Goal: Task Accomplishment & Management: Complete application form

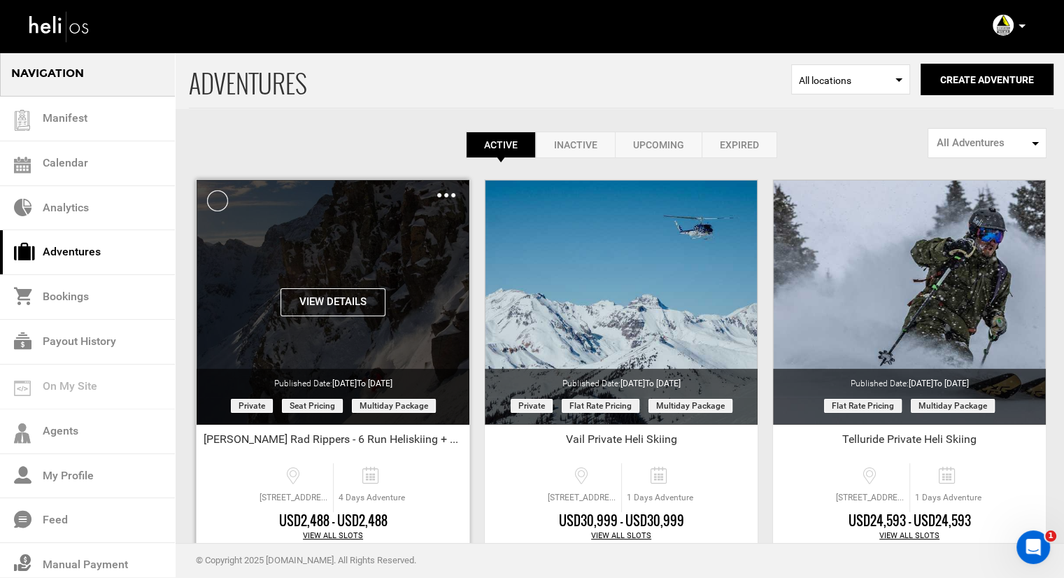
click at [444, 194] on img at bounding box center [446, 195] width 18 height 4
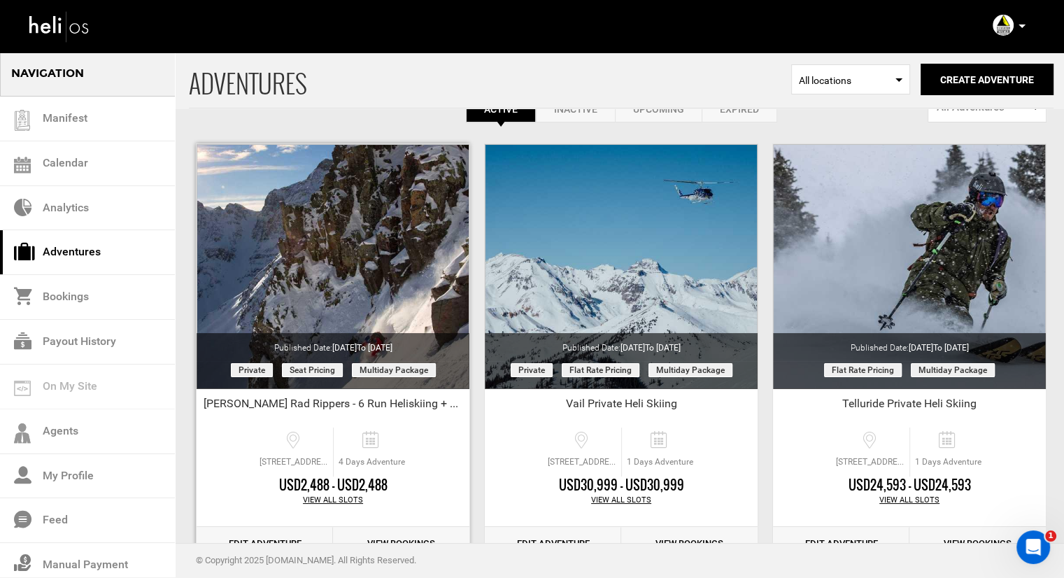
scroll to position [70, 0]
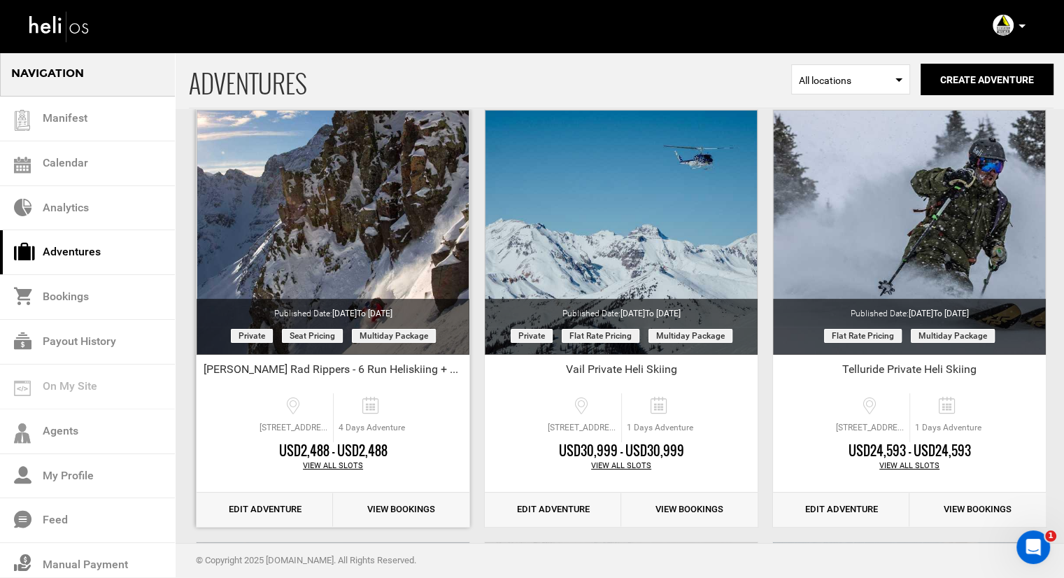
click at [272, 509] on link "Edit Adventure" at bounding box center [265, 510] width 136 height 34
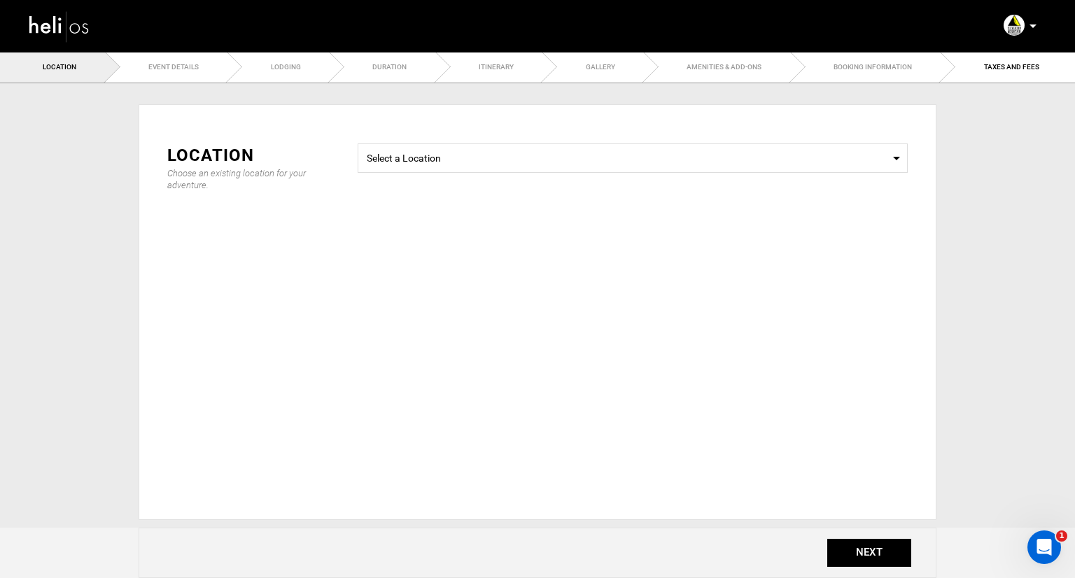
type input "Ryan's Rad Rippers - 6 Run Heliskiing + 3 Days of Guided Skiing"
checkbox input "true"
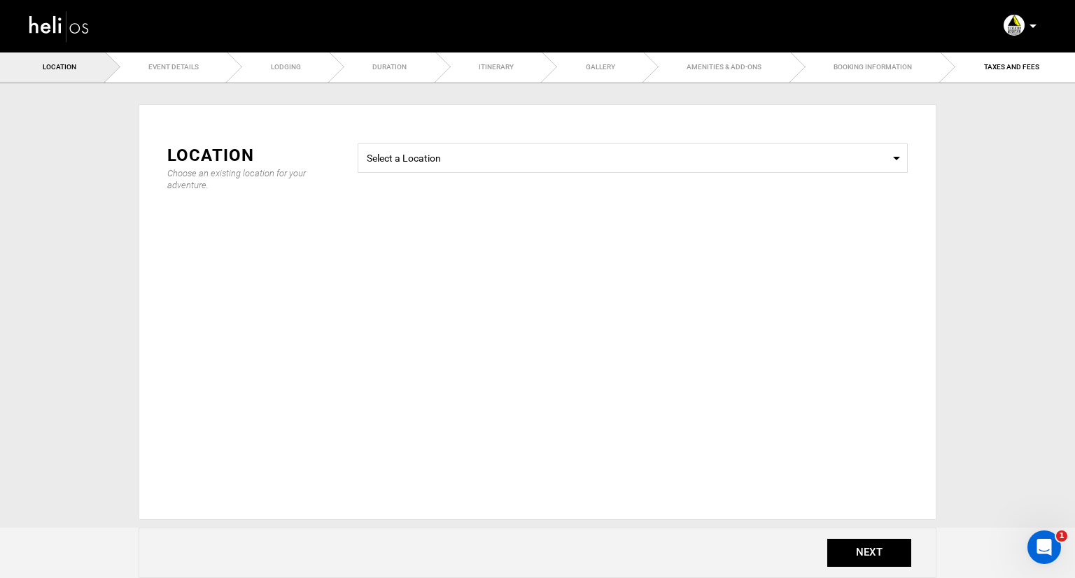
checkbox input "true"
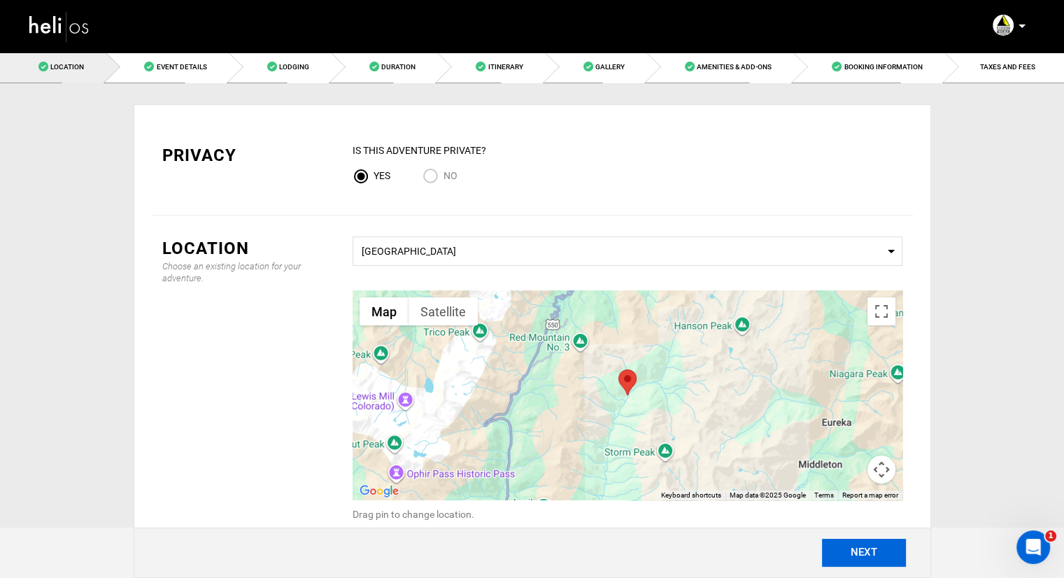
click at [885, 555] on button "NEXT" at bounding box center [864, 553] width 84 height 28
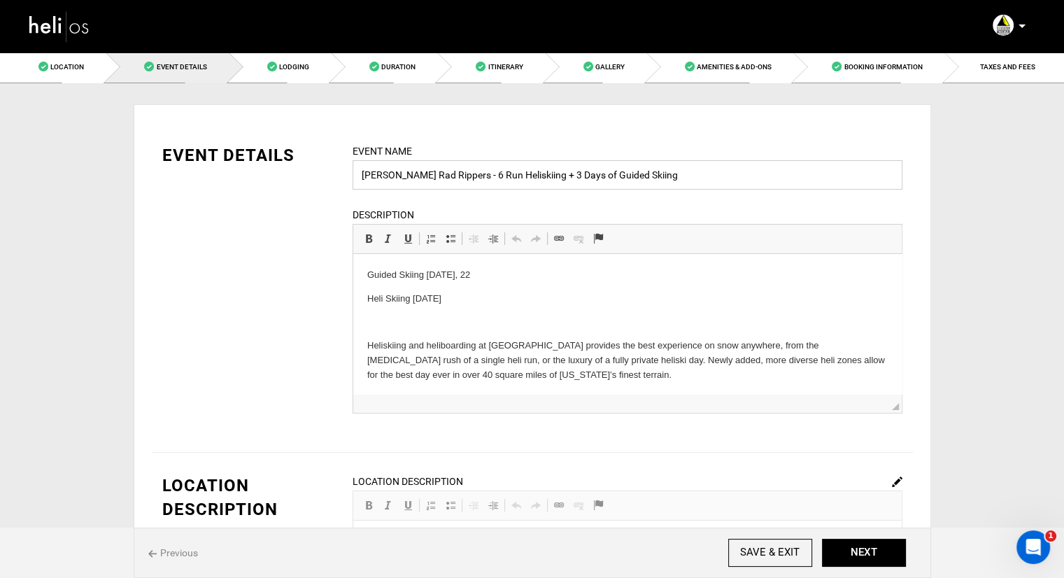
drag, startPoint x: 443, startPoint y: 173, endPoint x: 381, endPoint y: 171, distance: 61.6
click at [381, 171] on input "Ryan's Rad Rippers - 6 Run Heliskiing + 3 Days of Guided Skiing" at bounding box center [628, 174] width 550 height 29
type input "Ryan Rhodes - 6 Run Heliskiing + 3 Days of Guided Skiing"
click at [773, 547] on input "SAVE & EXIT" at bounding box center [770, 553] width 84 height 28
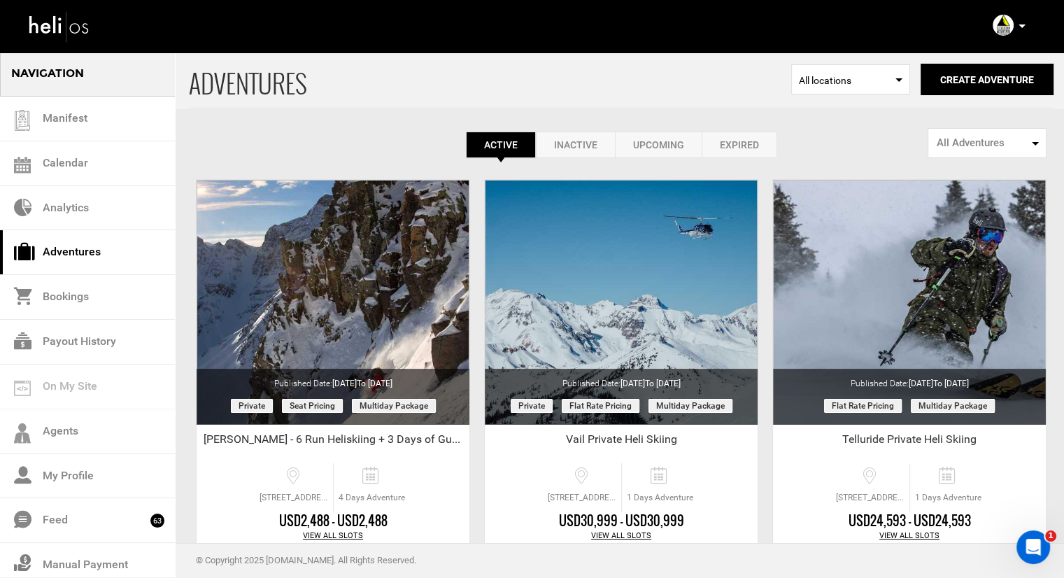
click at [1021, 29] on p at bounding box center [1022, 26] width 8 height 16
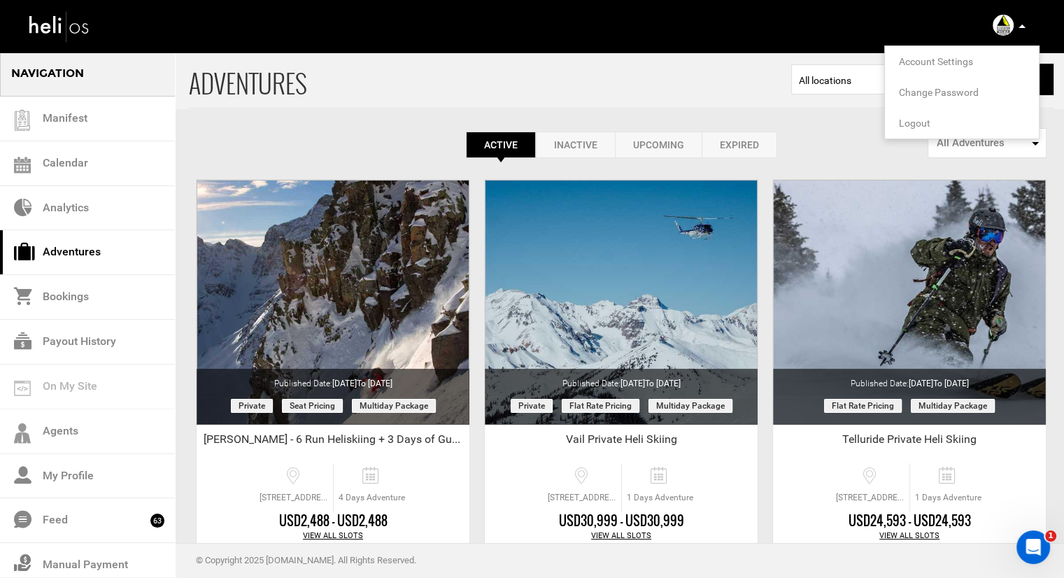
click at [65, 31] on img at bounding box center [59, 26] width 63 height 37
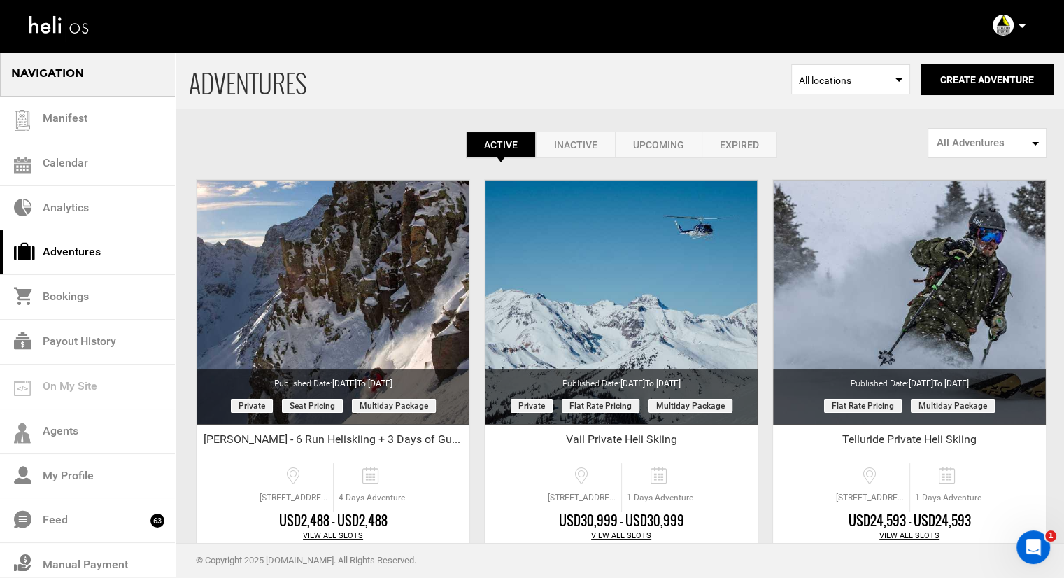
click at [36, 27] on img at bounding box center [59, 26] width 63 height 37
click at [1018, 29] on p at bounding box center [1022, 26] width 8 height 16
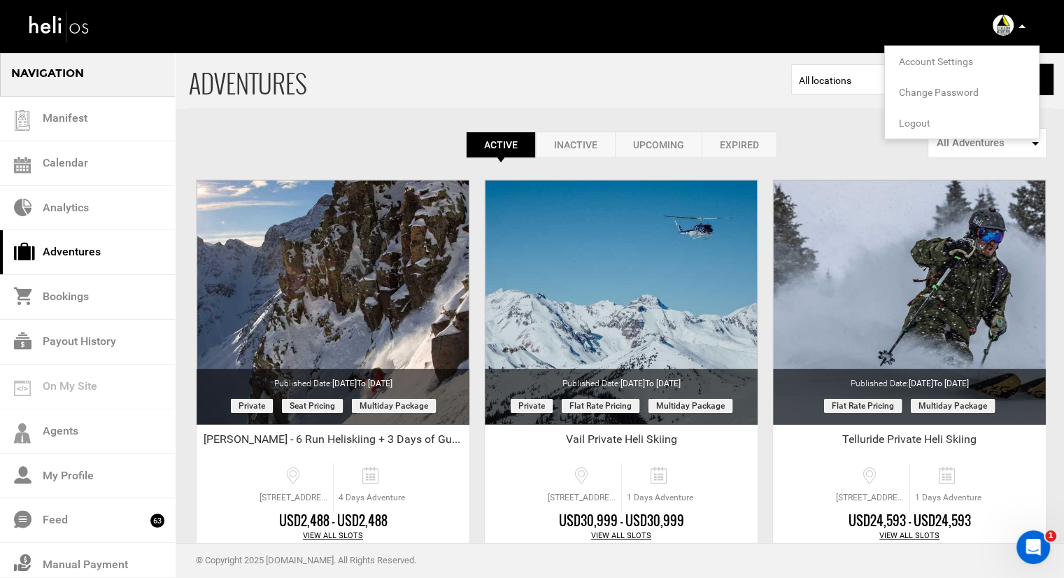
click at [927, 120] on span "Logout" at bounding box center [914, 123] width 31 height 11
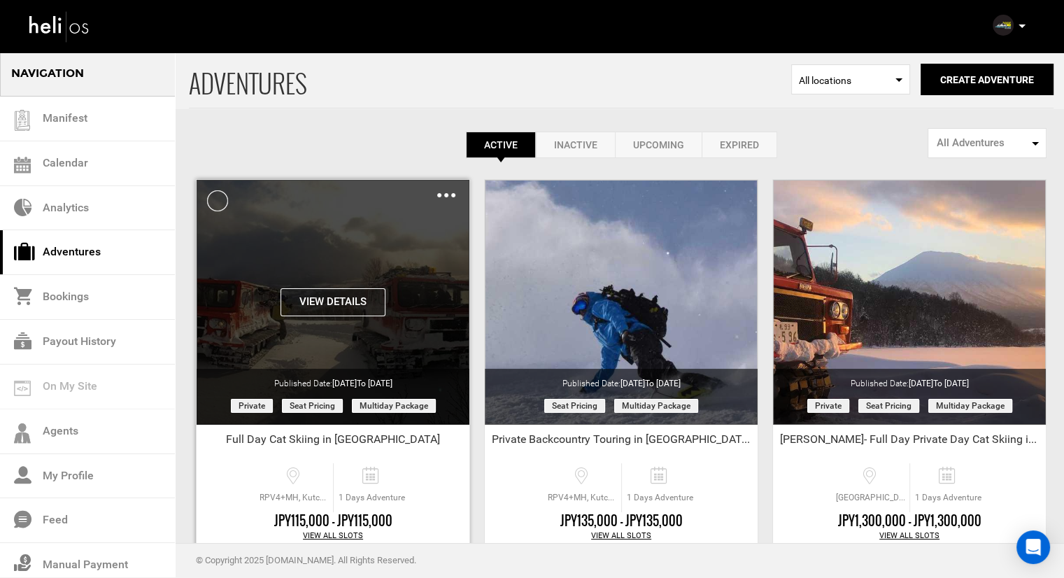
scroll to position [70, 0]
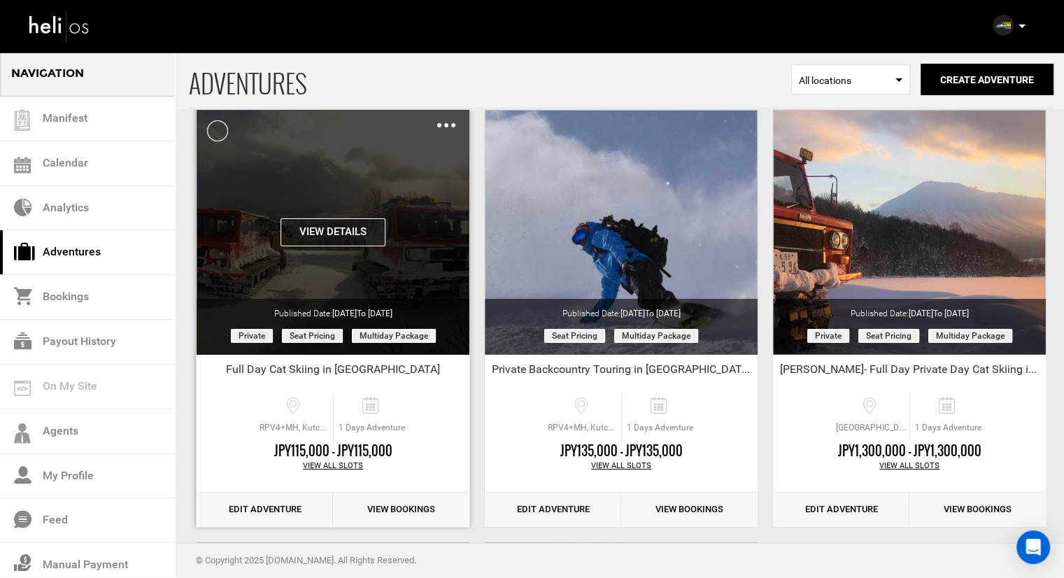
click at [445, 127] on img at bounding box center [446, 125] width 18 height 4
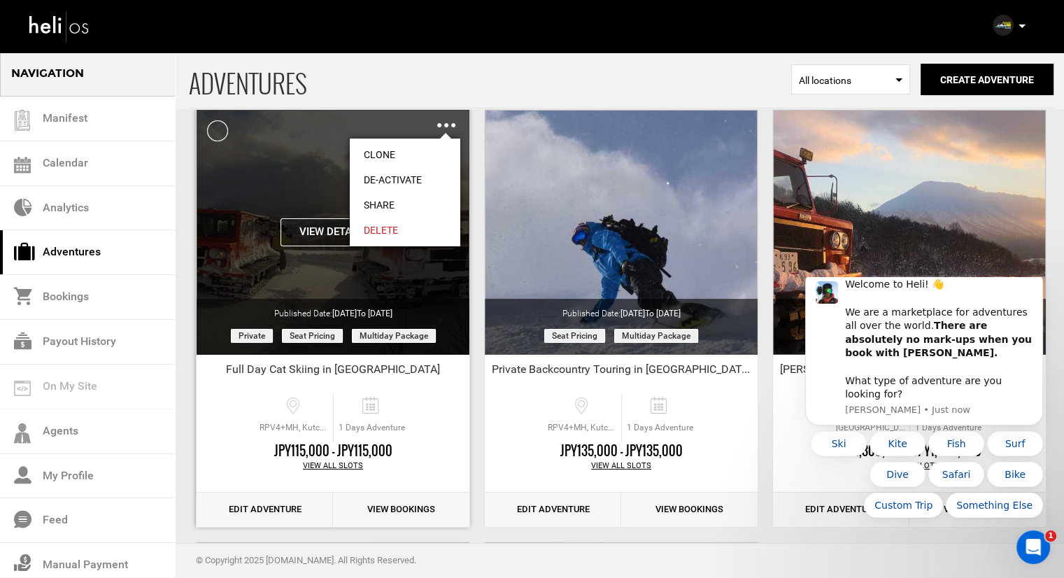
scroll to position [0, 0]
click at [400, 153] on link "Clone" at bounding box center [405, 154] width 111 height 25
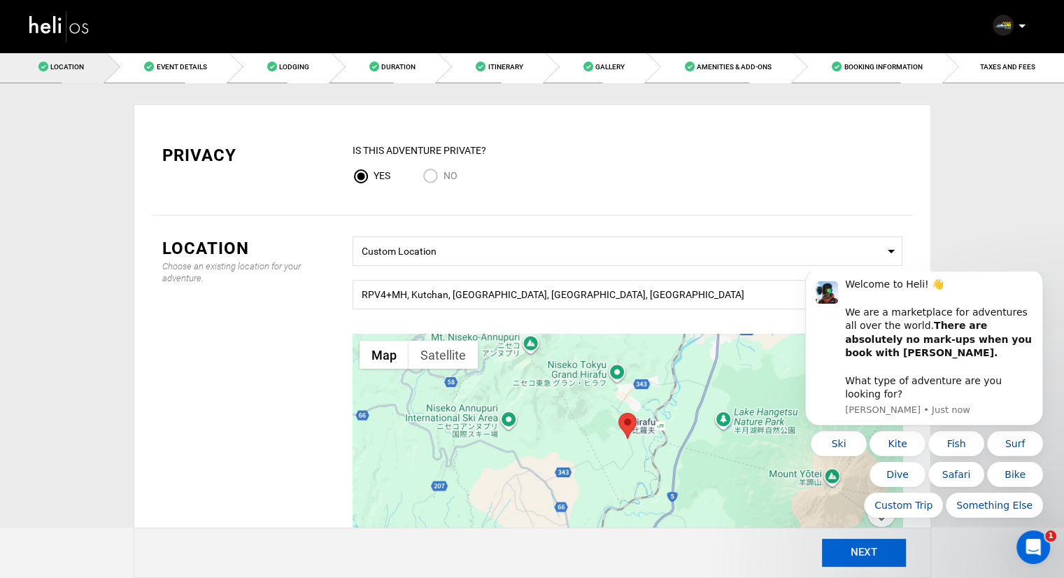
click at [859, 551] on button "NEXT" at bounding box center [864, 553] width 84 height 28
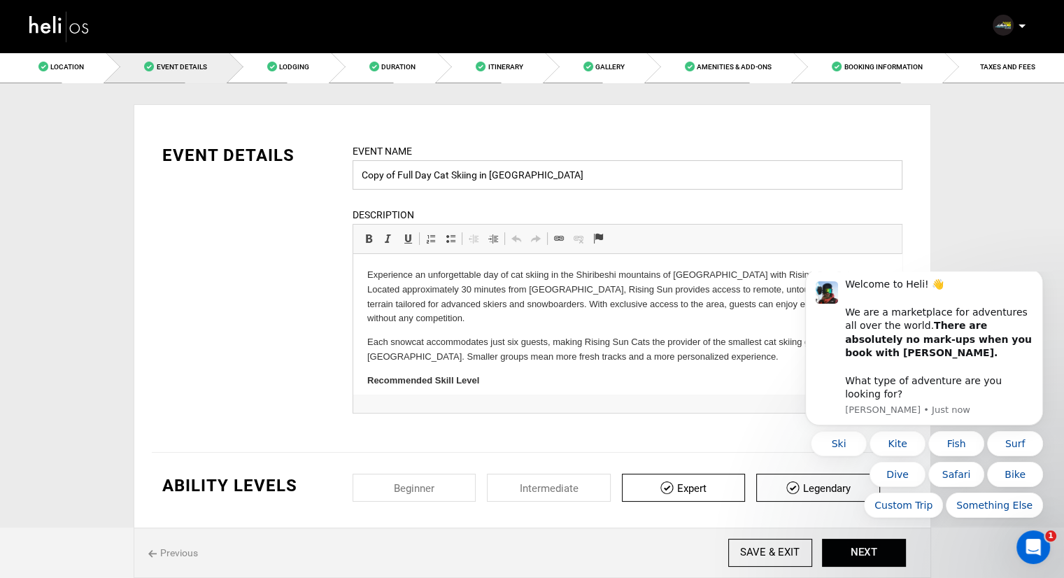
drag, startPoint x: 395, startPoint y: 174, endPoint x: 314, endPoint y: 170, distance: 81.3
click at [314, 170] on div "EVENT DETAILS Event Name Copy of Full Day Cat Skiing in Hokkaido Event name can…" at bounding box center [532, 287] width 761 height 288
type input "[PERSON_NAME] - Full Day Cat Skiing in [GEOGRAPHIC_DATA]"
click at [1043, 277] on icon "Dismiss notification" at bounding box center [1040, 273] width 8 height 8
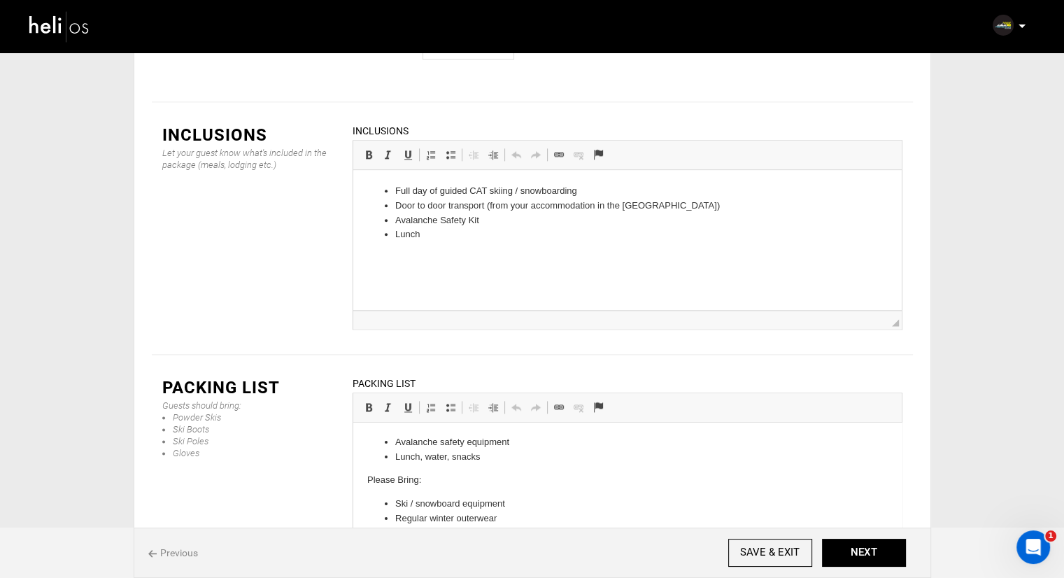
scroll to position [70, 0]
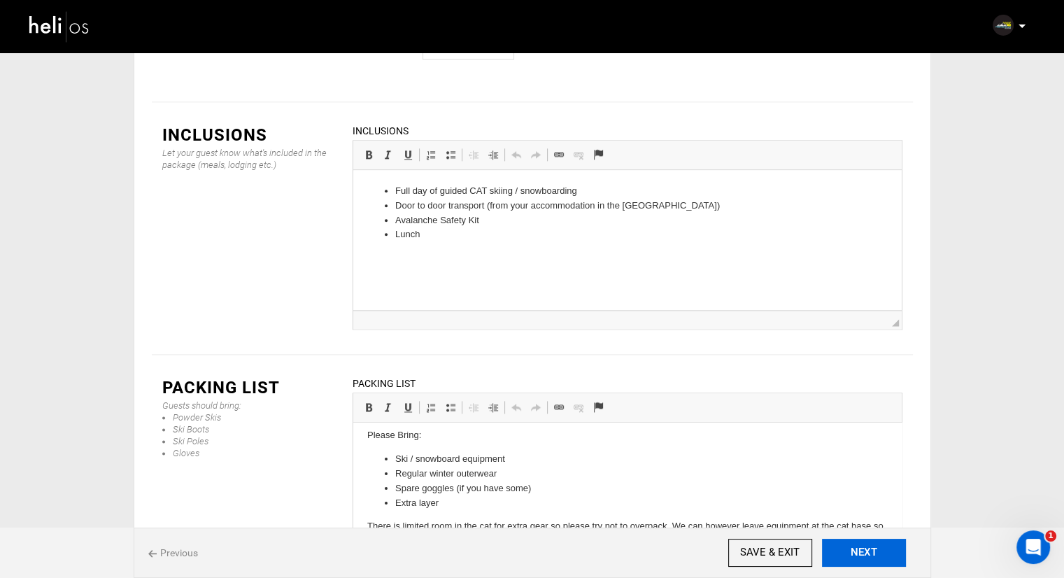
click at [865, 551] on button "NEXT" at bounding box center [864, 553] width 84 height 28
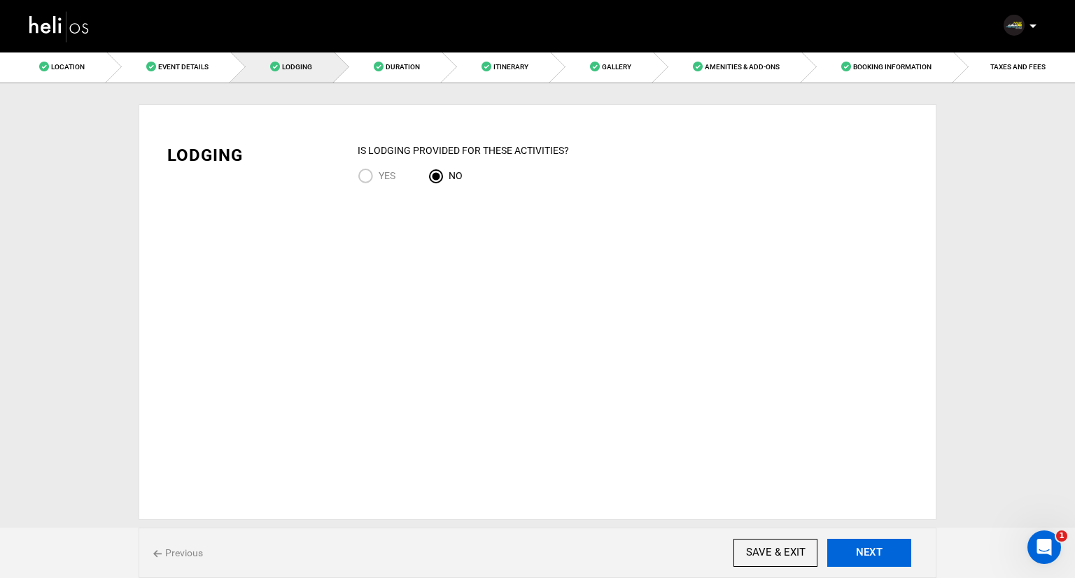
click at [852, 542] on button "NEXT" at bounding box center [869, 553] width 84 height 28
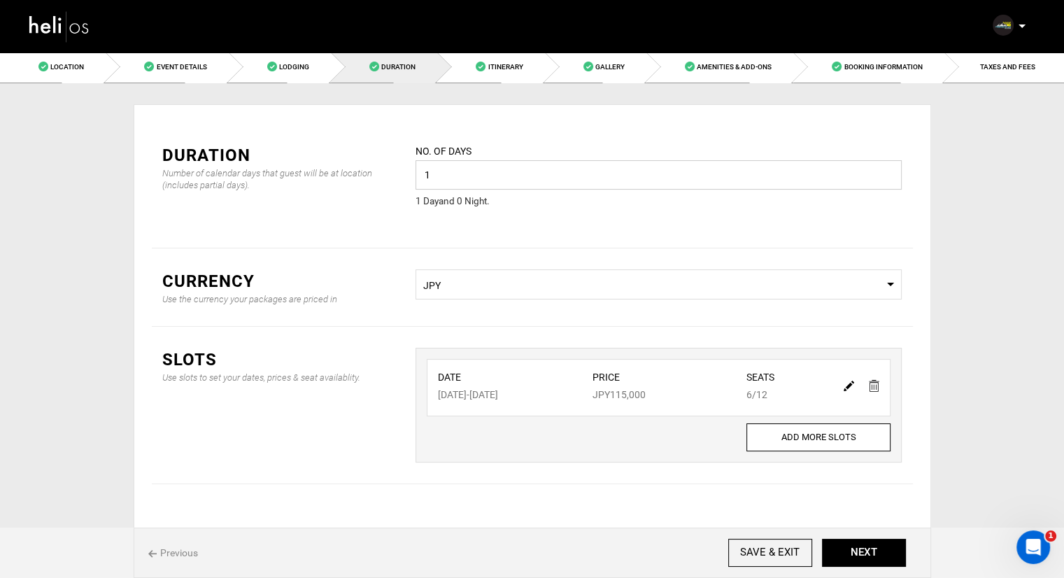
click at [582, 178] on input "1" at bounding box center [659, 174] width 486 height 29
click at [582, 177] on input "1" at bounding box center [659, 174] width 486 height 29
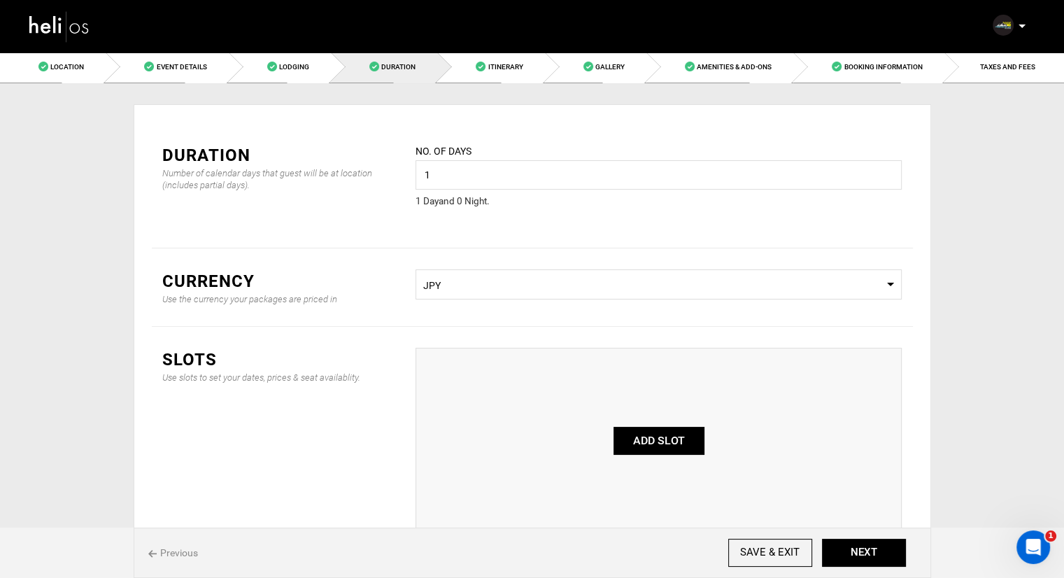
click at [34, 17] on img at bounding box center [59, 26] width 63 height 37
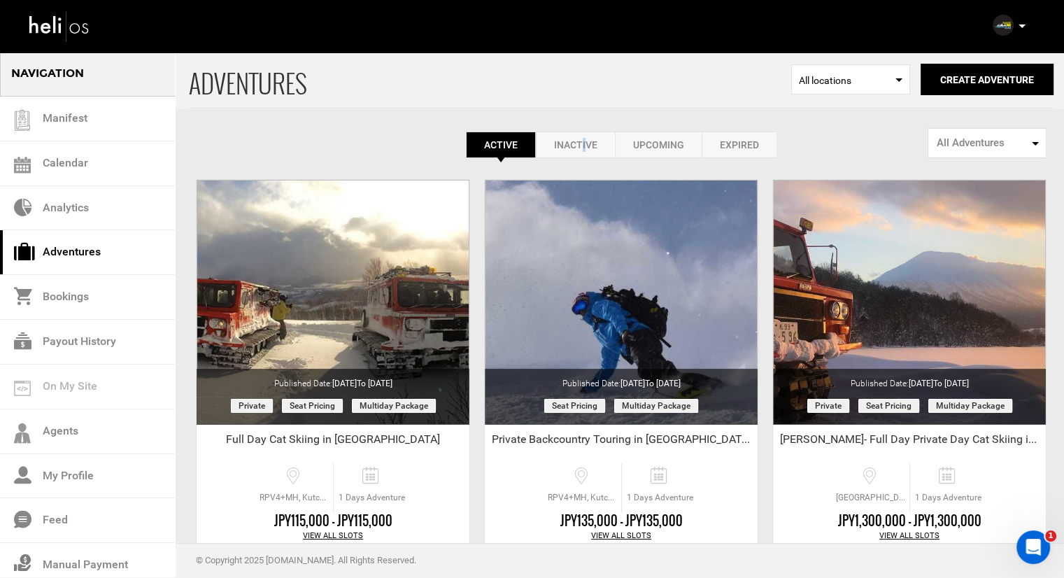
click at [584, 132] on link "Inactive" at bounding box center [575, 145] width 79 height 27
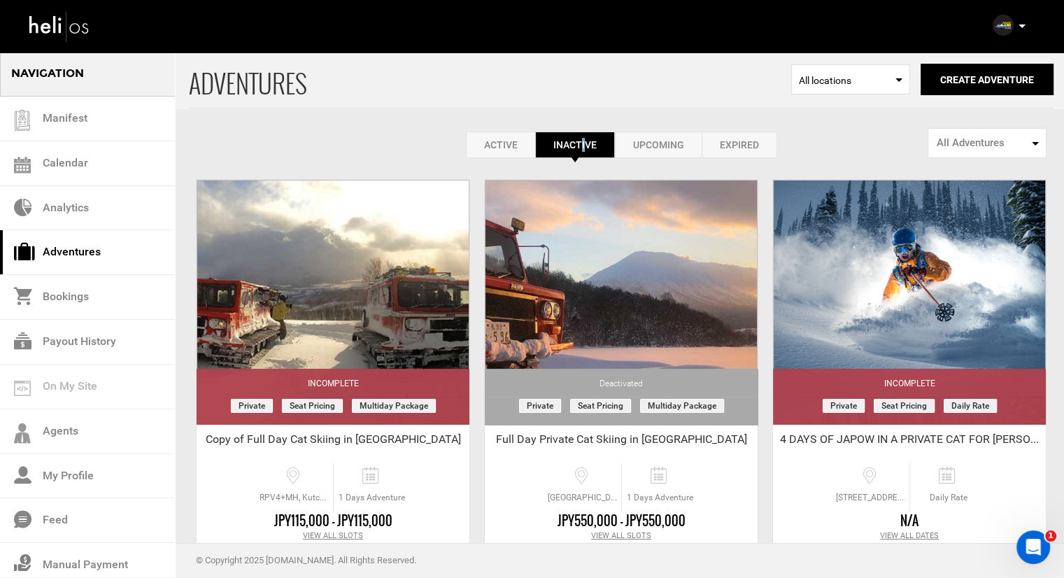
click at [502, 147] on link "Active" at bounding box center [500, 145] width 69 height 27
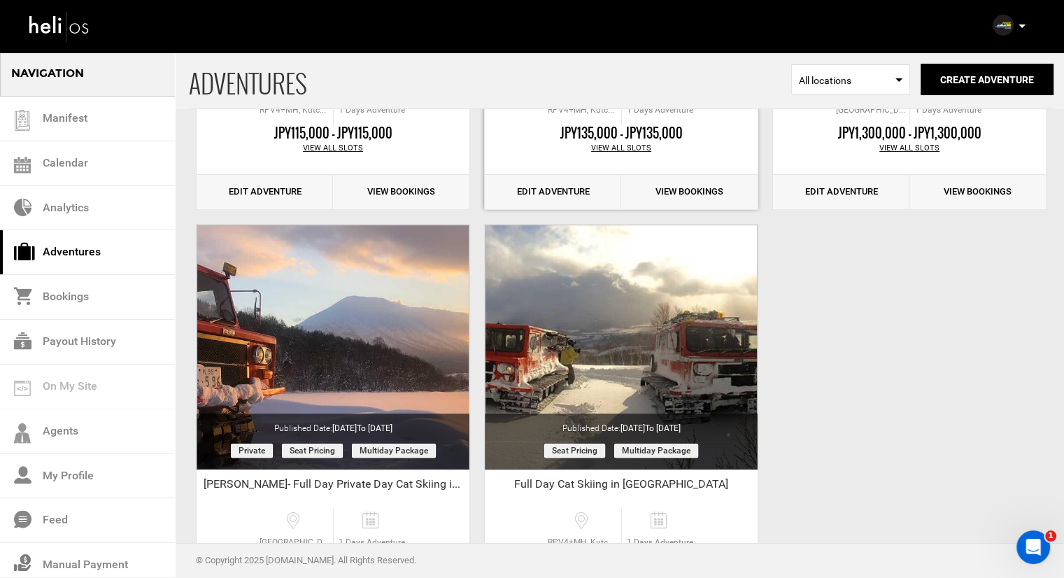
scroll to position [490, 0]
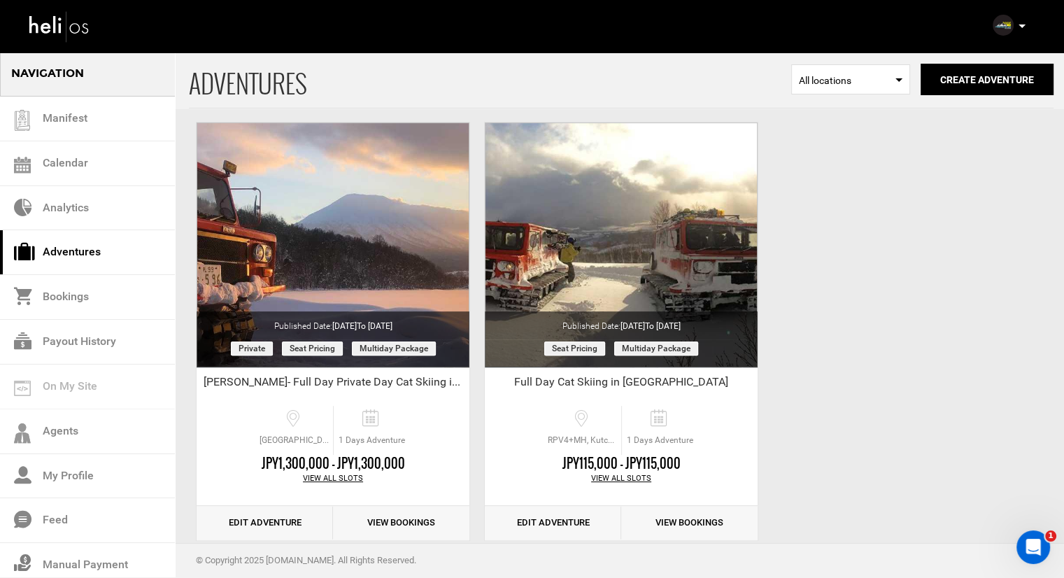
drag, startPoint x: 631, startPoint y: 241, endPoint x: 948, endPoint y: 220, distance: 317.7
click at [976, 213] on div "ADVENTURES Select Location All locations Create Adventure Public Adventure This…" at bounding box center [532, 58] width 1064 height 994
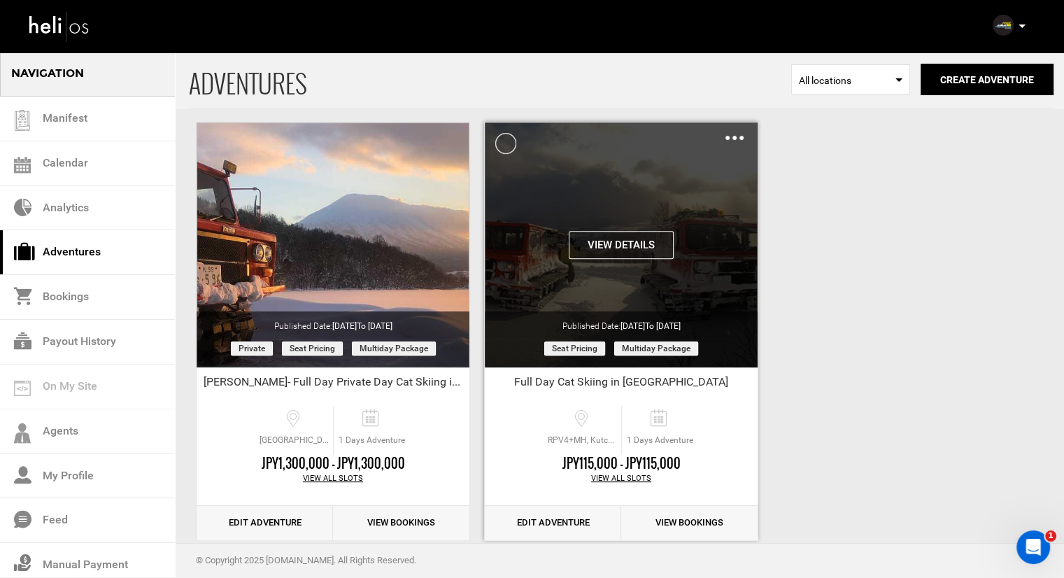
click at [633, 246] on button "View Details" at bounding box center [621, 245] width 105 height 28
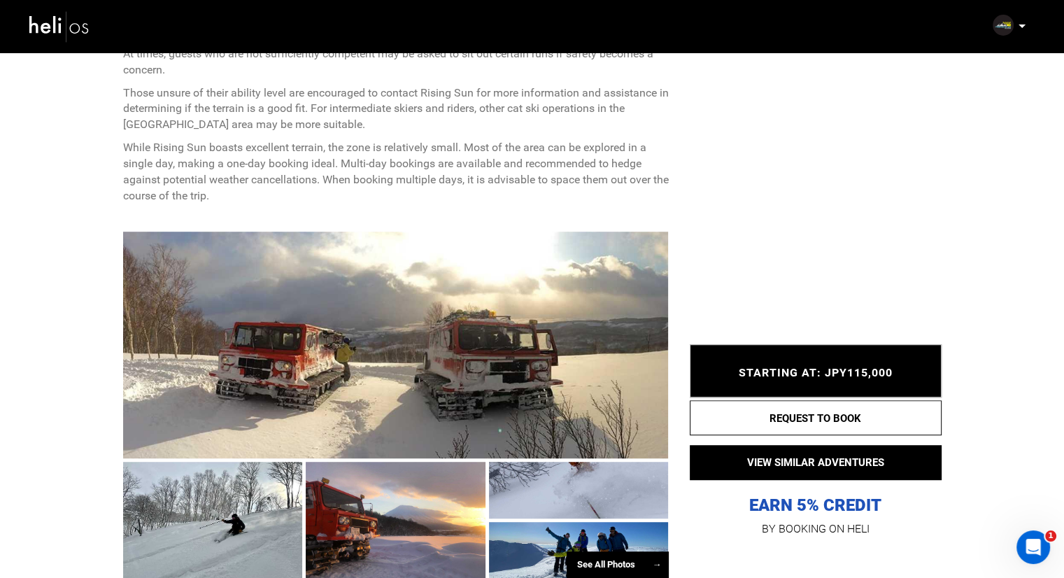
scroll to position [910, 0]
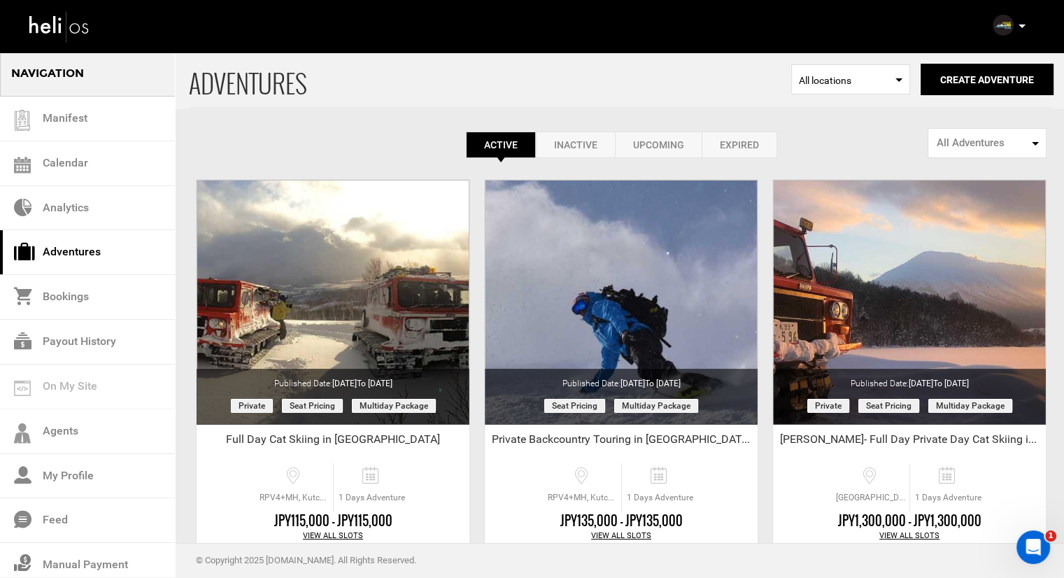
click at [994, 153] on button "All Adventures" at bounding box center [987, 143] width 119 height 30
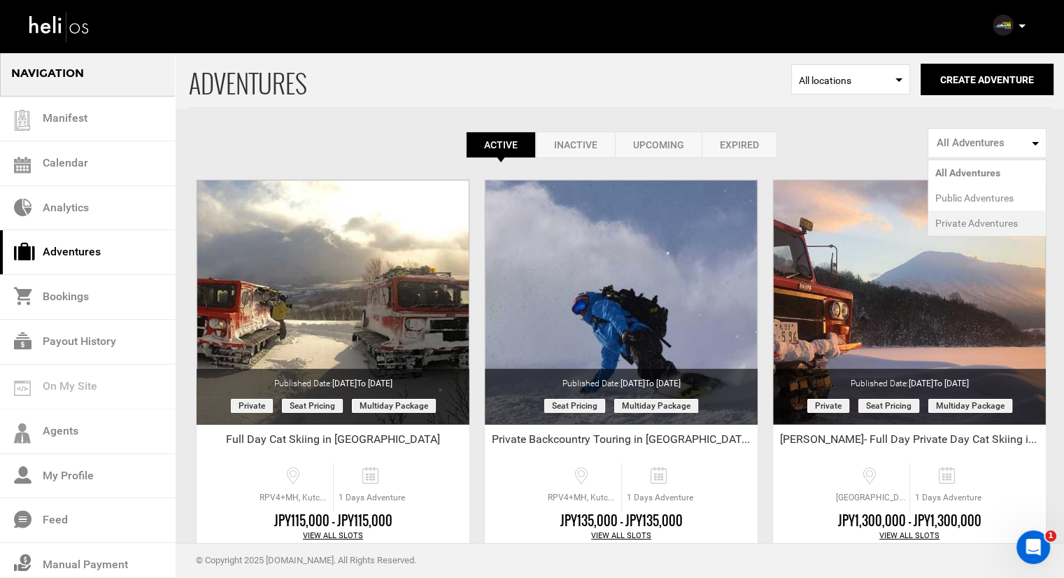
click at [969, 225] on span "Private Adventures" at bounding box center [977, 223] width 83 height 14
select select "number:2"
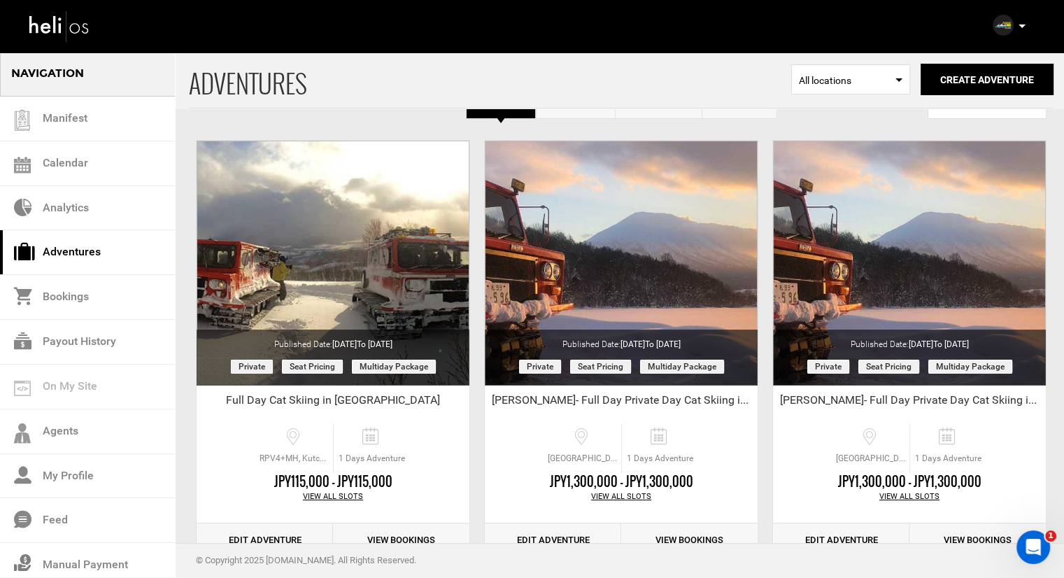
scroll to position [70, 0]
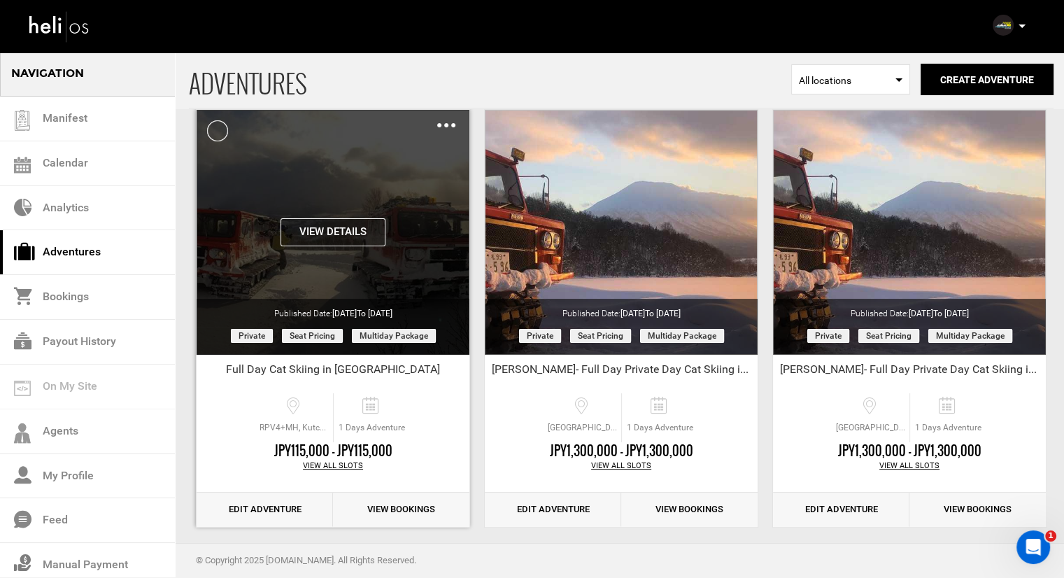
click at [448, 125] on img at bounding box center [446, 125] width 18 height 4
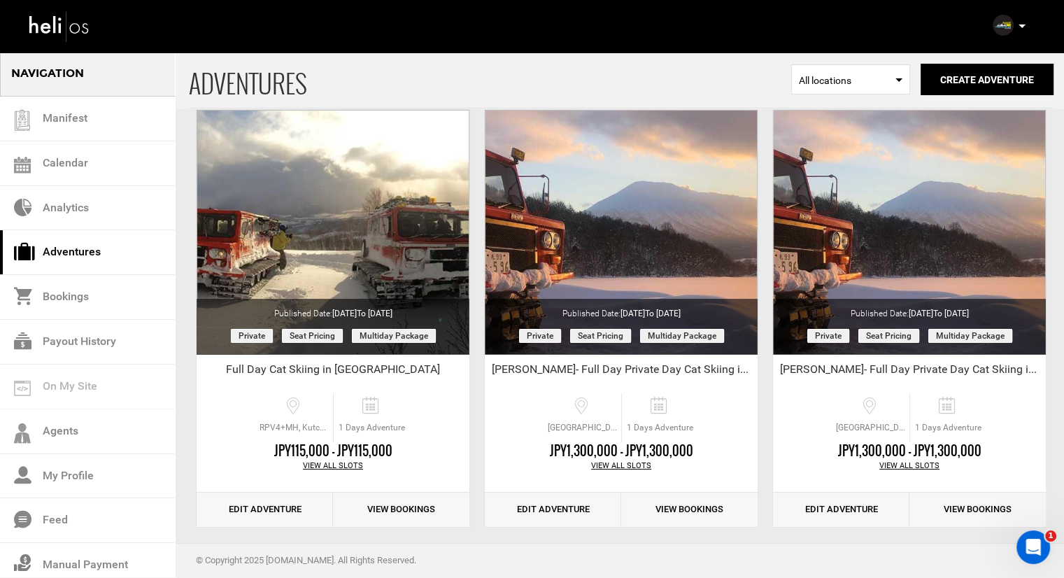
click at [381, 71] on span "ADVENTURES" at bounding box center [490, 79] width 603 height 57
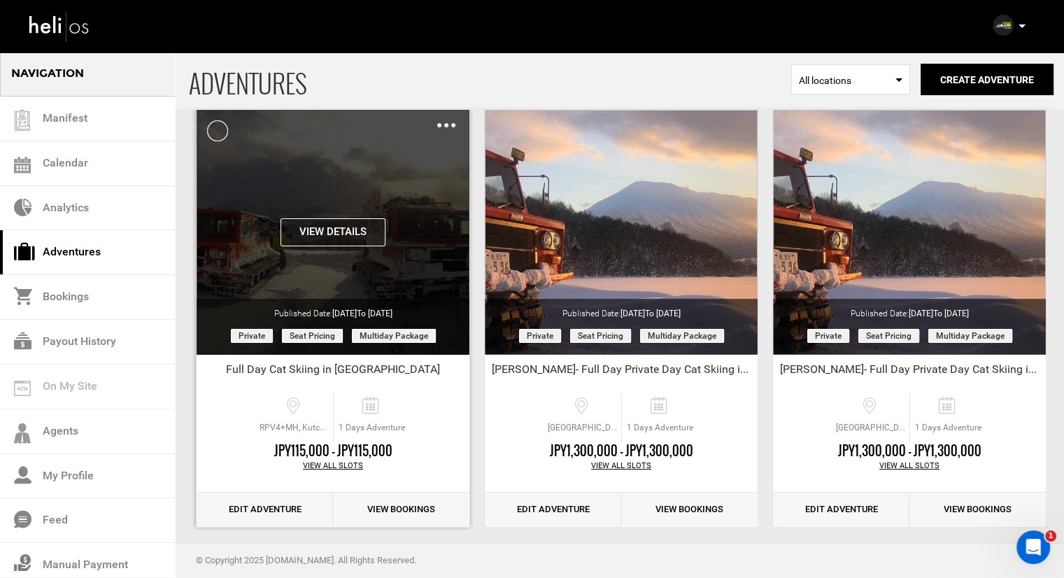
click at [311, 299] on div "Published Date: Aug 12, 2025 to Jan 21, 2026" at bounding box center [333, 309] width 273 height 21
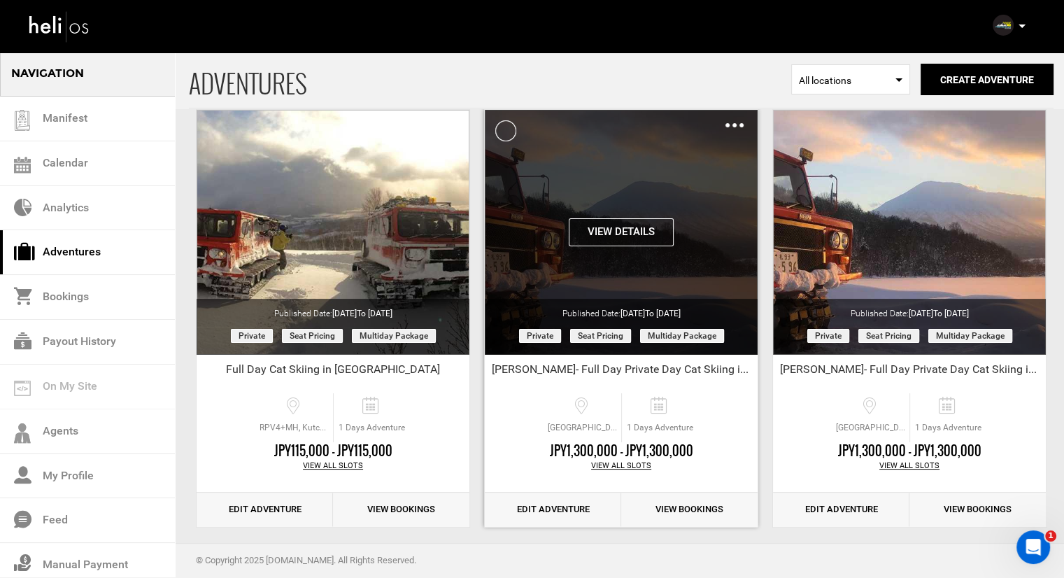
click at [635, 198] on div "View Details Clone De-Activate Share Delete" at bounding box center [621, 232] width 273 height 245
click at [612, 234] on button "View Details" at bounding box center [621, 232] width 105 height 28
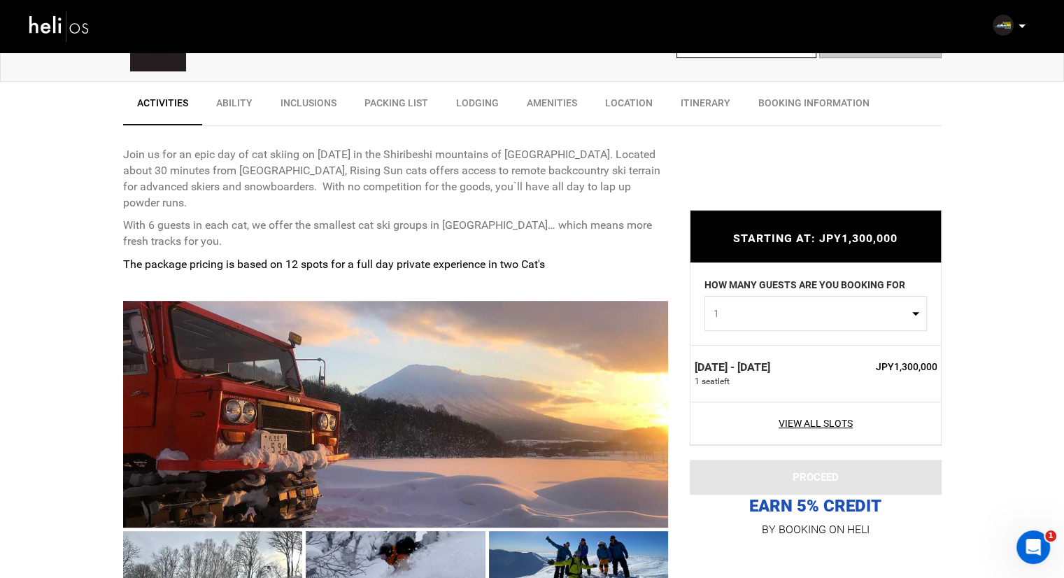
scroll to position [490, 0]
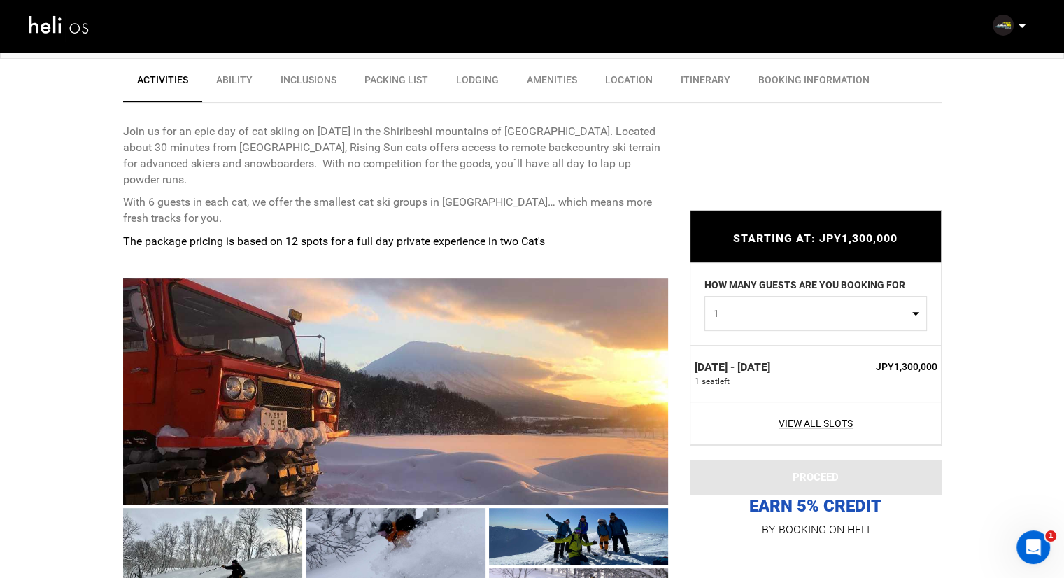
click at [821, 317] on span "1" at bounding box center [811, 314] width 195 height 14
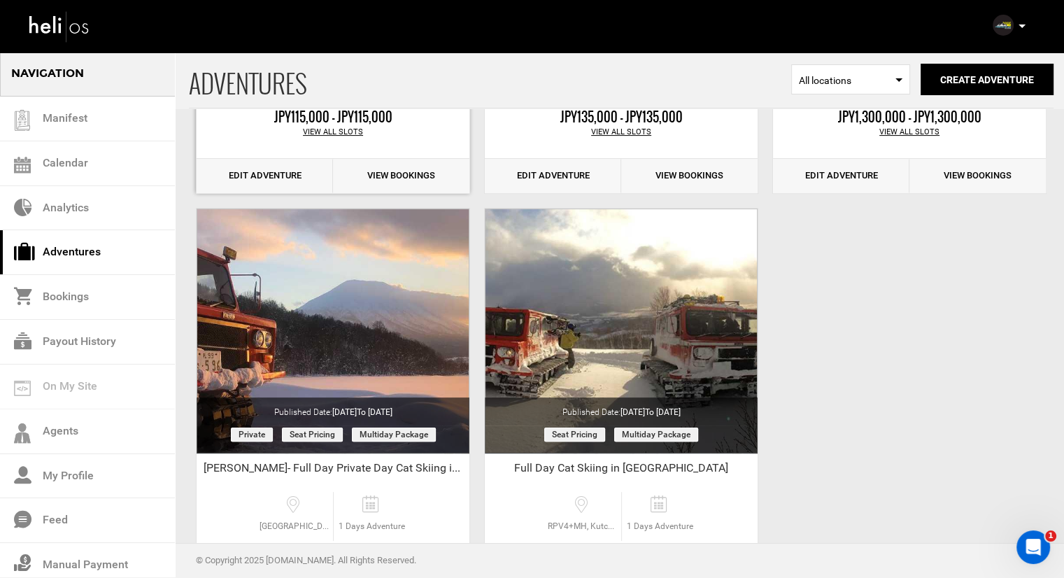
scroll to position [490, 0]
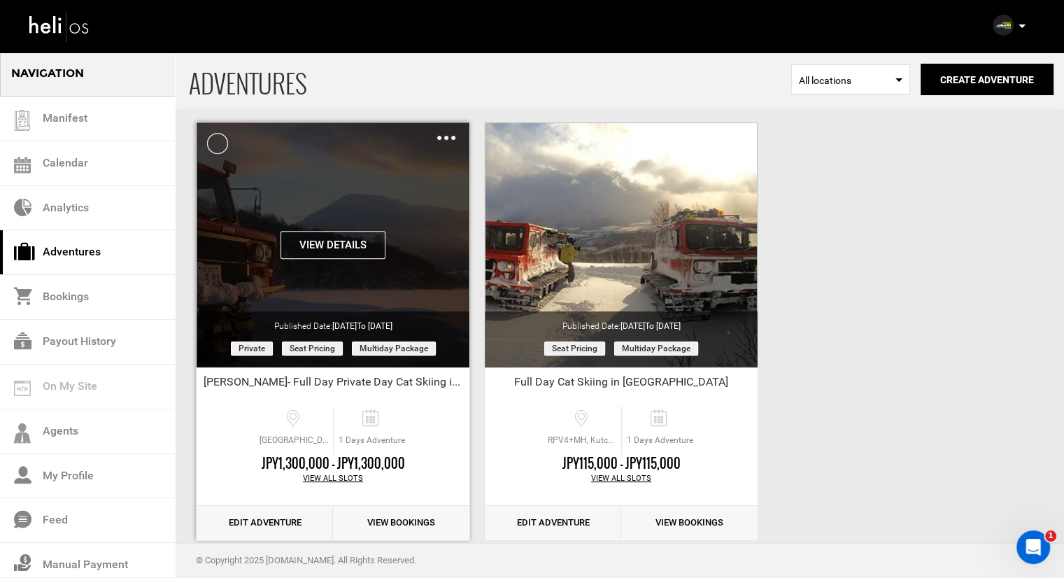
click at [328, 202] on div "View Details Clone De-Activate Share Delete" at bounding box center [333, 244] width 273 height 245
click at [355, 220] on div "View Details Clone De-Activate Share Delete" at bounding box center [333, 244] width 273 height 245
click at [344, 237] on button "View Details" at bounding box center [333, 245] width 105 height 28
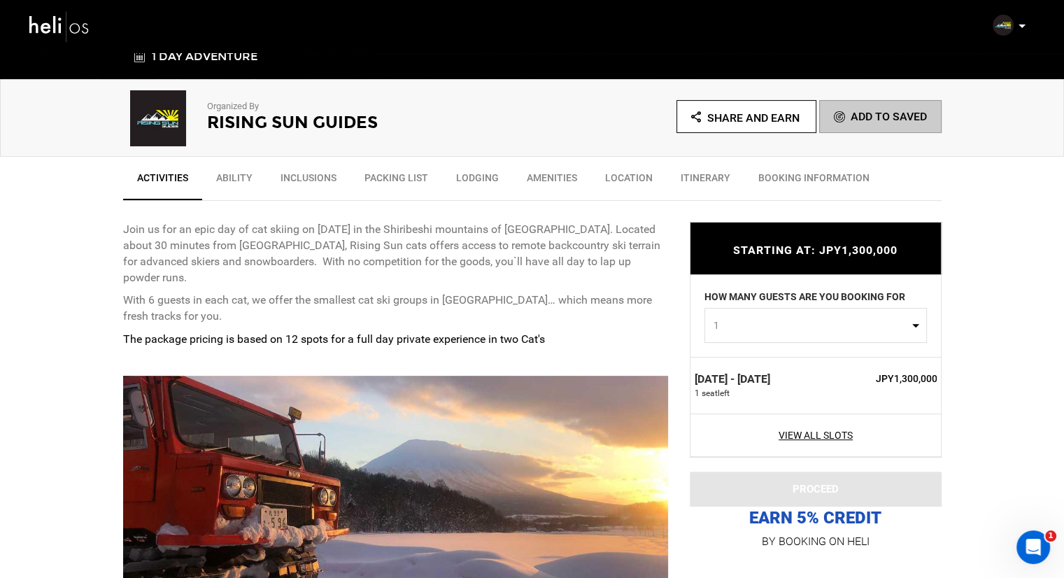
scroll to position [420, 0]
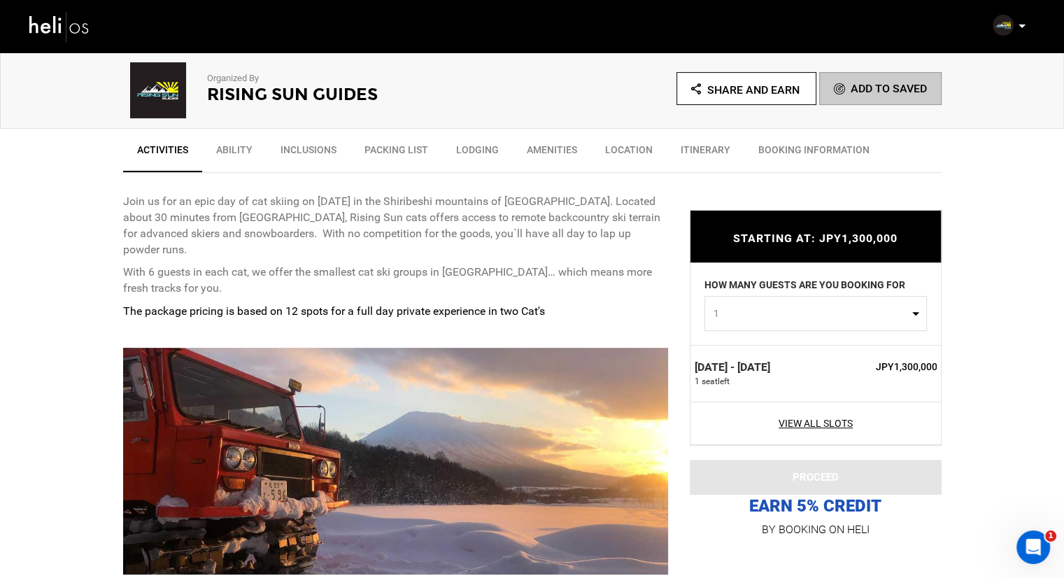
click at [859, 300] on button "1" at bounding box center [816, 313] width 223 height 35
click at [854, 309] on span "1" at bounding box center [811, 314] width 195 height 14
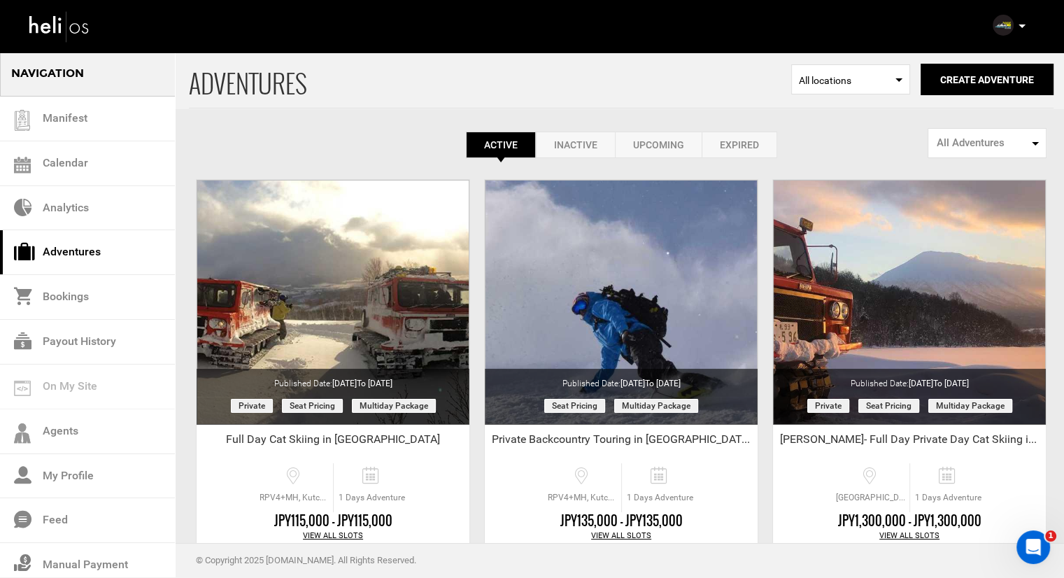
click at [575, 149] on link "Inactive" at bounding box center [575, 145] width 79 height 27
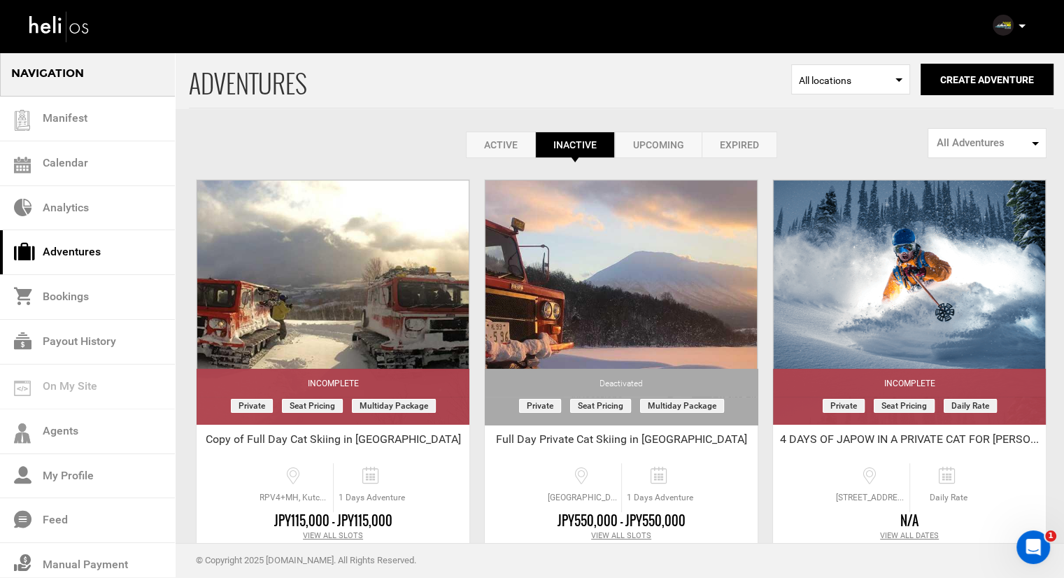
click at [666, 143] on link "Upcoming" at bounding box center [658, 145] width 87 height 27
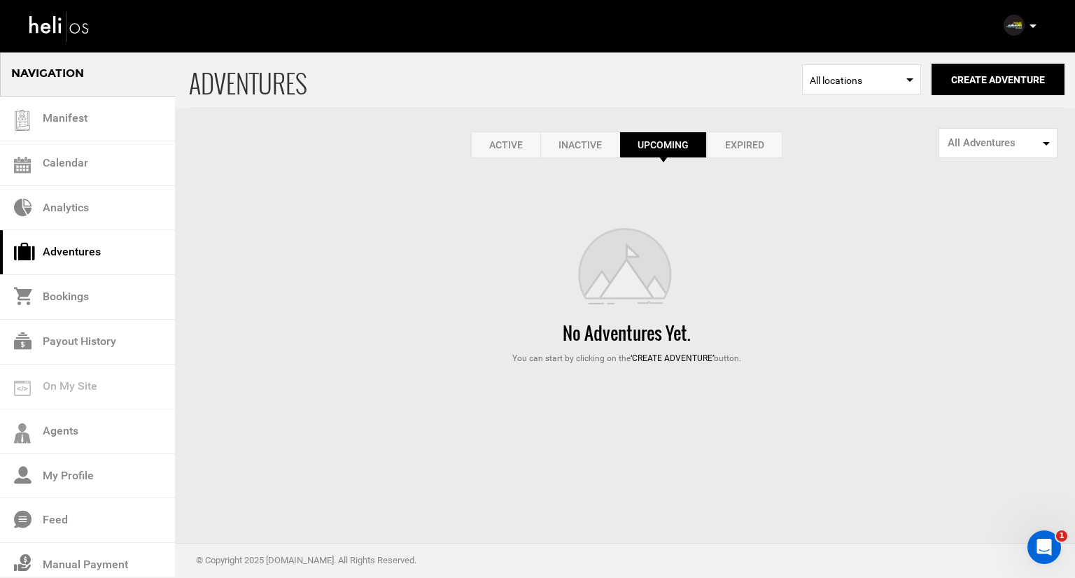
click at [733, 144] on link "Expired" at bounding box center [745, 145] width 76 height 27
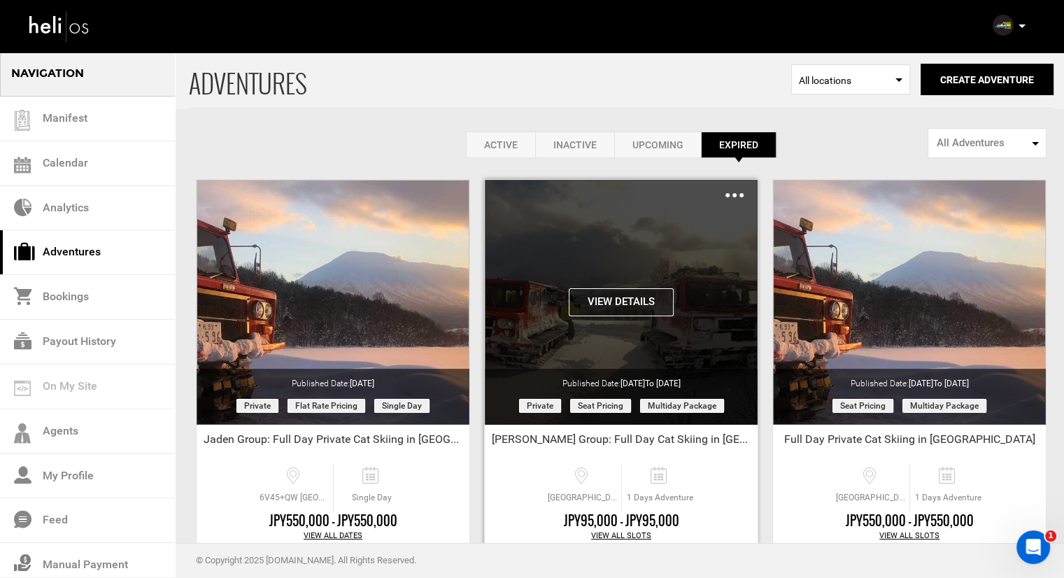
click at [633, 294] on button "View Details" at bounding box center [621, 302] width 105 height 28
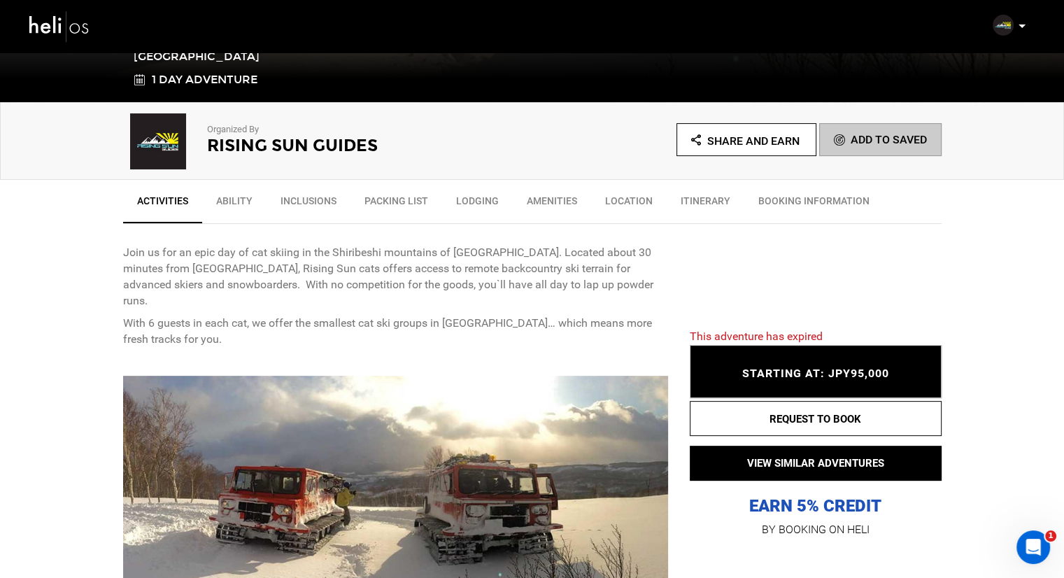
scroll to position [140, 0]
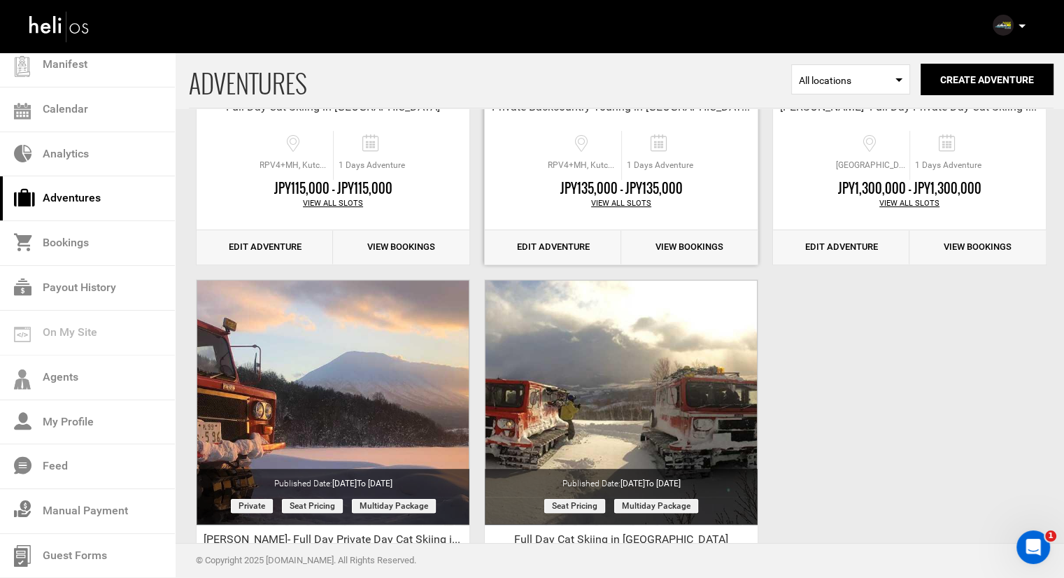
scroll to position [490, 0]
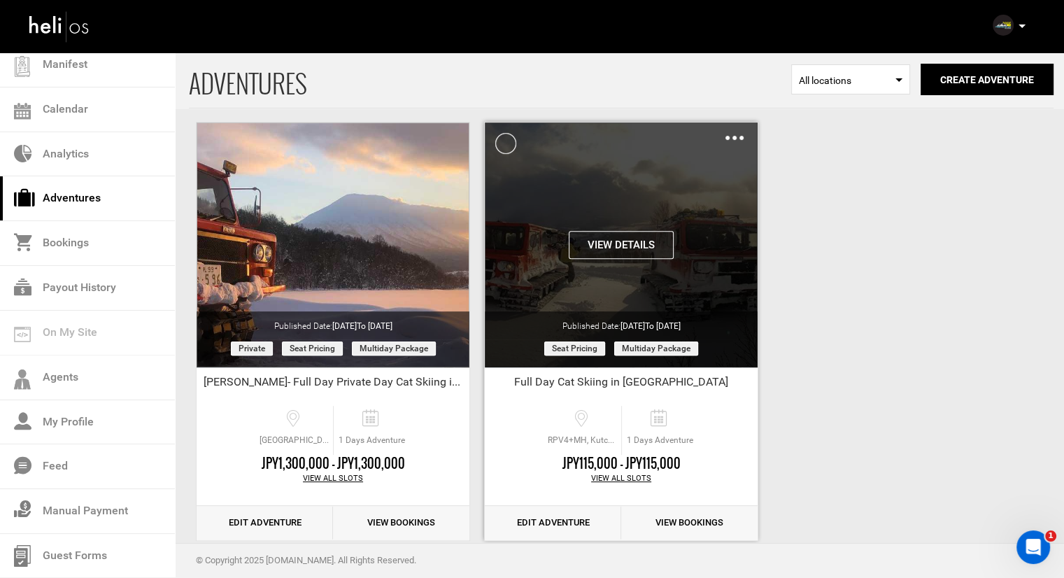
click at [645, 235] on button "View Details" at bounding box center [621, 245] width 105 height 28
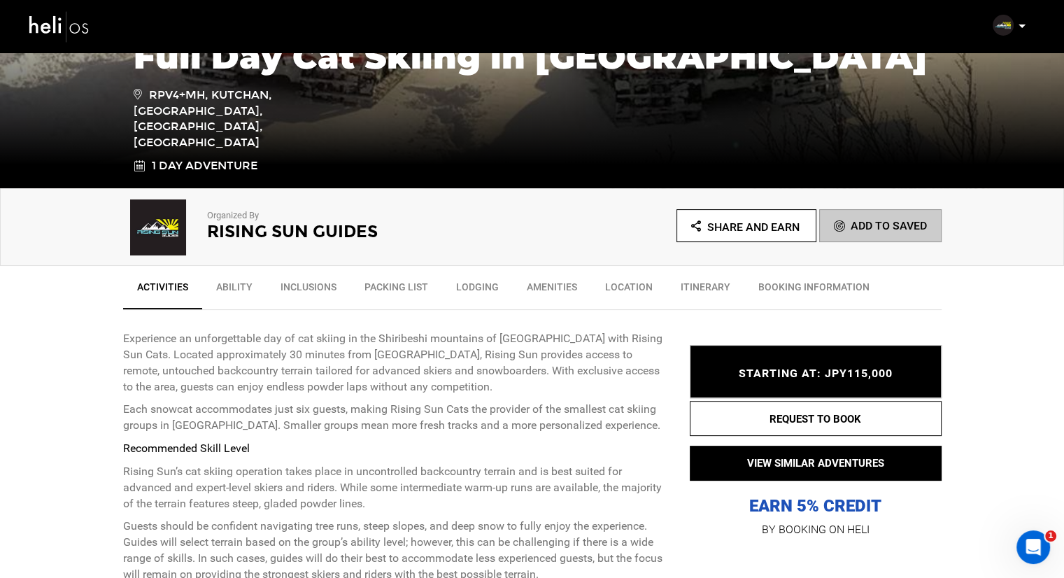
scroll to position [280, 0]
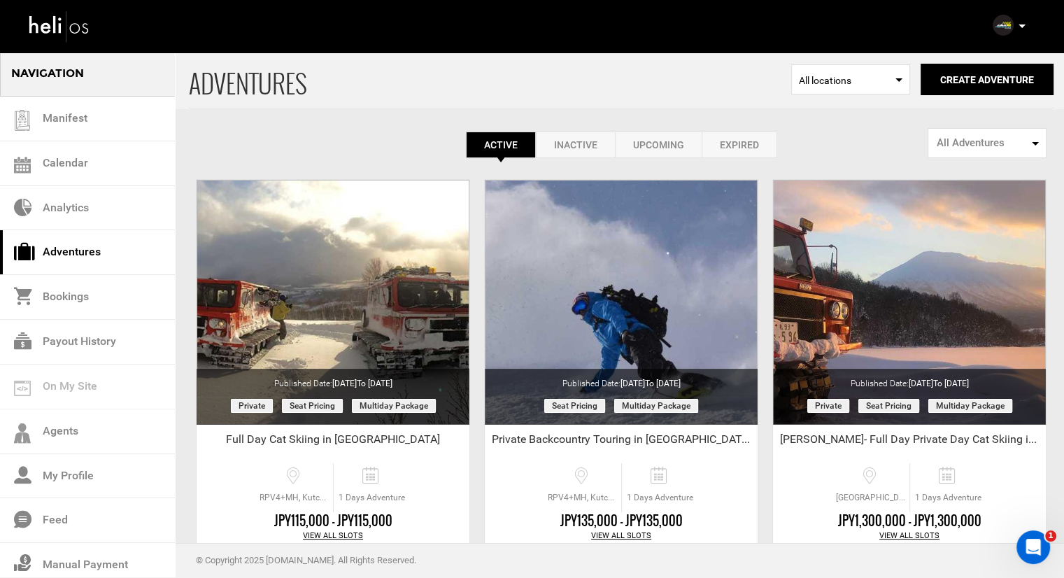
click at [580, 141] on link "Inactive" at bounding box center [575, 145] width 79 height 27
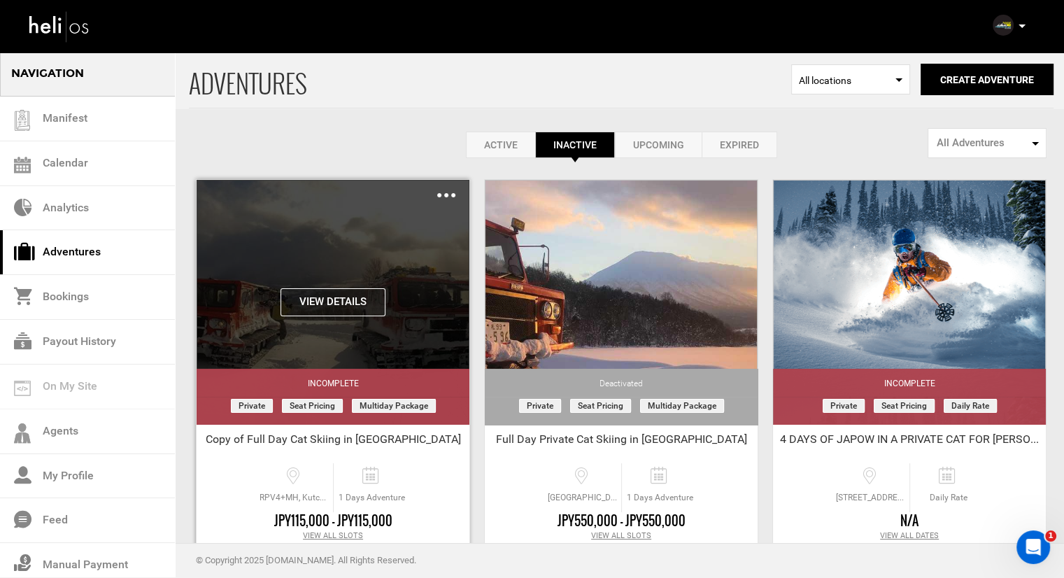
click at [314, 303] on button "View Details" at bounding box center [333, 302] width 105 height 28
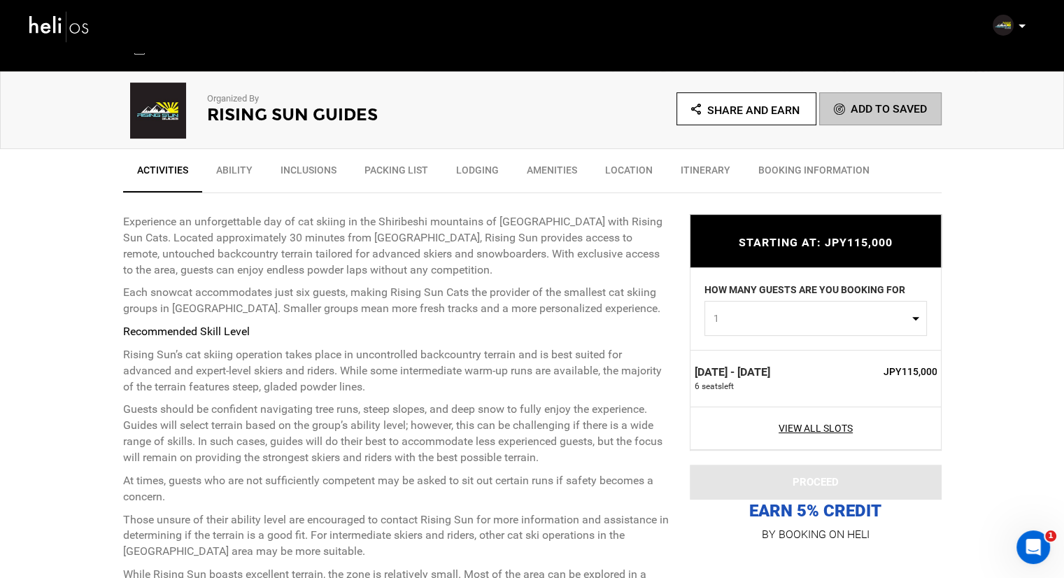
scroll to position [420, 0]
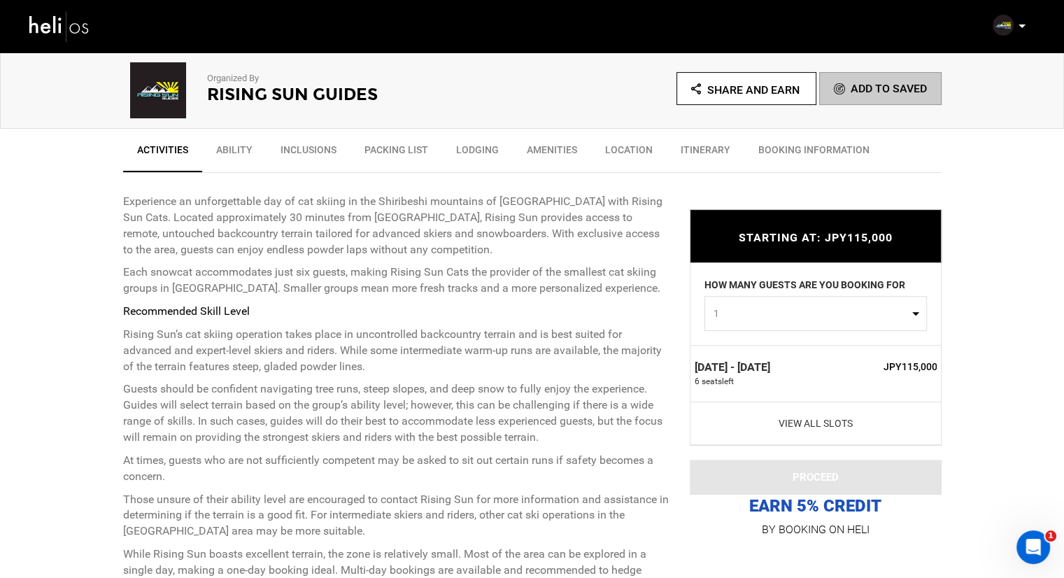
click at [803, 421] on link "View All Slots" at bounding box center [816, 423] width 243 height 14
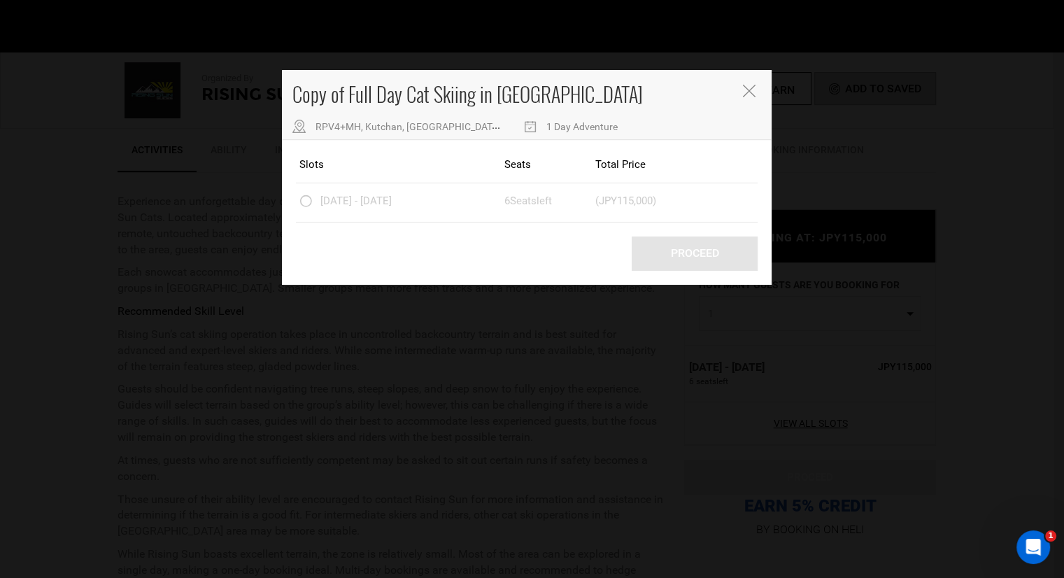
click at [747, 91] on icon "Close" at bounding box center [748, 91] width 13 height 13
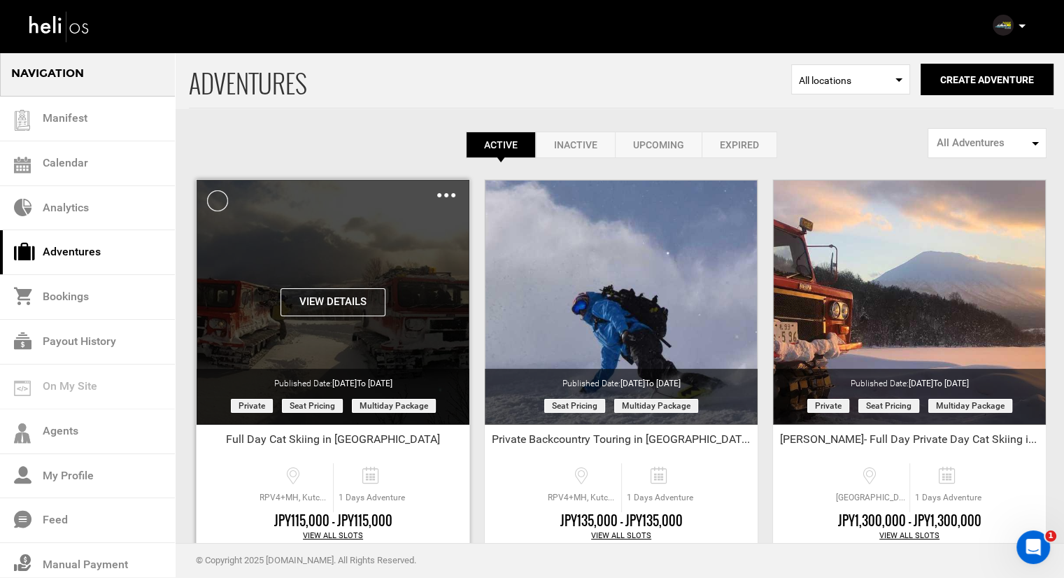
click at [323, 302] on button "View Details" at bounding box center [333, 302] width 105 height 28
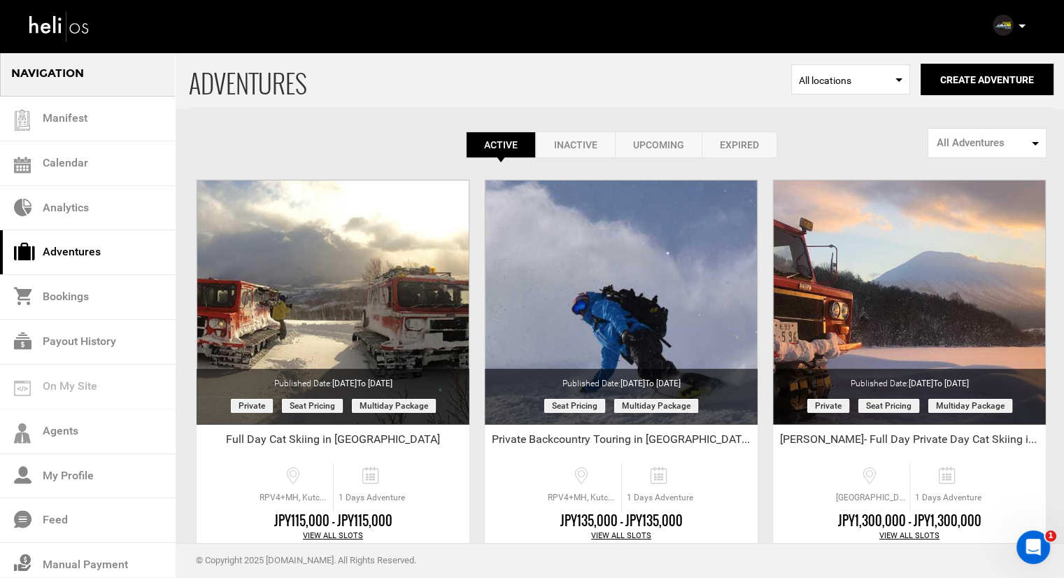
click at [558, 132] on link "Inactive" at bounding box center [575, 145] width 79 height 27
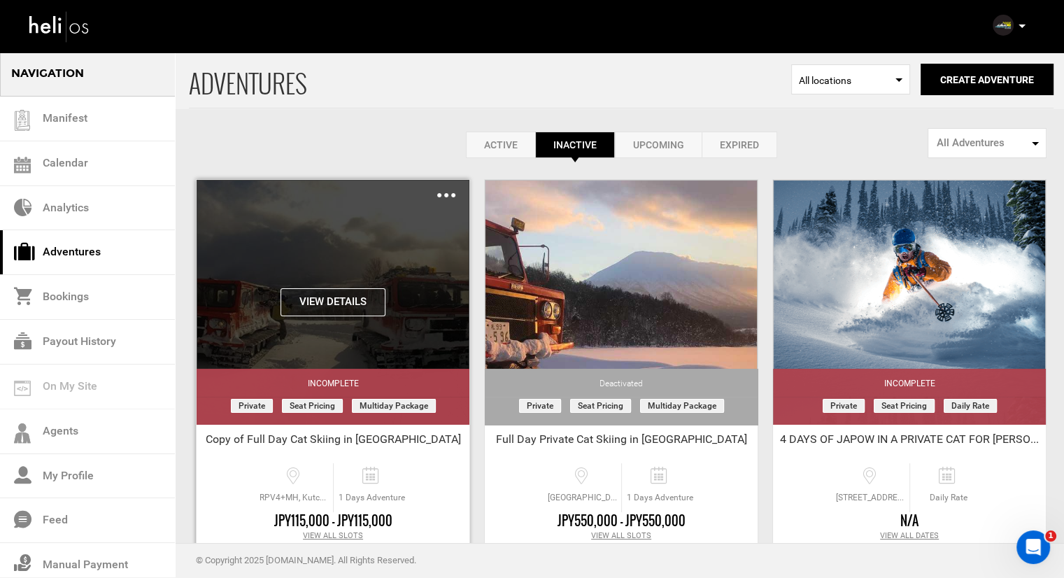
click at [448, 192] on div "Clone Share Delete" at bounding box center [446, 195] width 18 height 16
click at [448, 197] on div "Clone Share Delete" at bounding box center [446, 195] width 18 height 16
click at [446, 195] on img at bounding box center [446, 195] width 18 height 4
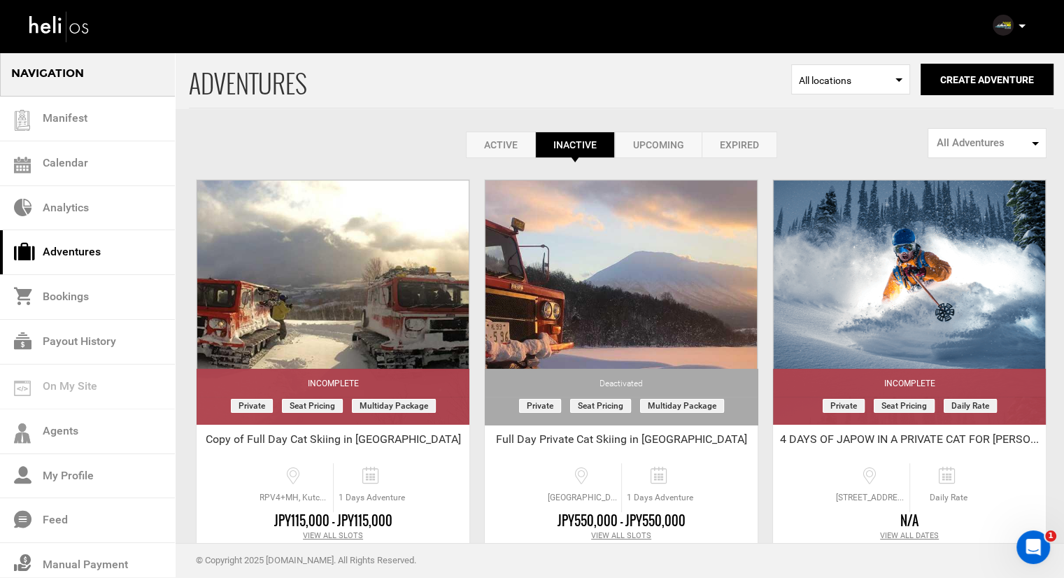
click at [376, 121] on div "Active Inactive Upcoming Expired Active Active Inactive Upcoming Expired Active…" at bounding box center [621, 104] width 865 height 107
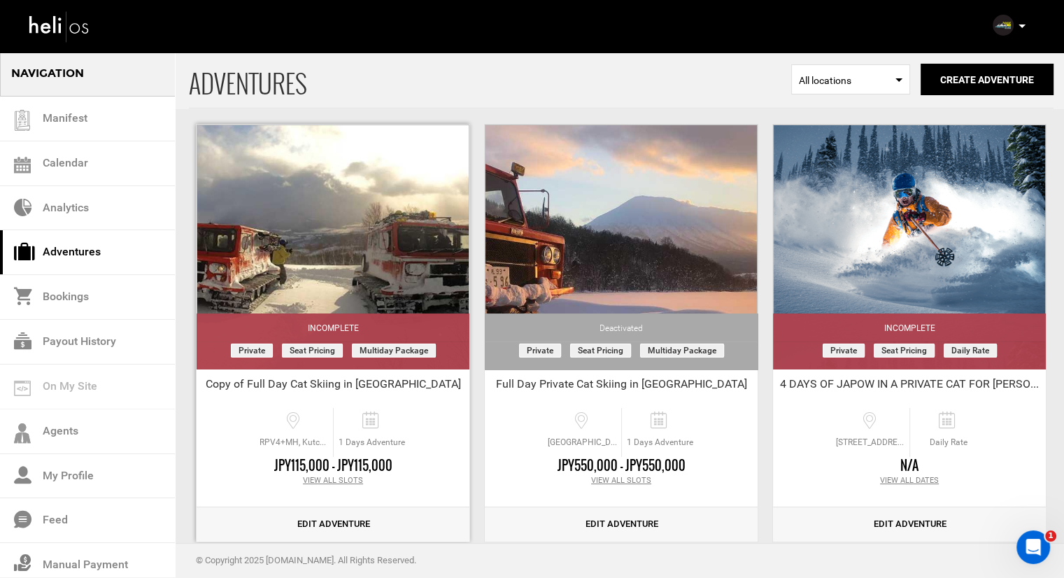
scroll to position [140, 0]
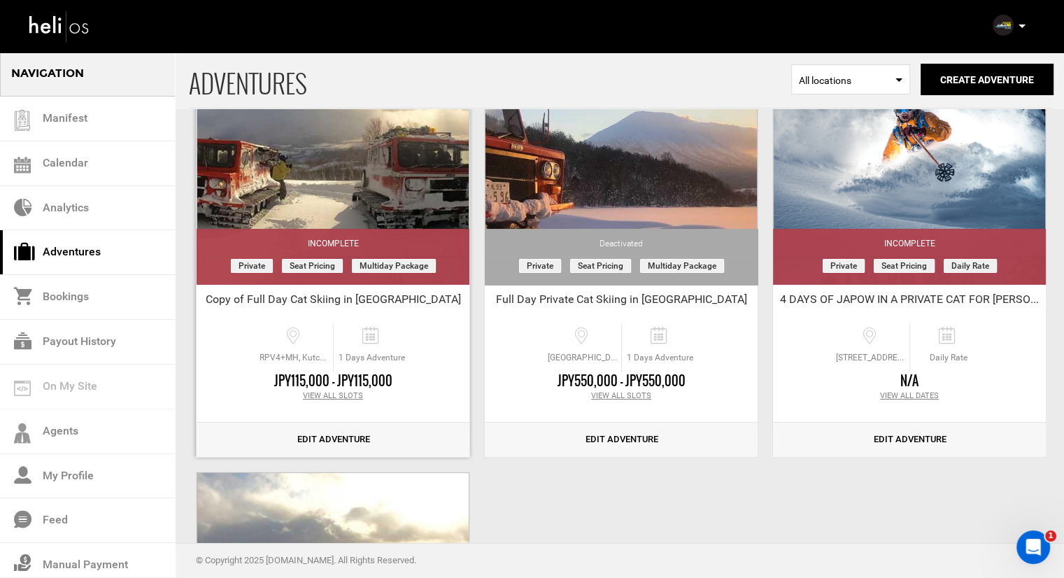
click at [330, 432] on link "Edit Adventure" at bounding box center [333, 440] width 273 height 34
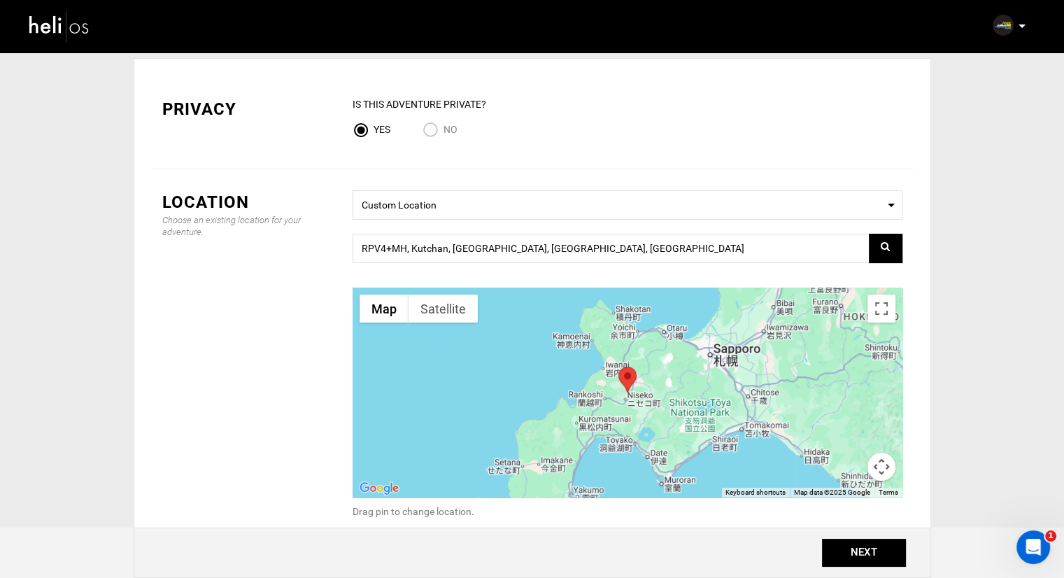
scroll to position [70, 0]
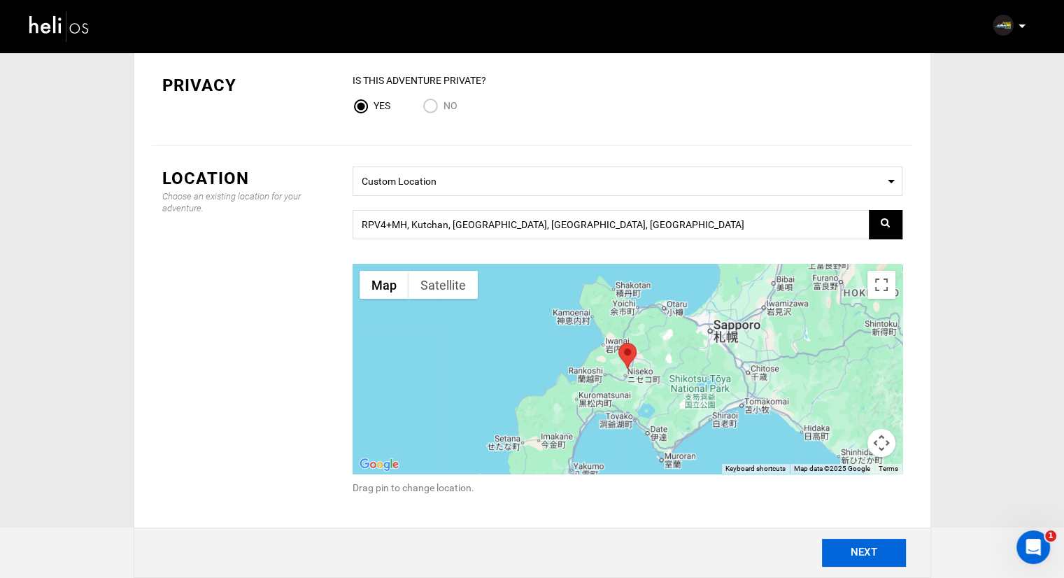
click at [867, 551] on button "NEXT" at bounding box center [864, 553] width 84 height 28
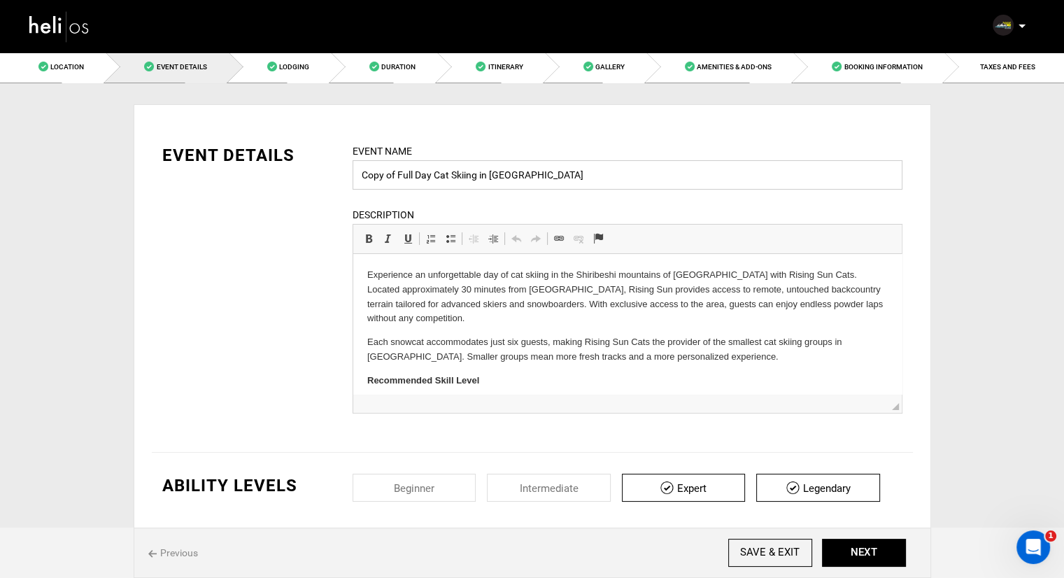
drag, startPoint x: 396, startPoint y: 171, endPoint x: 328, endPoint y: 171, distance: 68.6
click at [328, 171] on div "EVENT DETAILS Event Name Copy of Full Day Cat Skiing in Hokkaido Event name can…" at bounding box center [532, 287] width 761 height 288
type input "Jack Ruth - 2/9 Full Day Cat Skiing in Hokkaido"
click at [833, 545] on button "NEXT" at bounding box center [864, 553] width 84 height 28
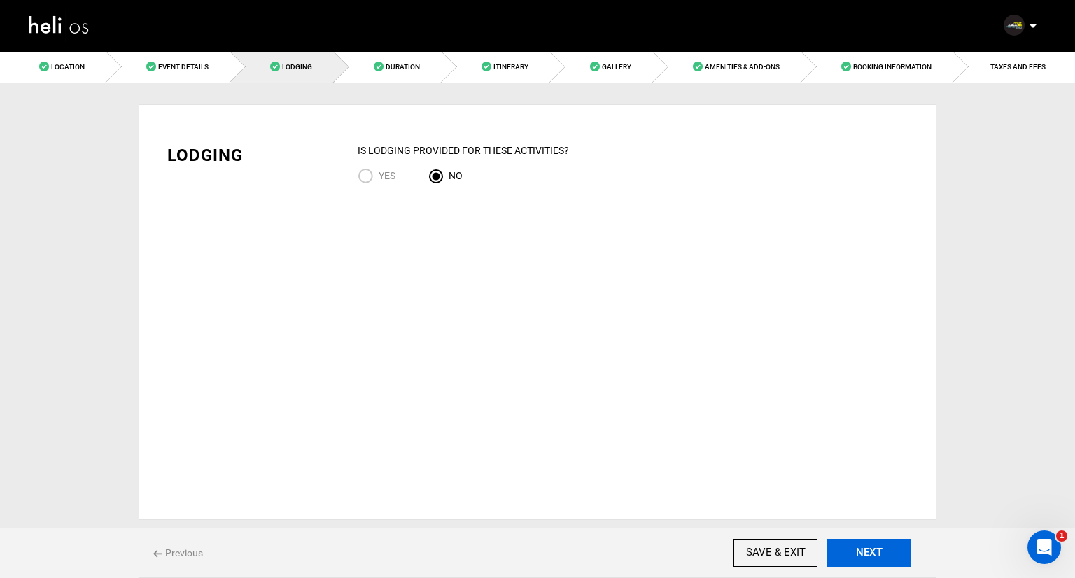
click at [837, 546] on button "NEXT" at bounding box center [869, 553] width 84 height 28
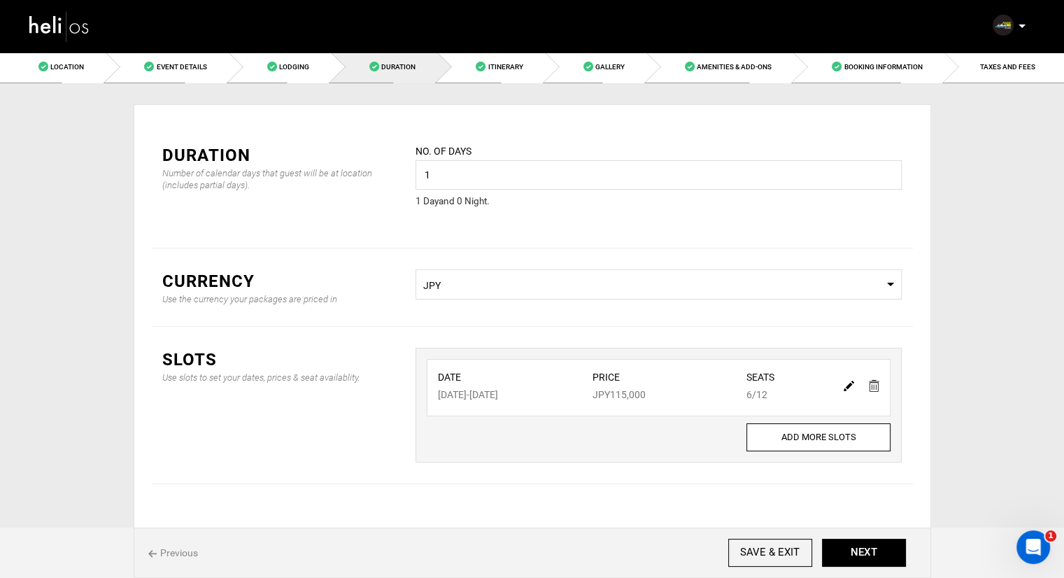
click at [849, 387] on img at bounding box center [849, 386] width 10 height 10
type input "01/21/2026"
type input "115000"
type input "12"
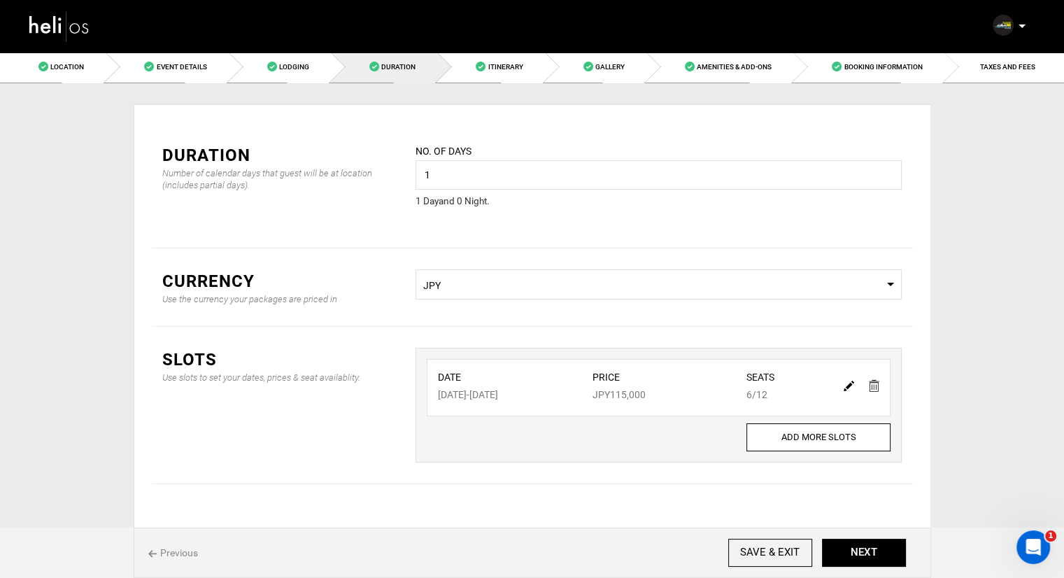
type input "6"
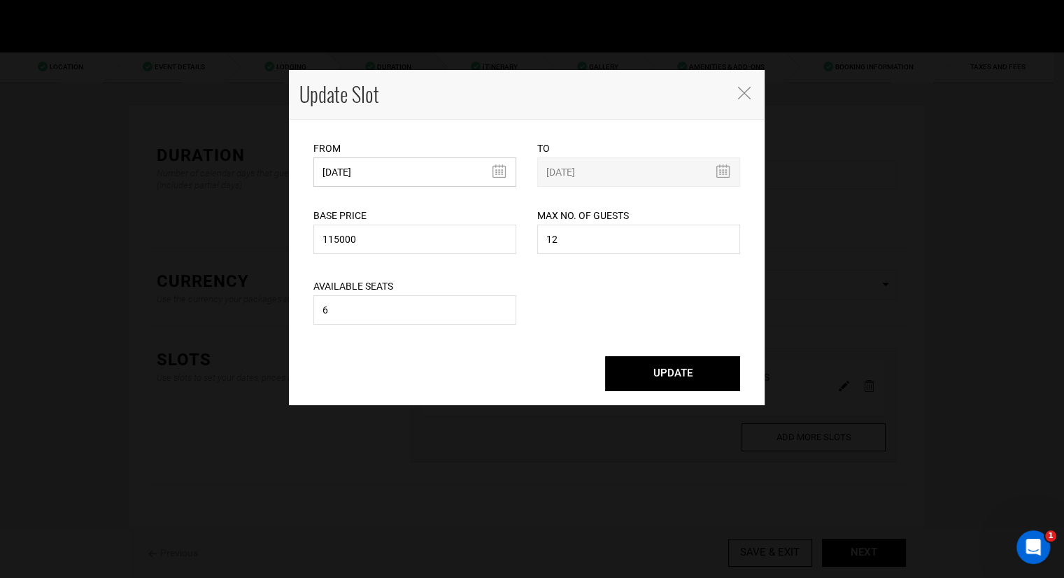
click at [413, 169] on input "01/21/2026" at bounding box center [415, 171] width 203 height 29
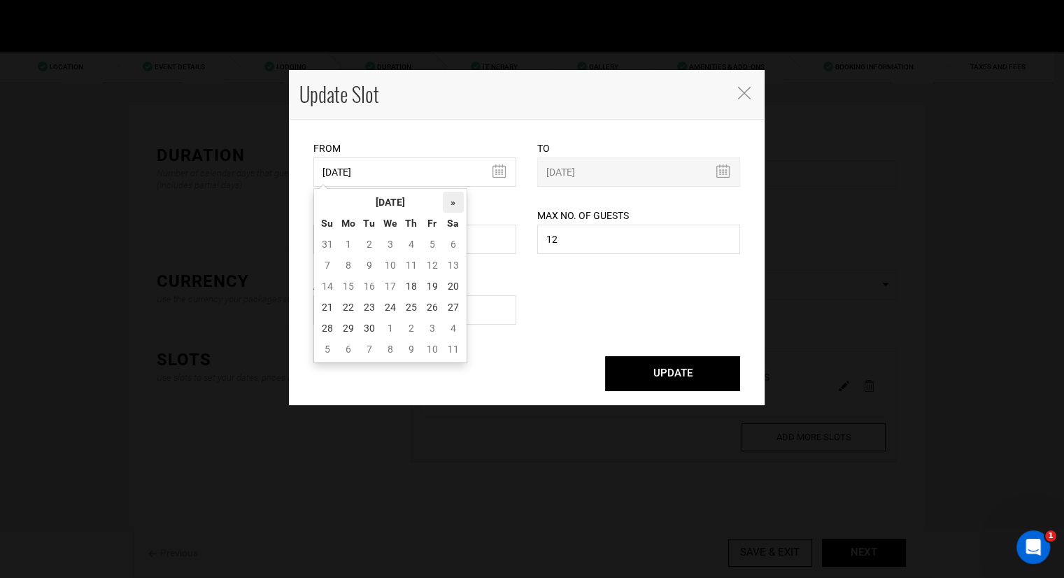
click at [454, 202] on th "»" at bounding box center [453, 202] width 21 height 21
click at [451, 202] on th "»" at bounding box center [453, 202] width 21 height 21
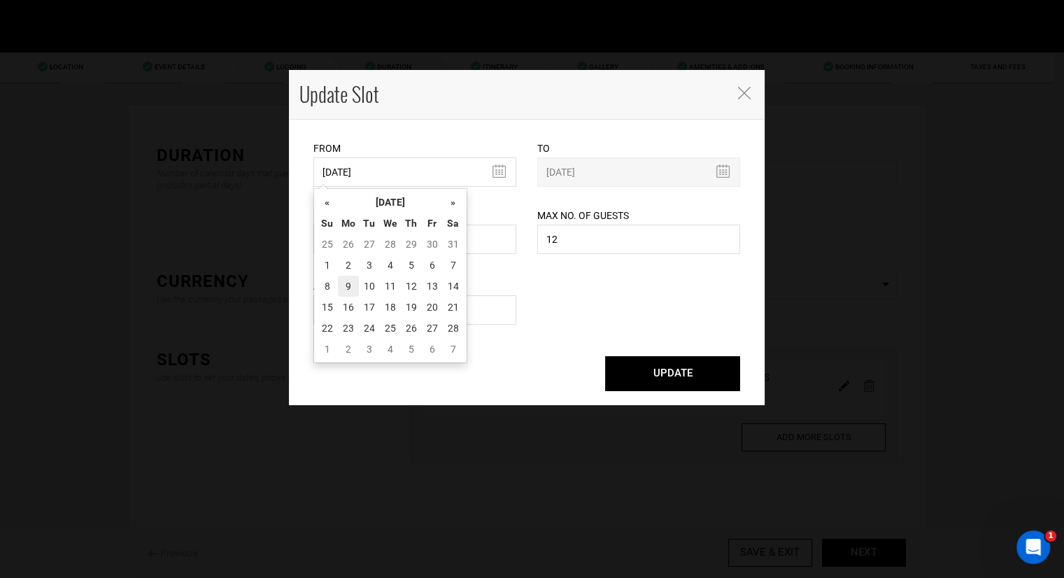
click at [351, 286] on td "9" at bounding box center [348, 286] width 21 height 21
type input "02/09/2026"
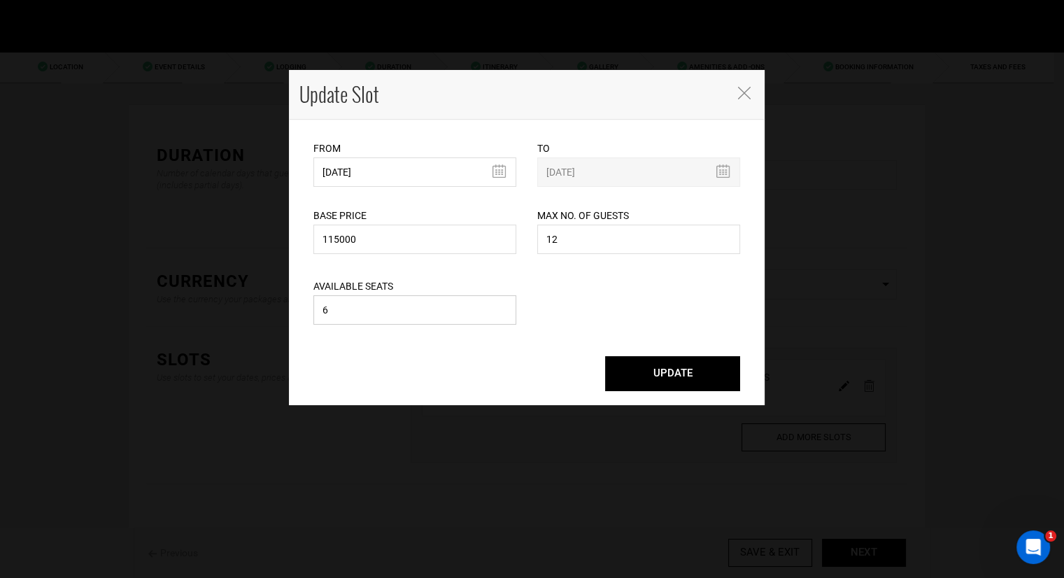
click at [411, 317] on input "6" at bounding box center [415, 309] width 203 height 29
type input "3"
click at [589, 241] on input "12" at bounding box center [638, 239] width 203 height 29
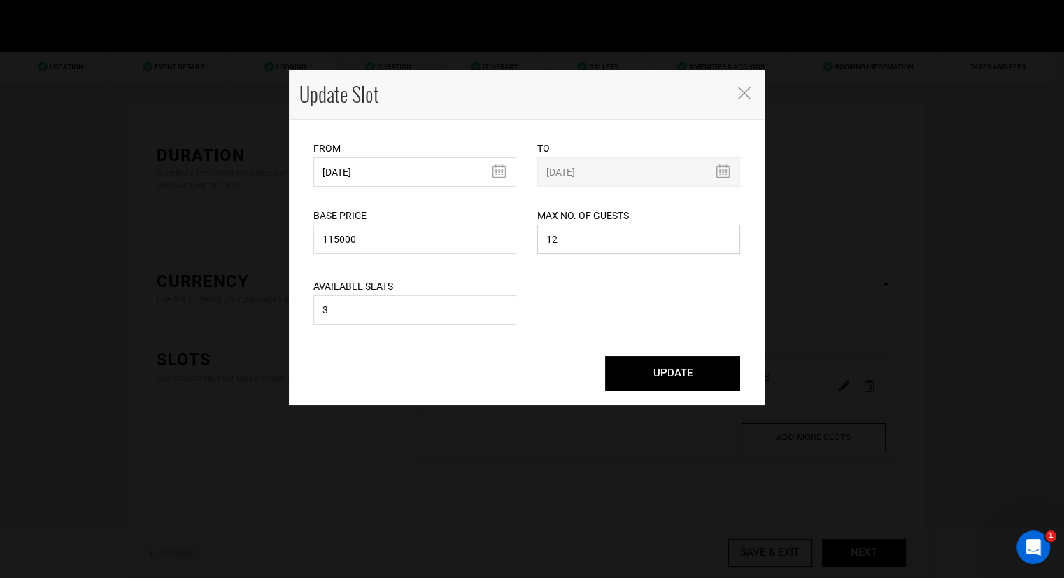
click at [589, 241] on input "12" at bounding box center [638, 239] width 203 height 29
type input "3"
click at [666, 369] on button "UPDATE" at bounding box center [672, 373] width 135 height 35
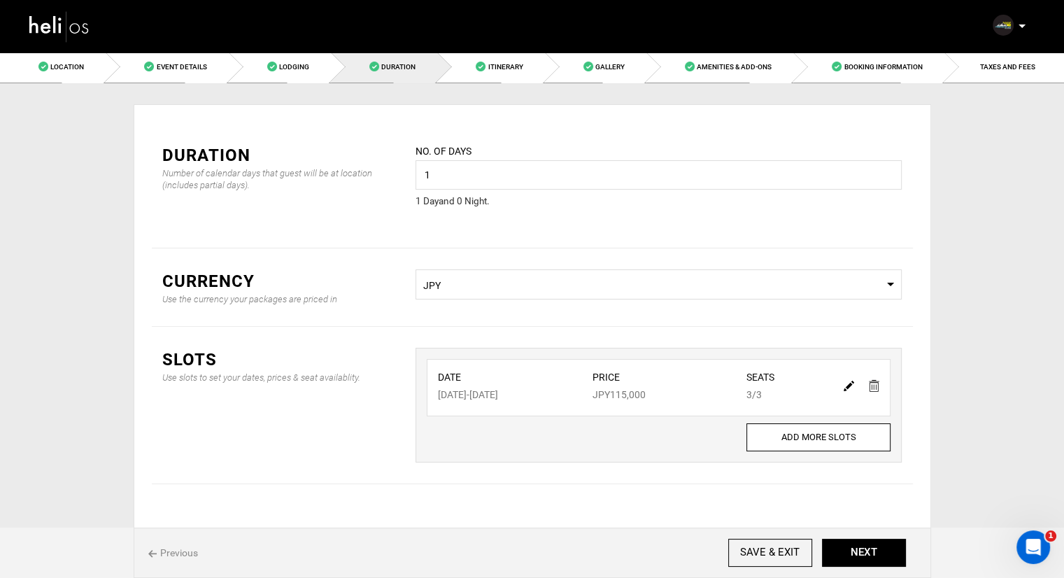
scroll to position [25, 0]
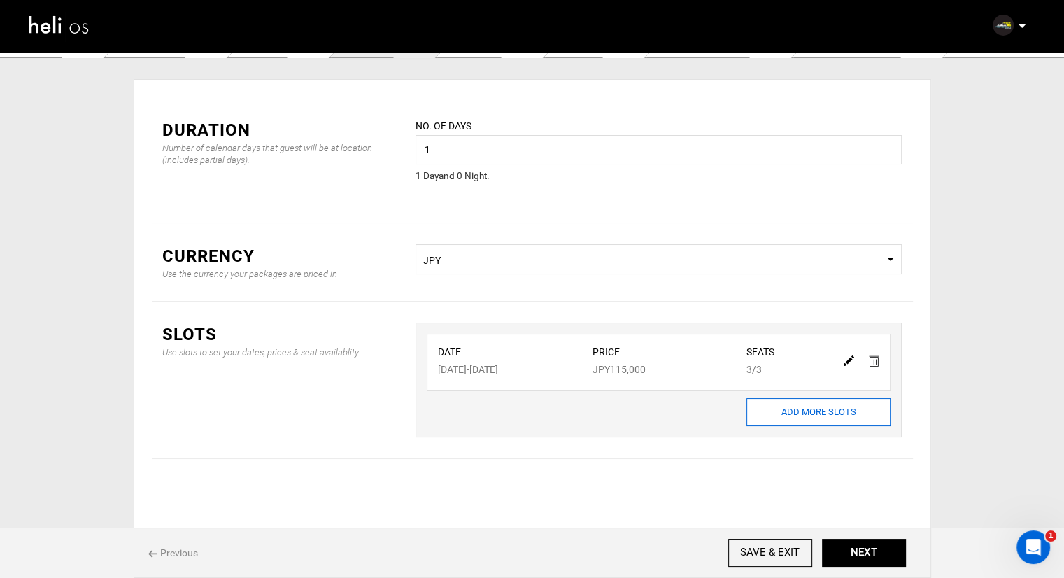
click at [824, 408] on input "ADD MORE SLOTS" at bounding box center [819, 412] width 144 height 28
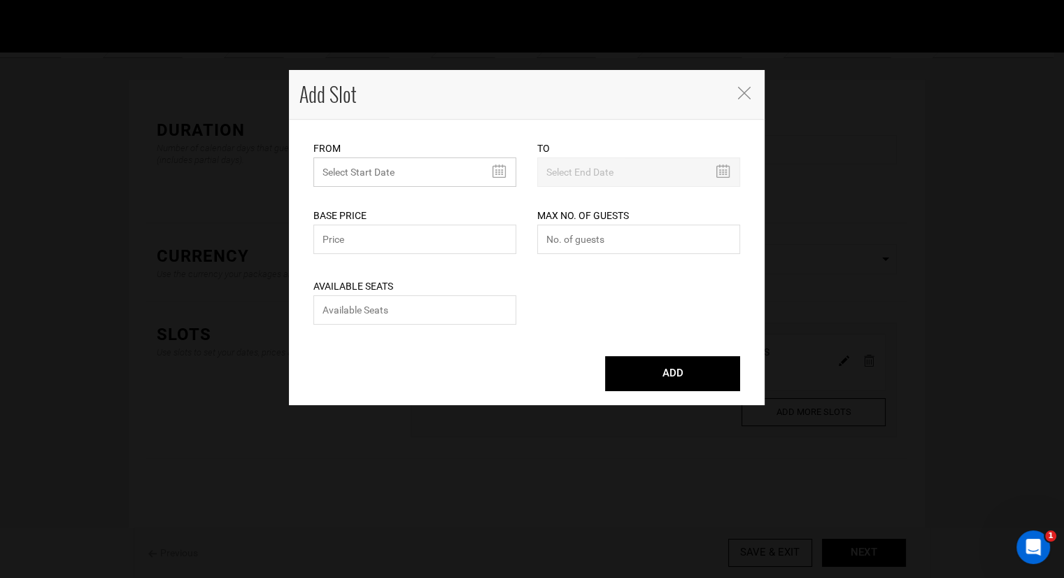
click at [492, 169] on input "text" at bounding box center [415, 171] width 203 height 29
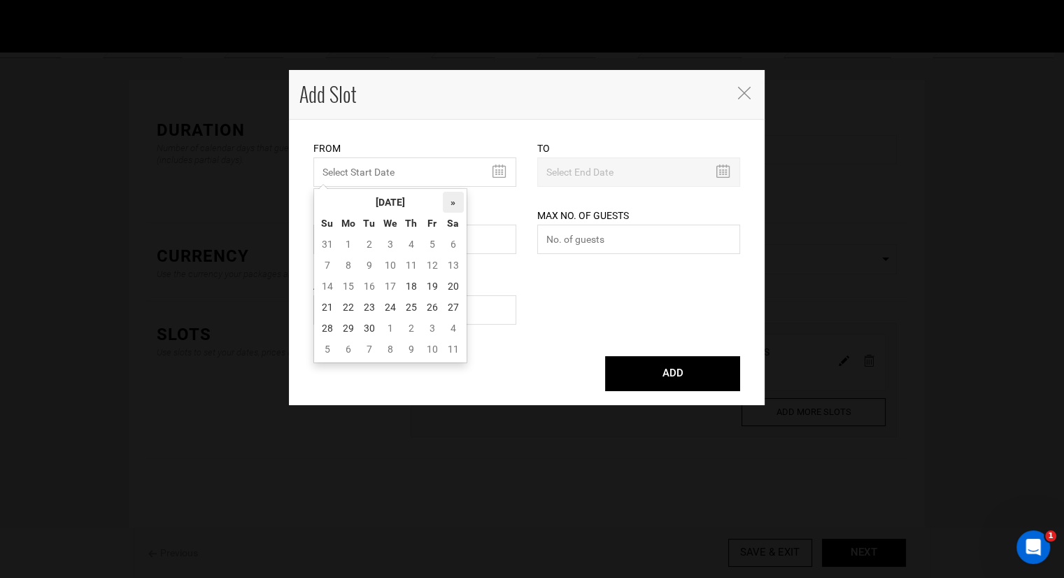
click at [450, 202] on th "»" at bounding box center [453, 202] width 21 height 21
click at [450, 201] on th "»" at bounding box center [453, 202] width 21 height 21
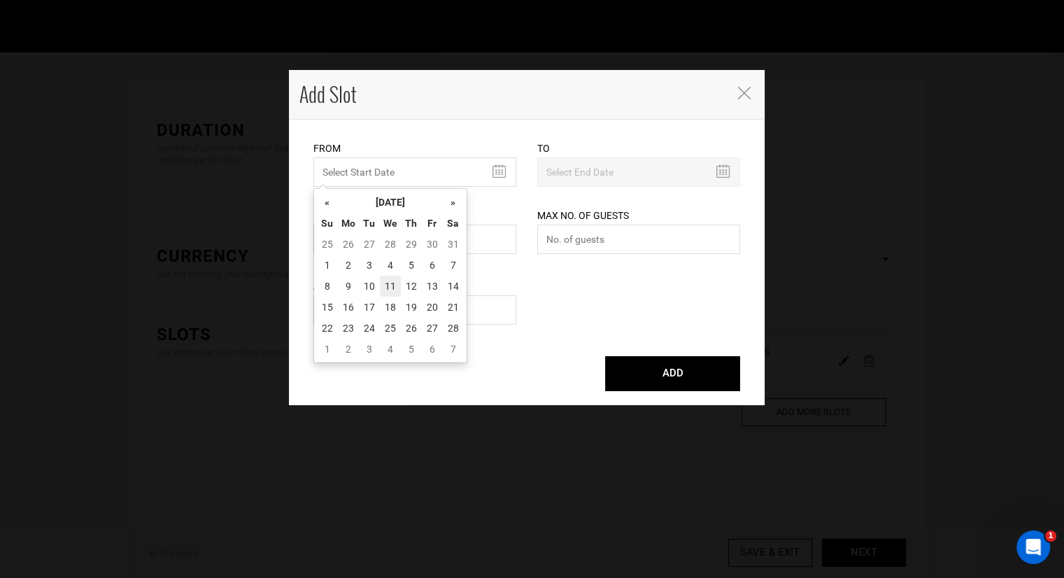
click at [390, 290] on td "11" at bounding box center [390, 286] width 21 height 21
type input "02/11/2026"
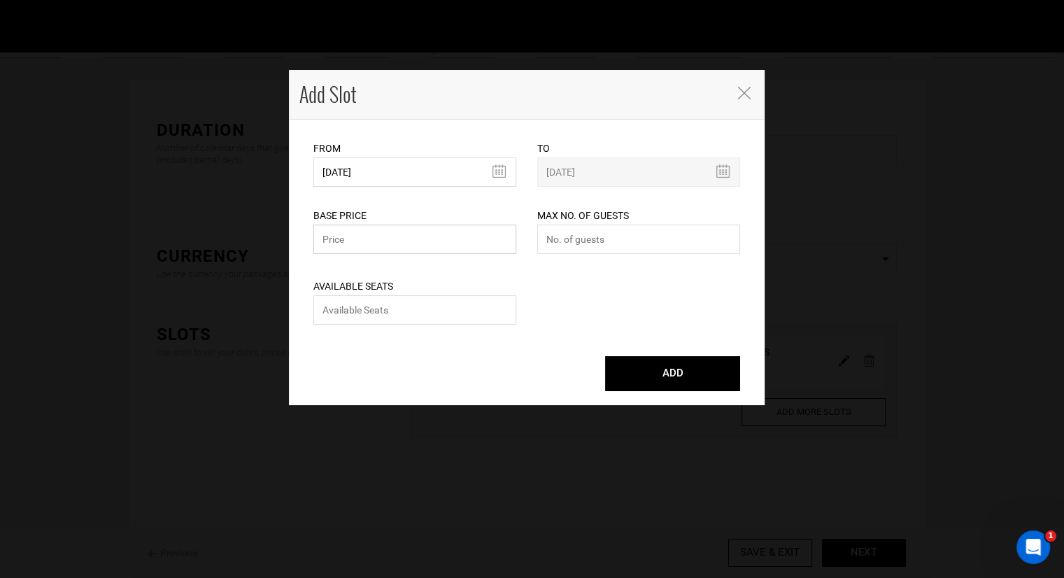
click at [399, 237] on input "text" at bounding box center [415, 239] width 203 height 29
type input "115000"
click at [568, 239] on input "number" at bounding box center [638, 239] width 203 height 29
type input "3"
click at [411, 297] on input "number" at bounding box center [415, 309] width 203 height 29
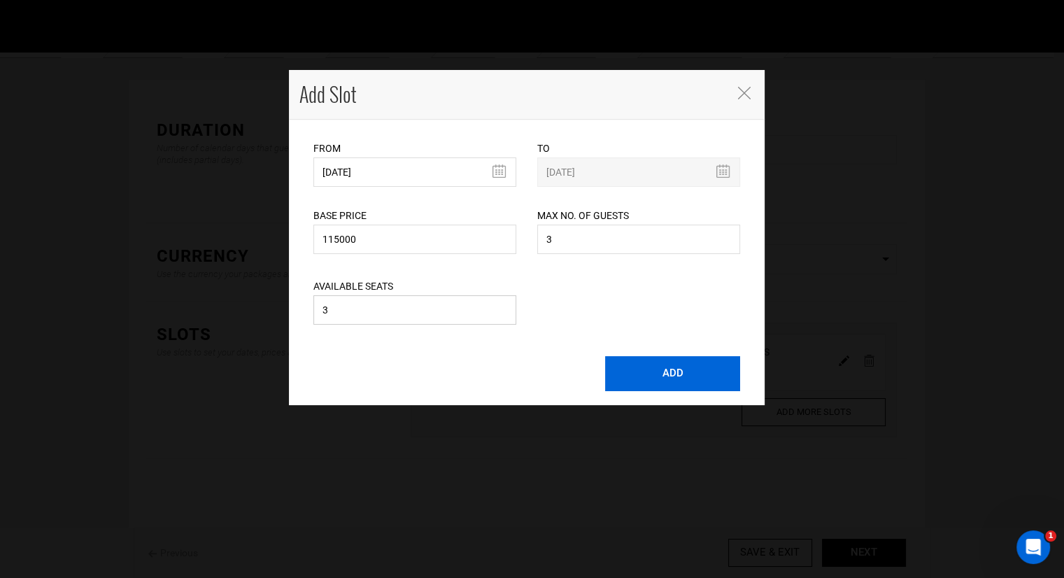
type input "3"
click at [663, 377] on button "ADD" at bounding box center [672, 373] width 135 height 35
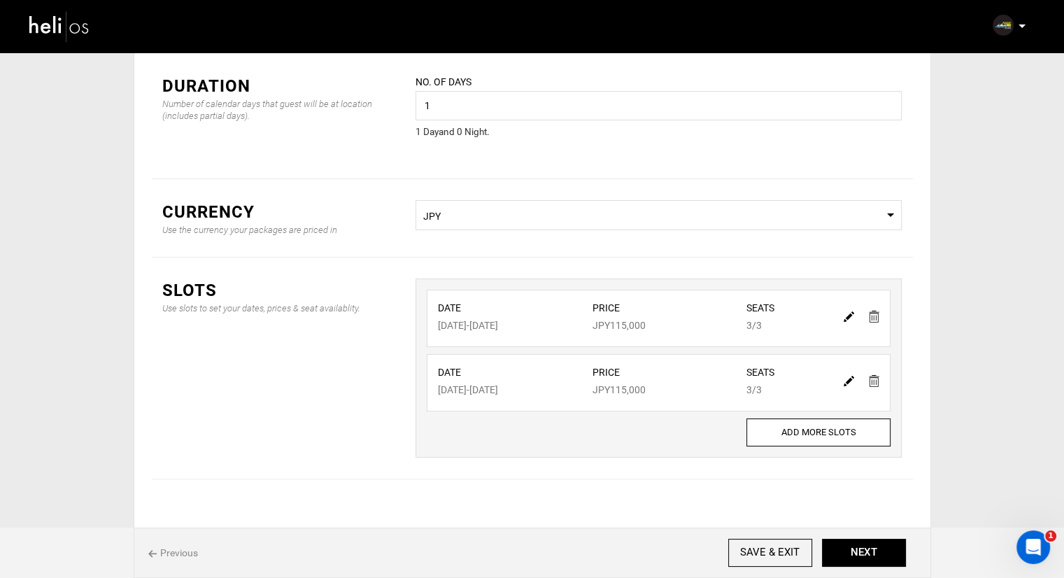
scroll to position [89, 0]
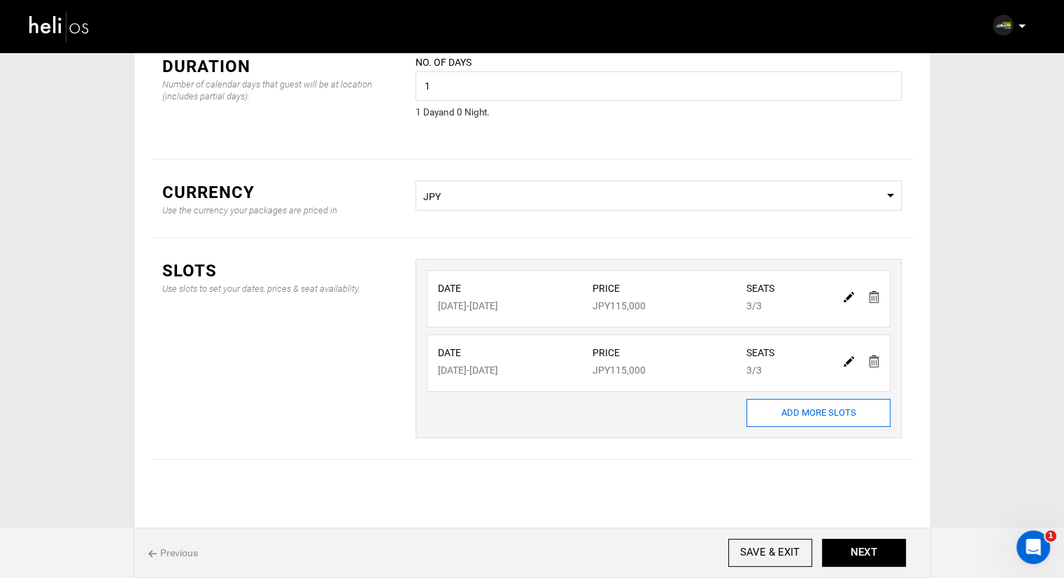
click at [798, 409] on input "ADD MORE SLOTS" at bounding box center [819, 413] width 144 height 28
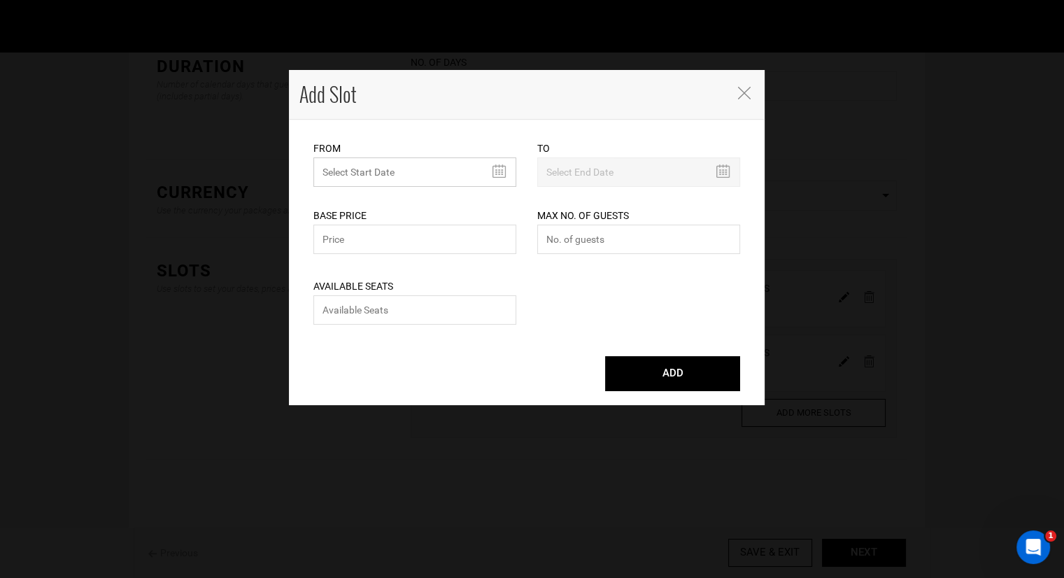
click at [490, 174] on input "MINIMUM NUMBER OF NIGHTS" at bounding box center [415, 171] width 203 height 29
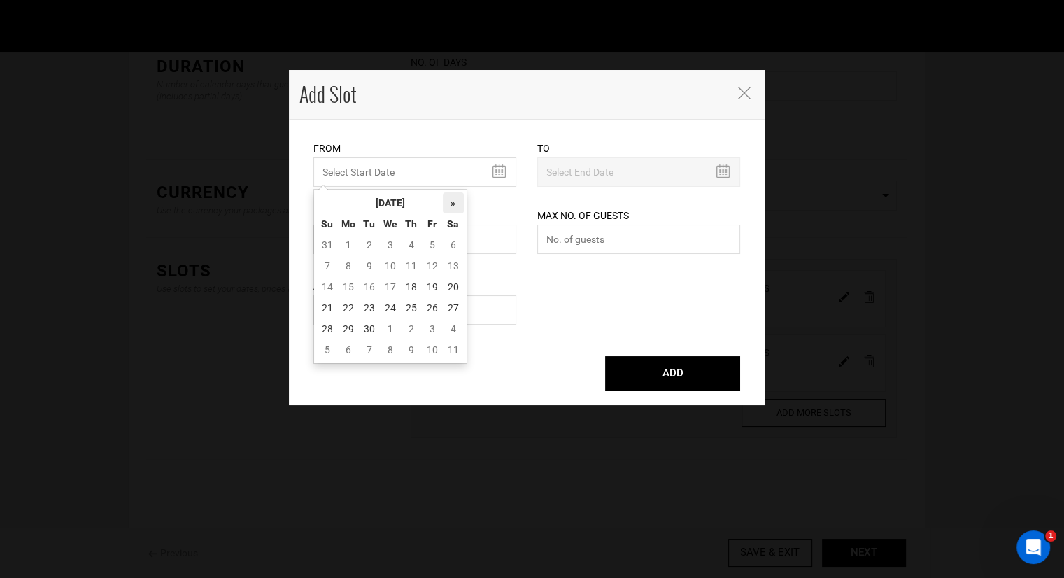
click at [456, 205] on th "»" at bounding box center [453, 202] width 21 height 21
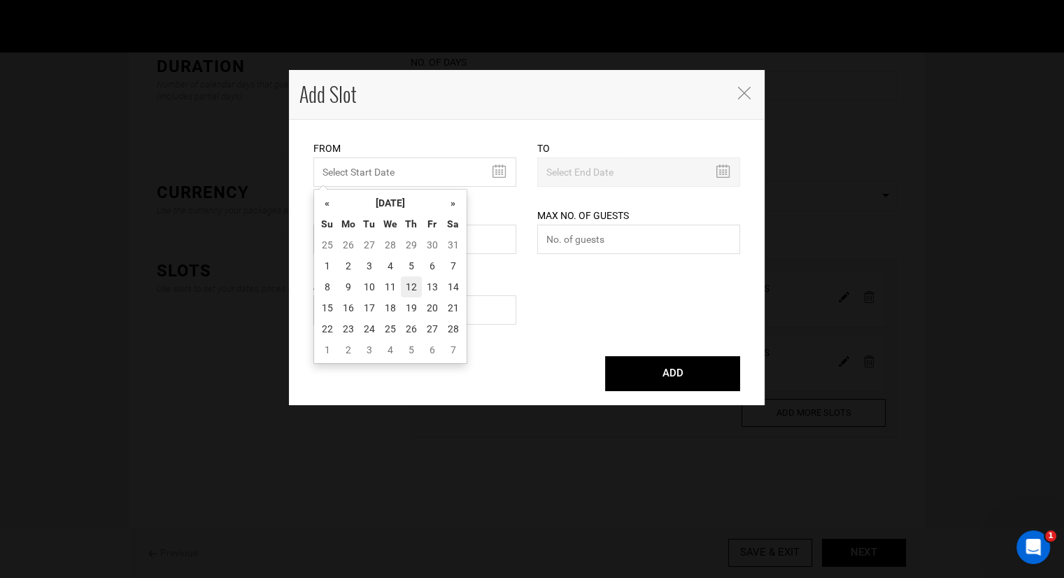
click at [411, 286] on td "12" at bounding box center [411, 286] width 21 height 21
type input "[DATE]"
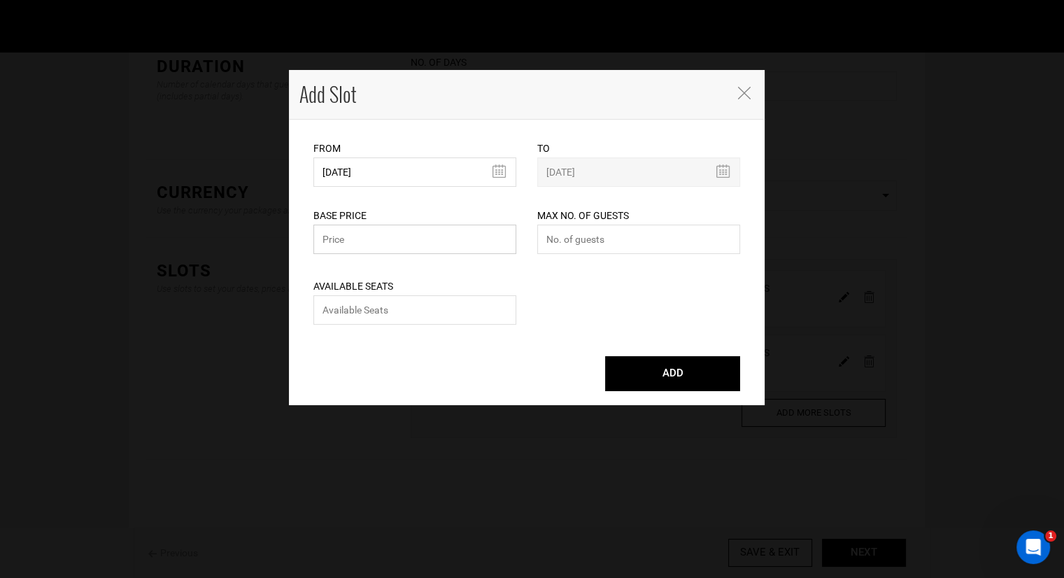
click at [397, 253] on input "text" at bounding box center [415, 239] width 203 height 29
type input "115000"
click at [652, 244] on input "number" at bounding box center [638, 239] width 203 height 29
type input "3"
click at [388, 303] on input "number" at bounding box center [415, 309] width 203 height 29
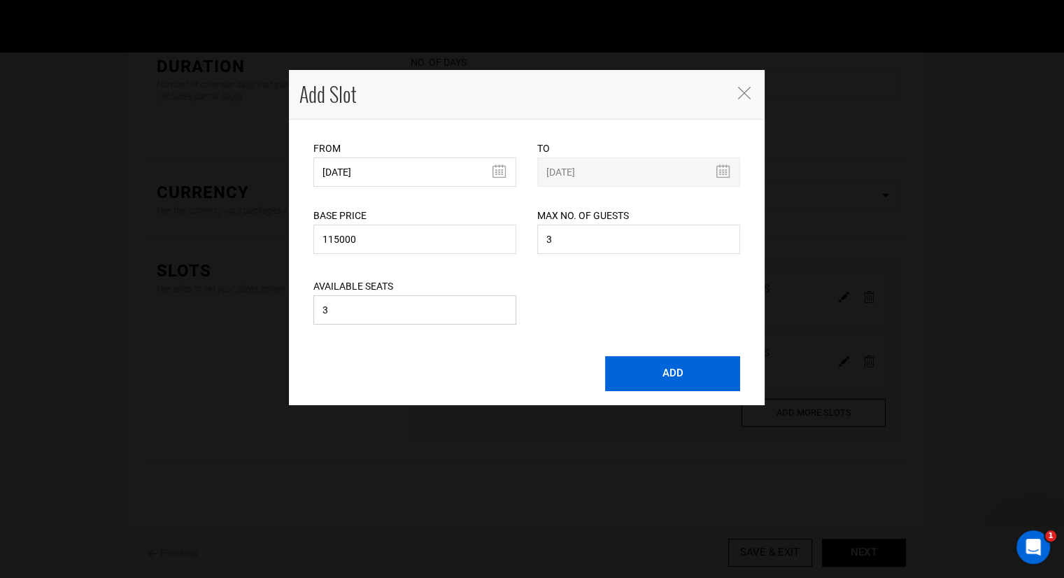
type input "3"
click at [666, 373] on button "ADD" at bounding box center [672, 373] width 135 height 35
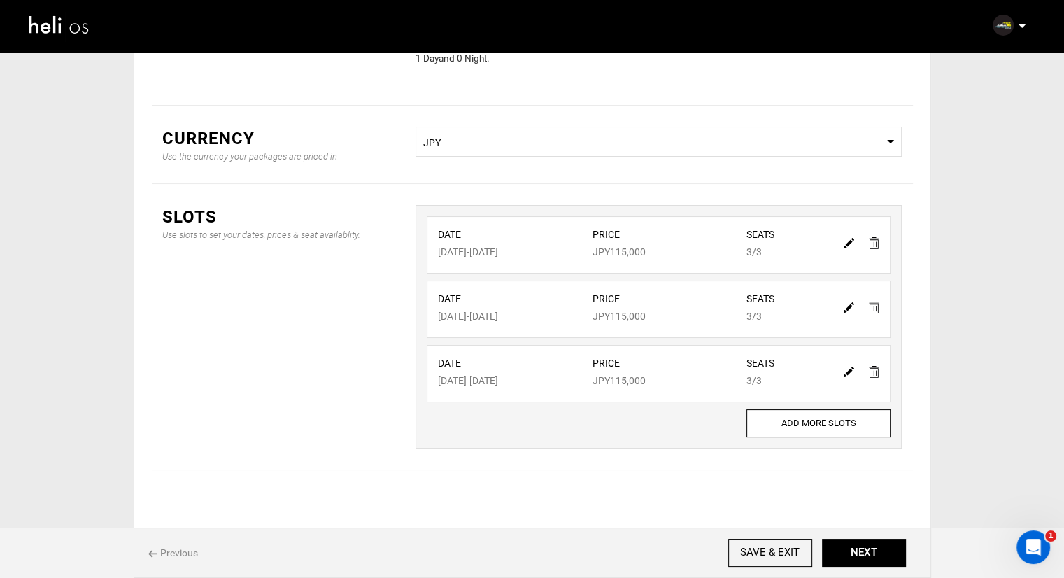
scroll to position [153, 0]
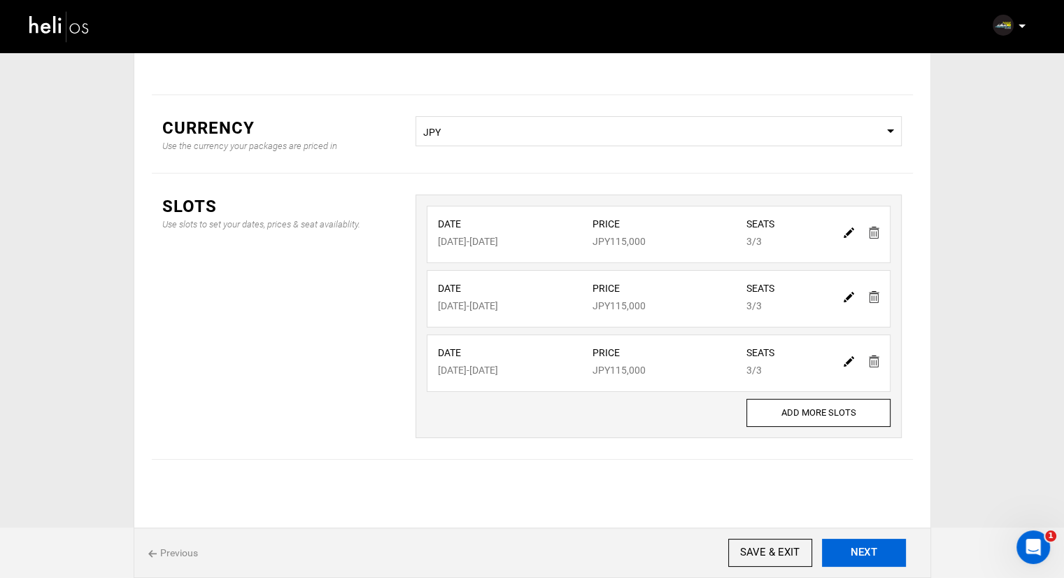
click at [843, 552] on button "NEXT" at bounding box center [864, 553] width 84 height 28
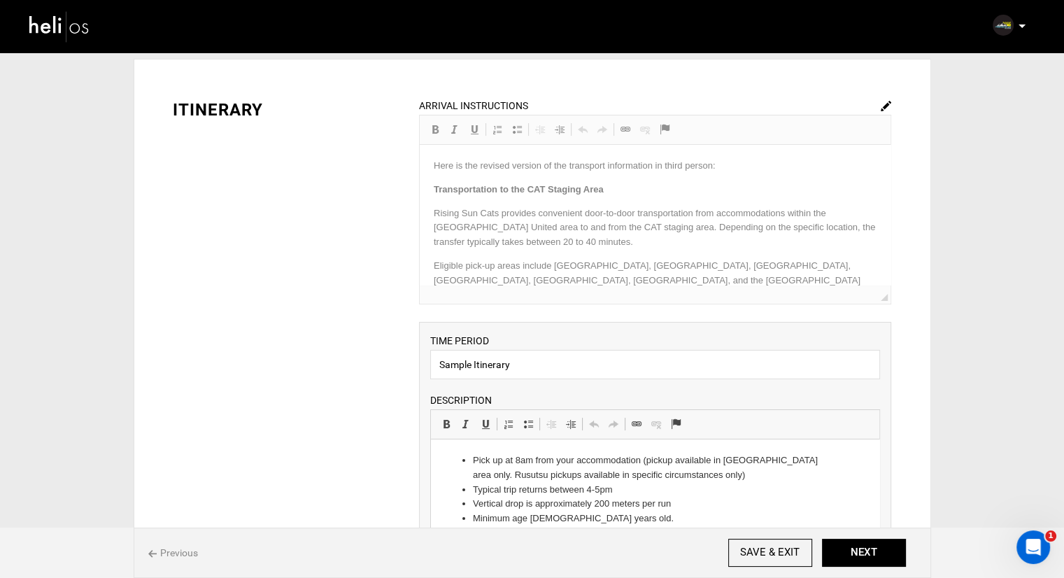
scroll to position [70, 0]
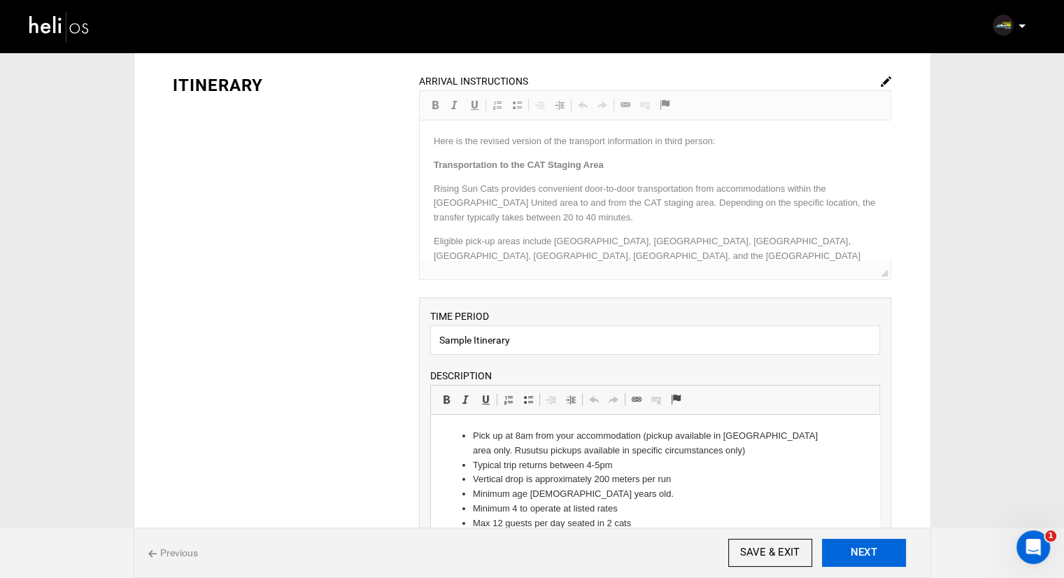
click at [881, 549] on button "NEXT" at bounding box center [864, 553] width 84 height 28
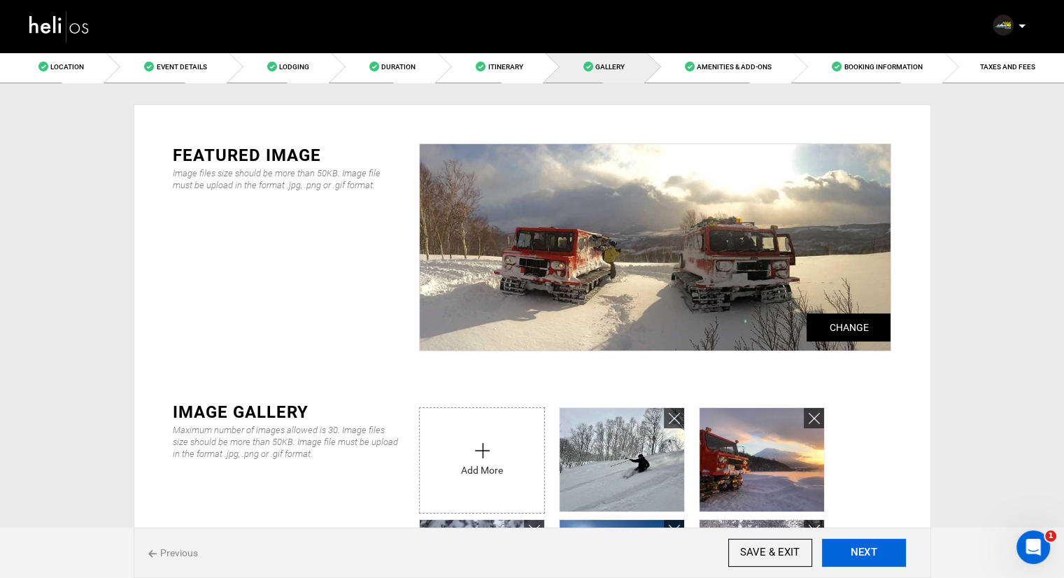
click at [858, 556] on button "NEXT" at bounding box center [864, 553] width 84 height 28
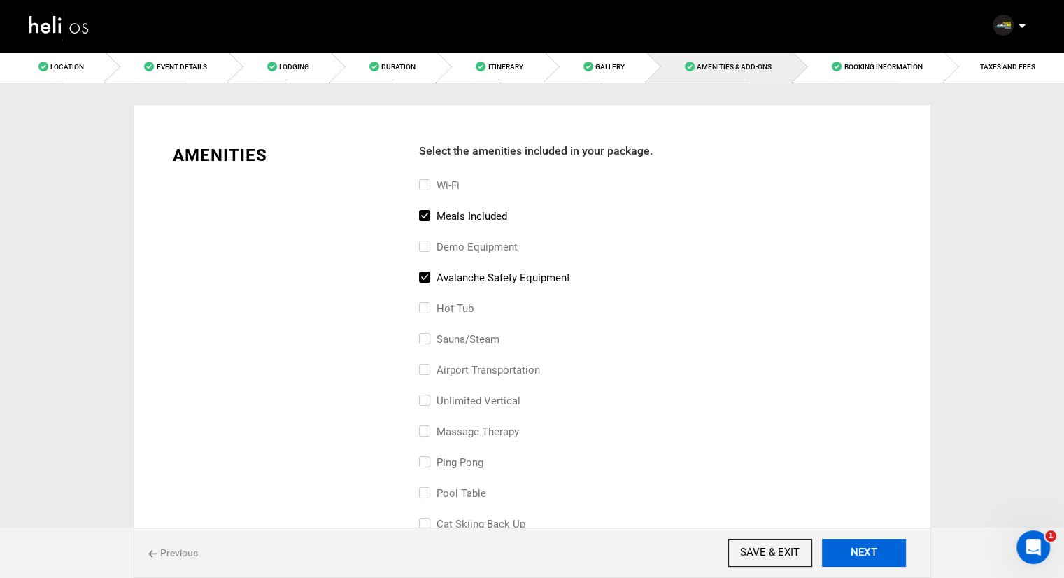
click at [858, 556] on button "NEXT" at bounding box center [864, 553] width 84 height 28
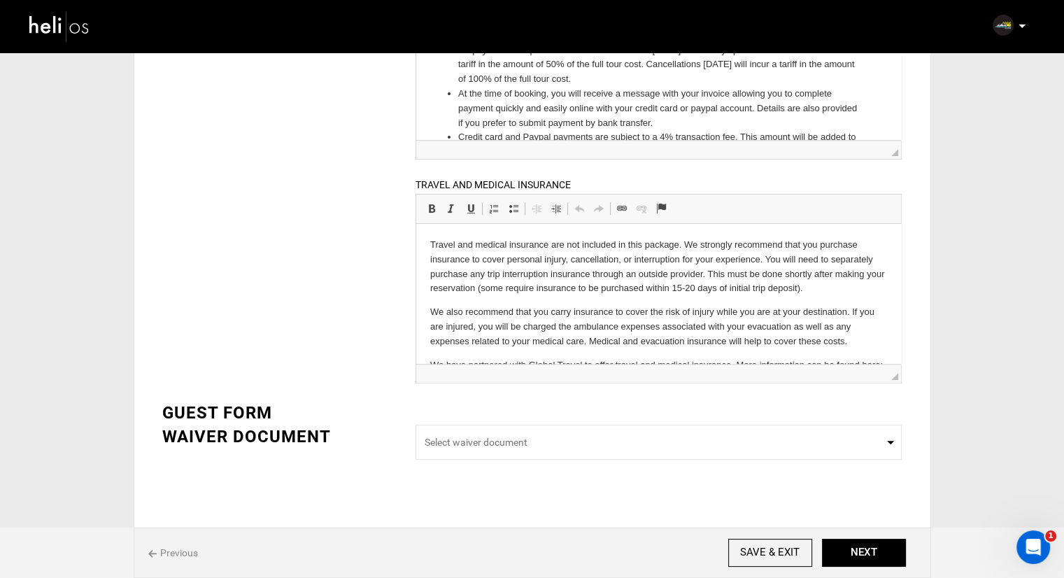
scroll to position [381, 0]
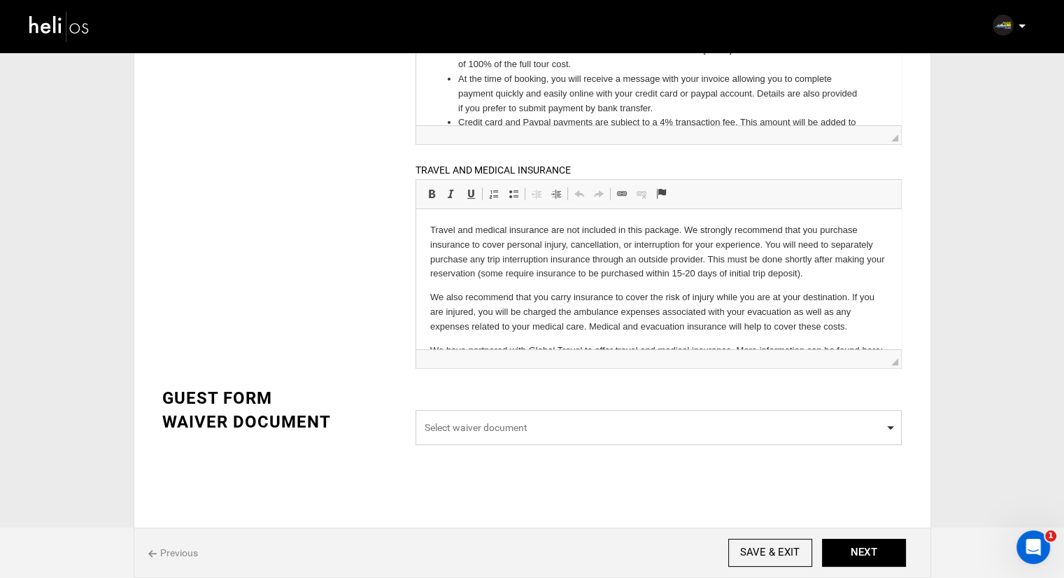
click at [745, 428] on span "Select waiver document" at bounding box center [659, 428] width 468 height 14
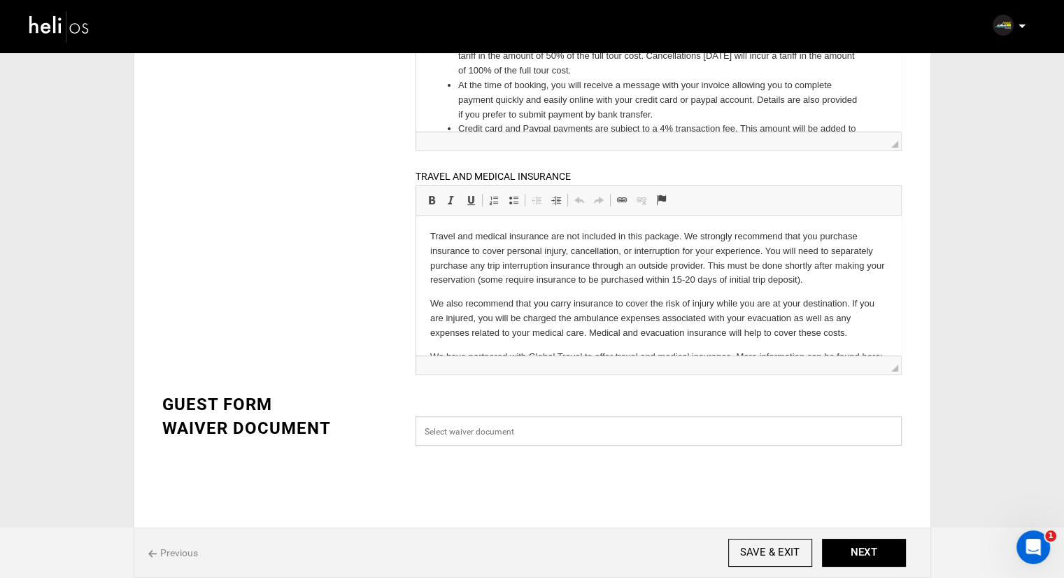
click at [745, 428] on input "Select box" at bounding box center [659, 430] width 486 height 29
click at [866, 558] on button "NEXT" at bounding box center [864, 553] width 84 height 28
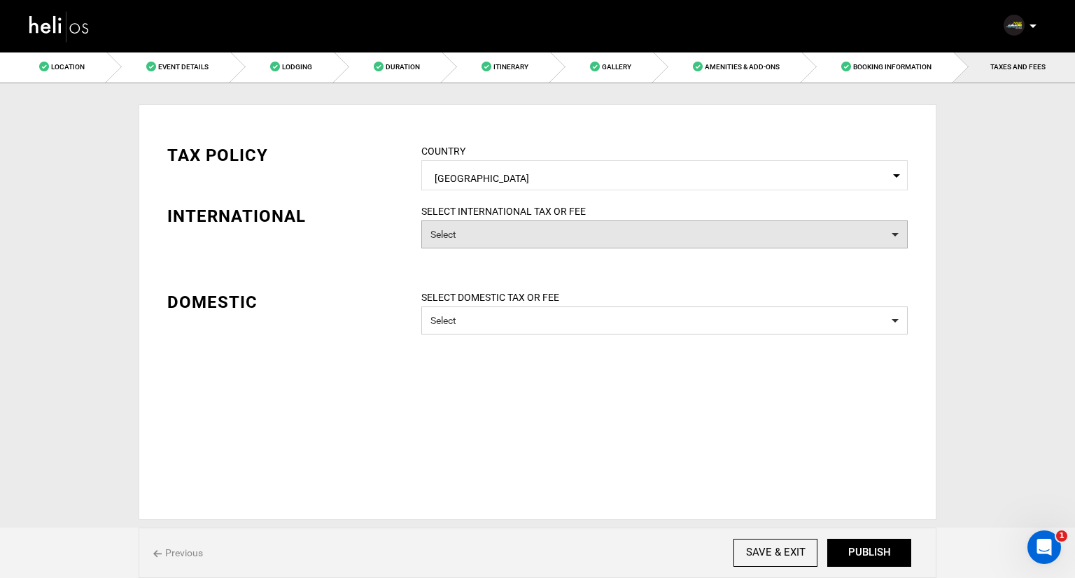
click at [535, 236] on button "Select" at bounding box center [664, 234] width 486 height 28
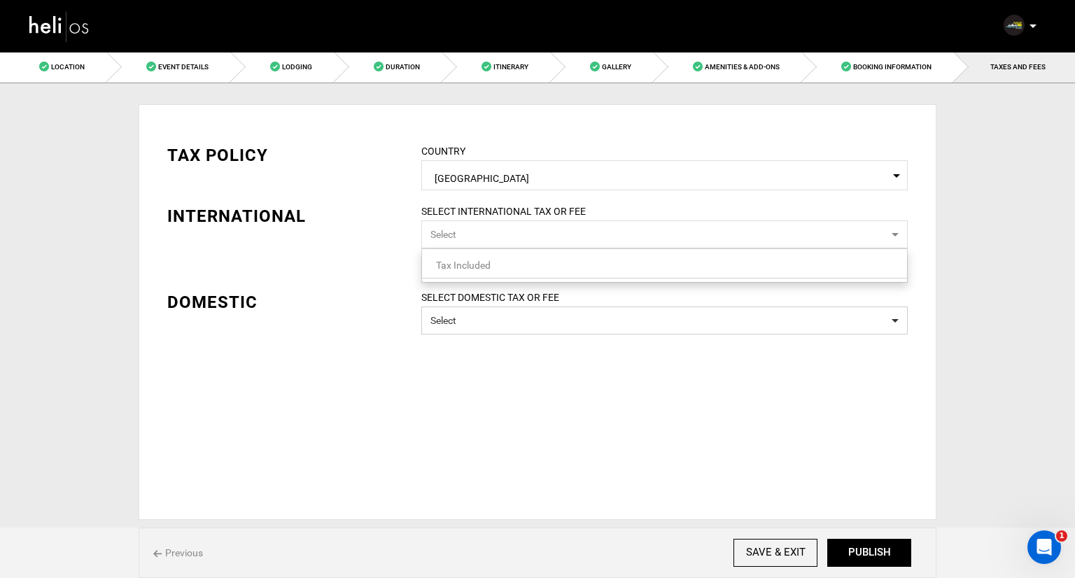
click at [535, 236] on button "Select" at bounding box center [664, 234] width 486 height 28
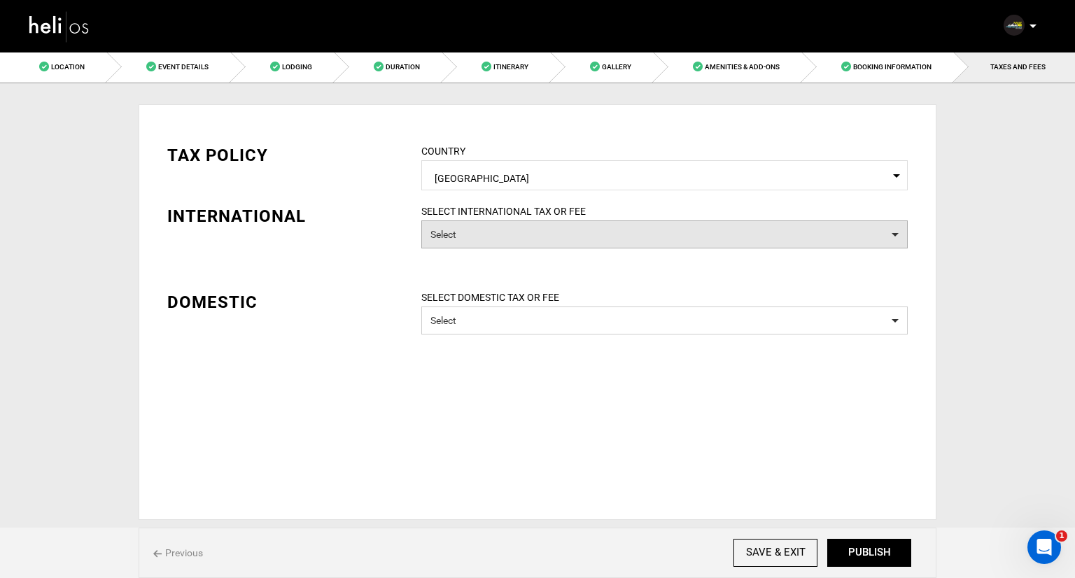
click at [535, 236] on button "Select" at bounding box center [664, 234] width 486 height 28
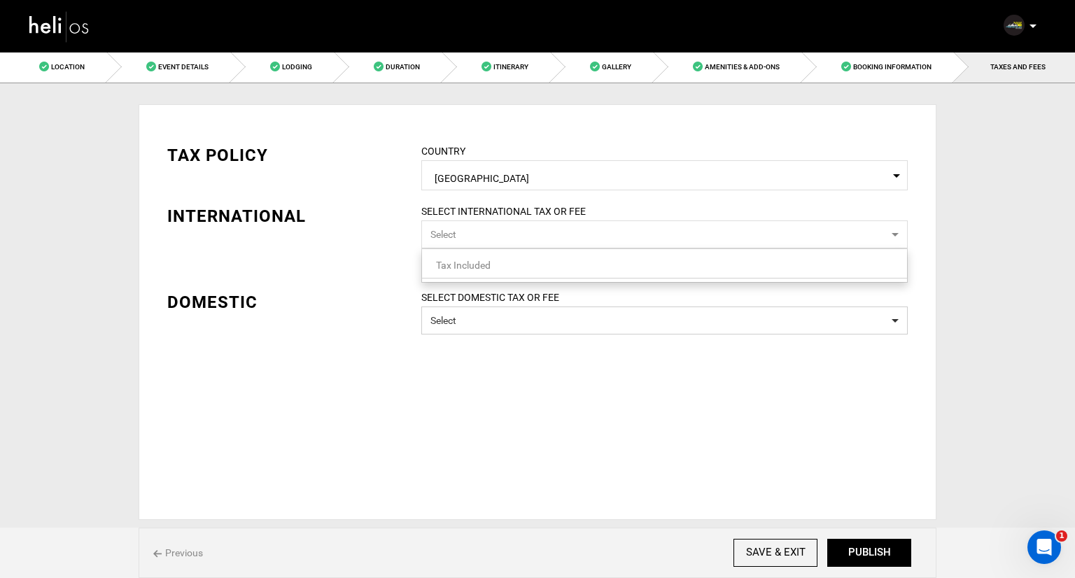
click at [523, 267] on link "Tax Included" at bounding box center [664, 265] width 485 height 18
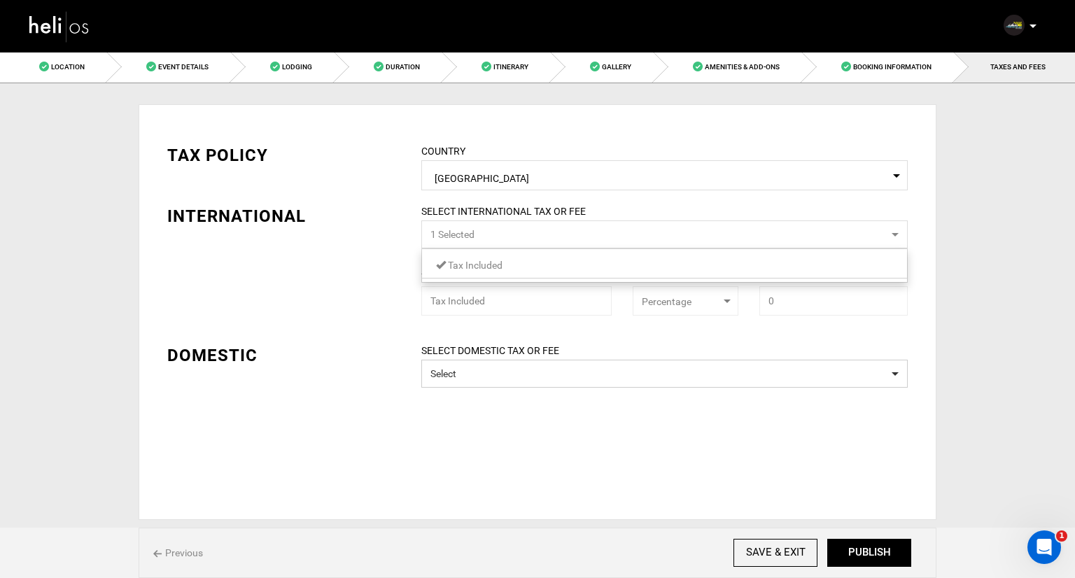
click at [324, 251] on div "TAX POLICY COUNTRY Select Country Japan Please select a country. INTERNATIONAL …" at bounding box center [537, 254] width 761 height 265
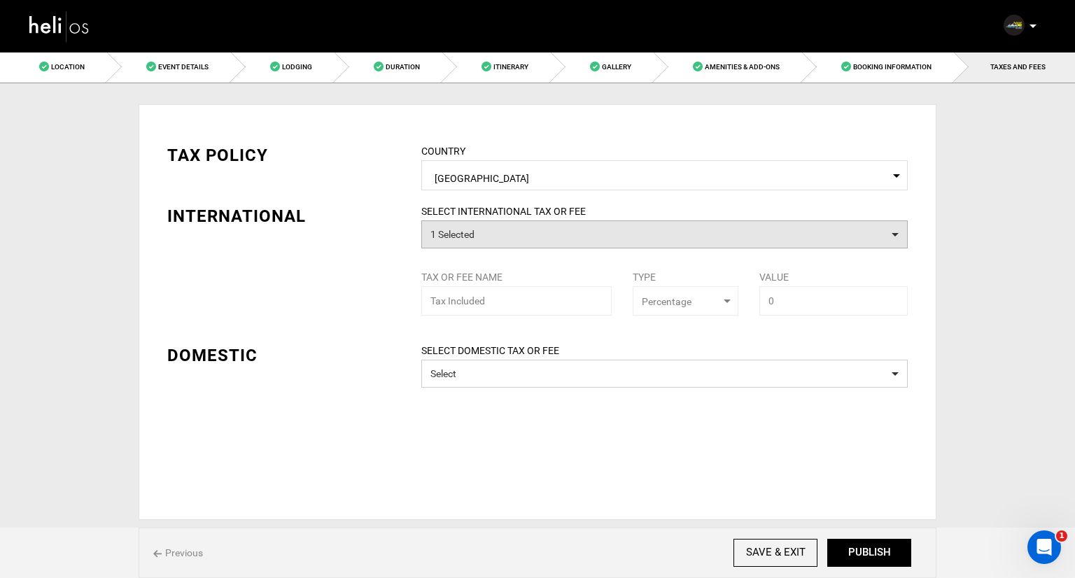
click at [469, 236] on button "1 Selected" at bounding box center [664, 234] width 486 height 28
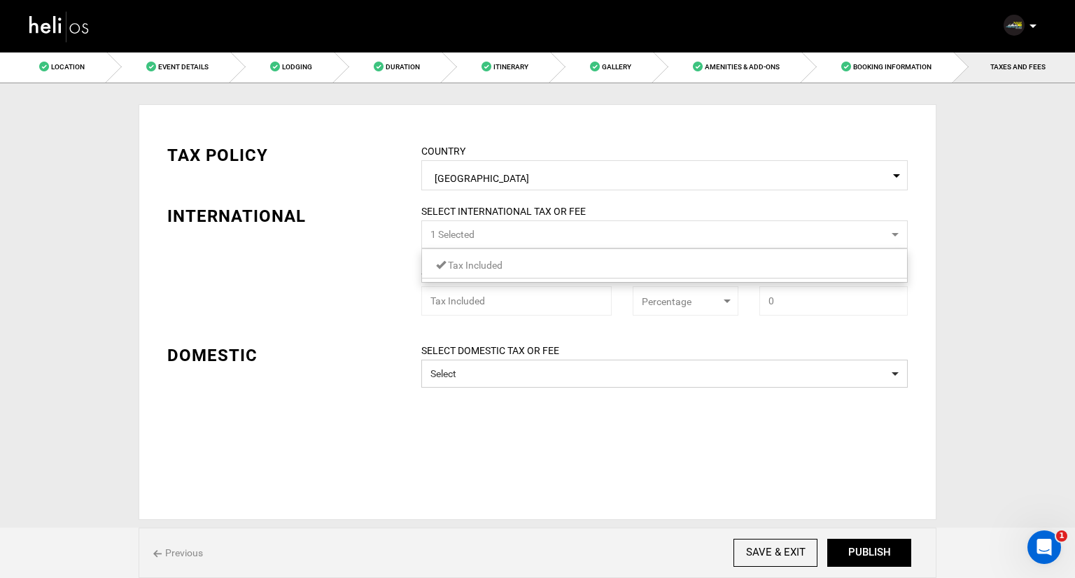
click at [463, 270] on span "Tax Included" at bounding box center [475, 265] width 55 height 11
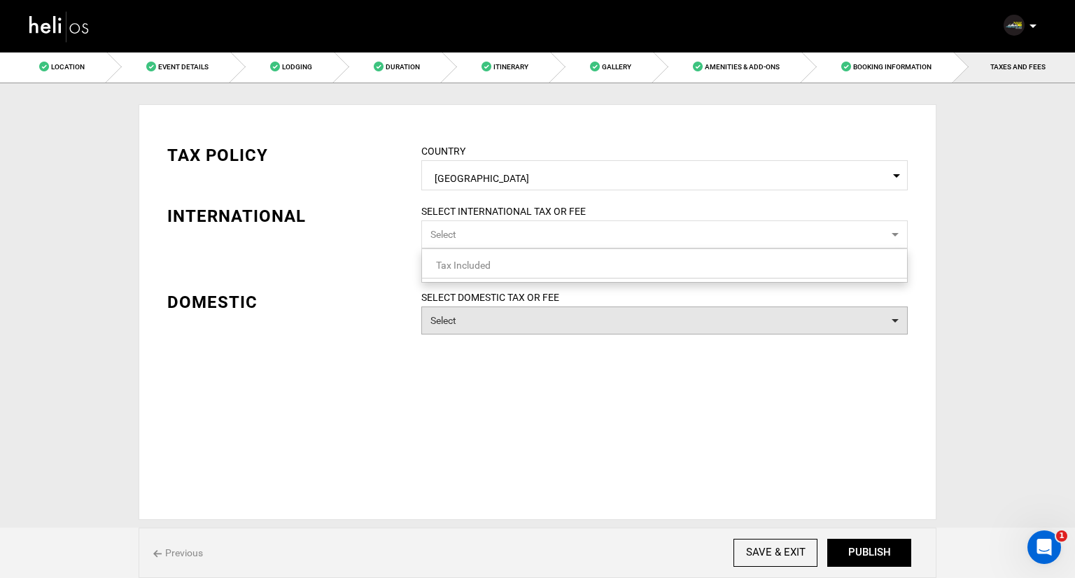
click at [458, 323] on button "Select" at bounding box center [664, 321] width 486 height 28
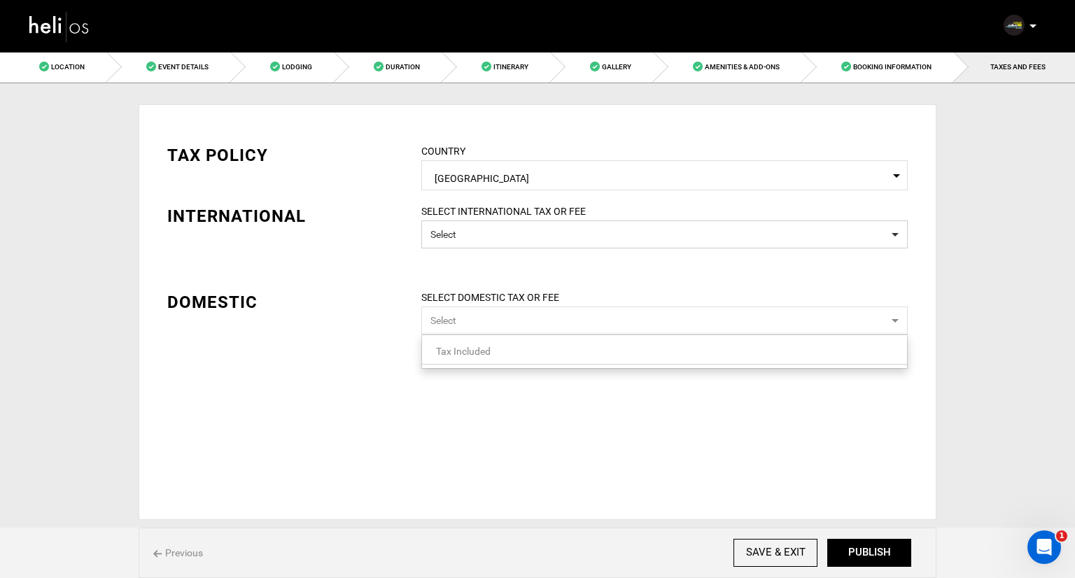
click at [465, 352] on span "Tax Included" at bounding box center [463, 351] width 55 height 11
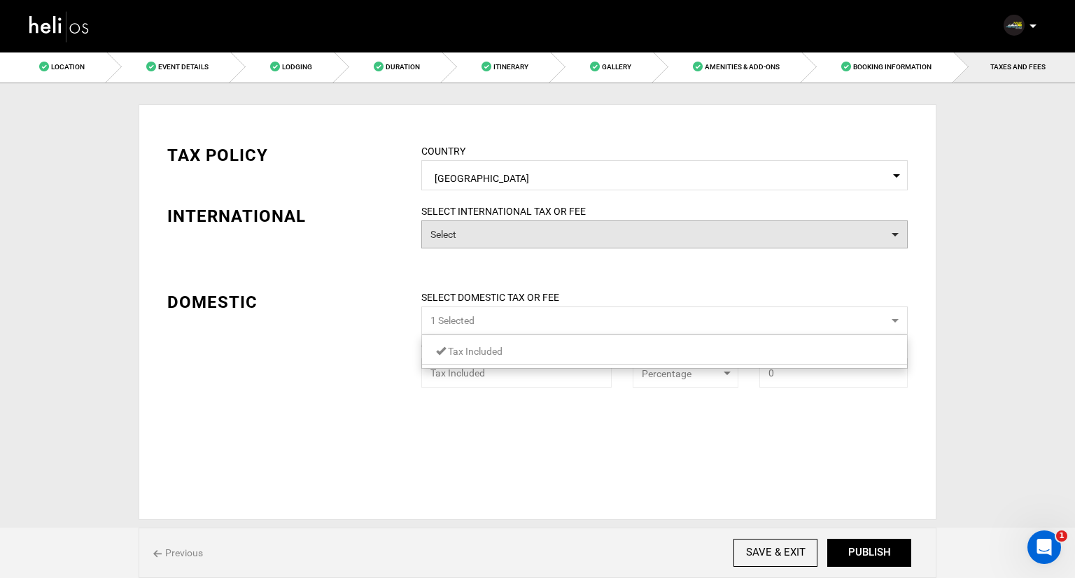
click at [495, 241] on button "Select" at bounding box center [664, 234] width 486 height 28
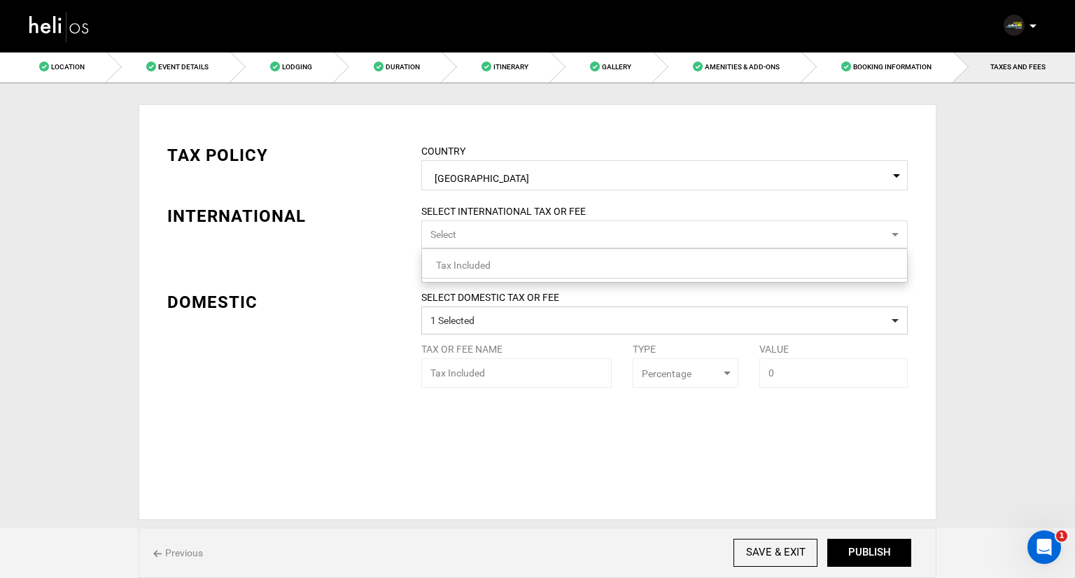
click at [472, 379] on div "SELECT DOMESTIC TAX OR FEE 1 Selected Tax or Fee Name Tax Included Type Select …" at bounding box center [664, 338] width 507 height 97
click at [494, 304] on label "SELECT DOMESTIC TAX OR FEE" at bounding box center [664, 297] width 507 height 14
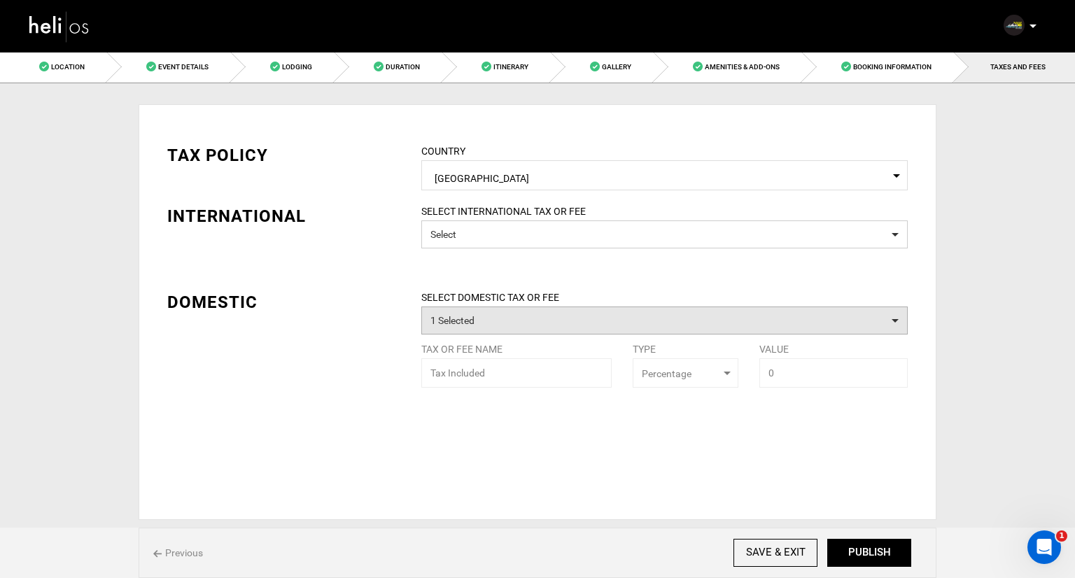
click at [490, 316] on button "1 Selected" at bounding box center [664, 321] width 486 height 28
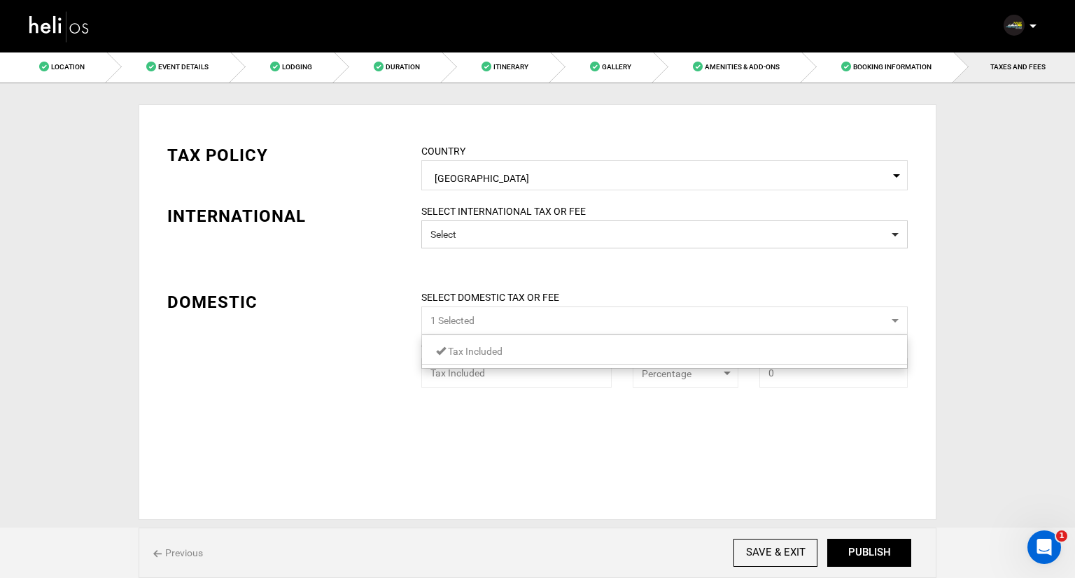
click at [487, 346] on span "Tax Included" at bounding box center [475, 351] width 55 height 11
click at [358, 283] on div "TAX POLICY COUNTRY Select Country Japan Please select a country. INTERNATIONAL …" at bounding box center [537, 228] width 761 height 212
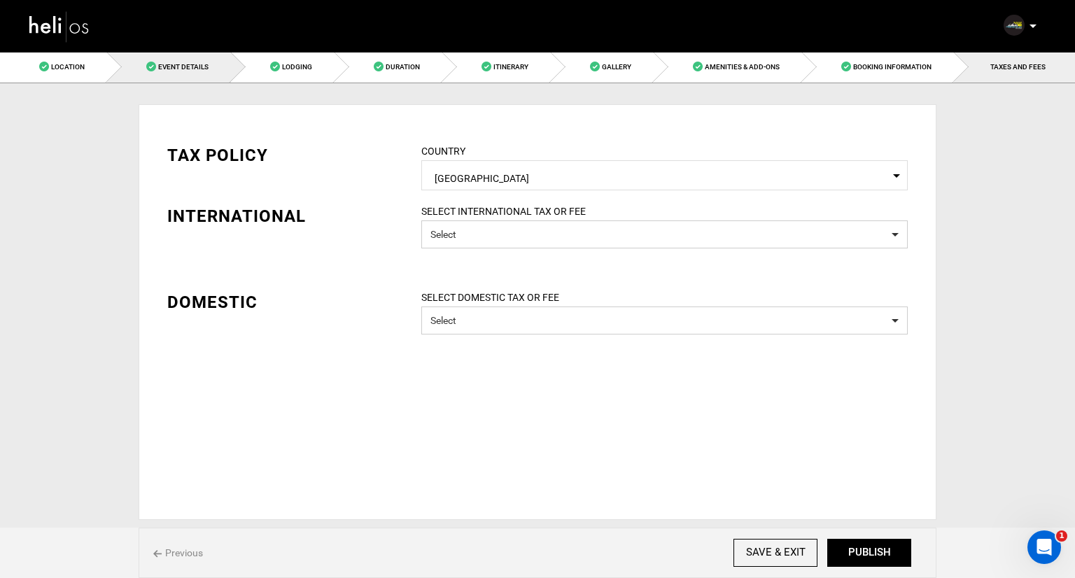
click at [205, 66] on span "Event Details" at bounding box center [183, 67] width 50 height 8
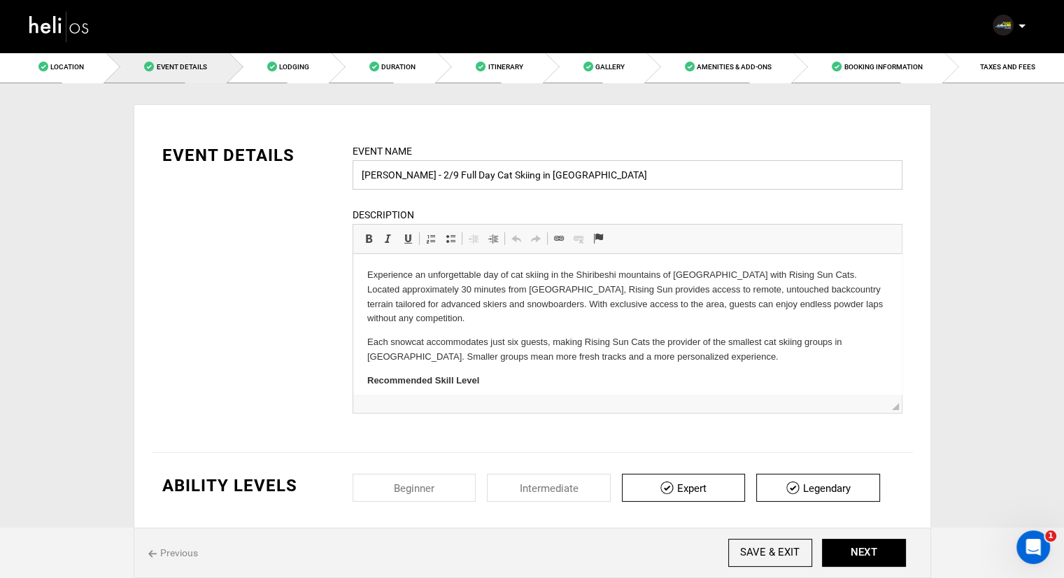
drag, startPoint x: 429, startPoint y: 171, endPoint x: 413, endPoint y: 173, distance: 16.2
click at [413, 173] on input "Jack Ruth - 2/9 Full Day Cat Skiing in Hokkaido" at bounding box center [628, 174] width 550 height 29
type input "[PERSON_NAME] - Full Day Cat Skiing in [GEOGRAPHIC_DATA]"
click at [987, 67] on span "TAXES AND FEES" at bounding box center [1007, 67] width 55 height 8
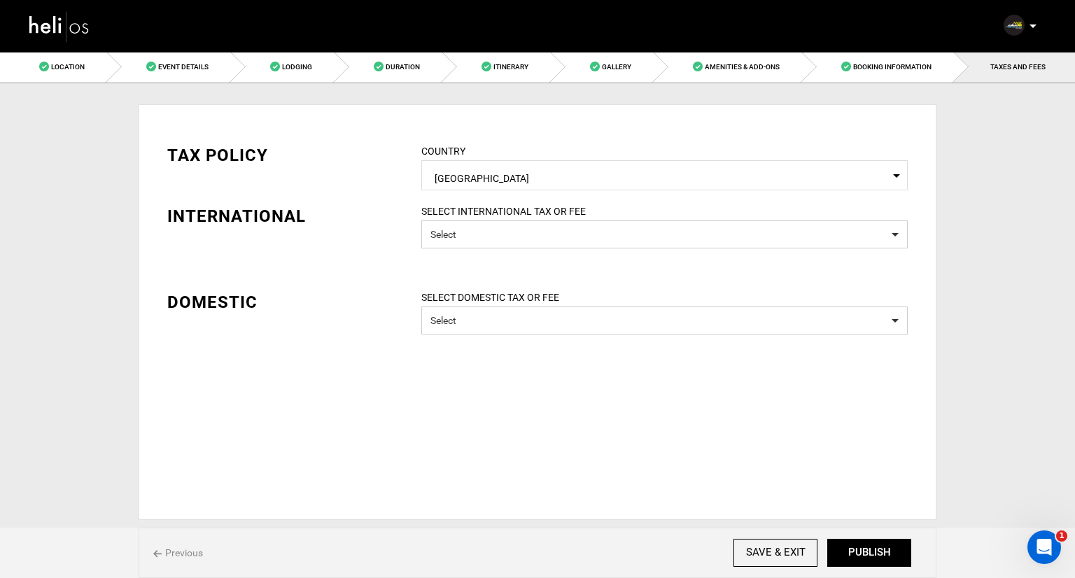
click at [565, 181] on span "[GEOGRAPHIC_DATA]" at bounding box center [665, 176] width 460 height 17
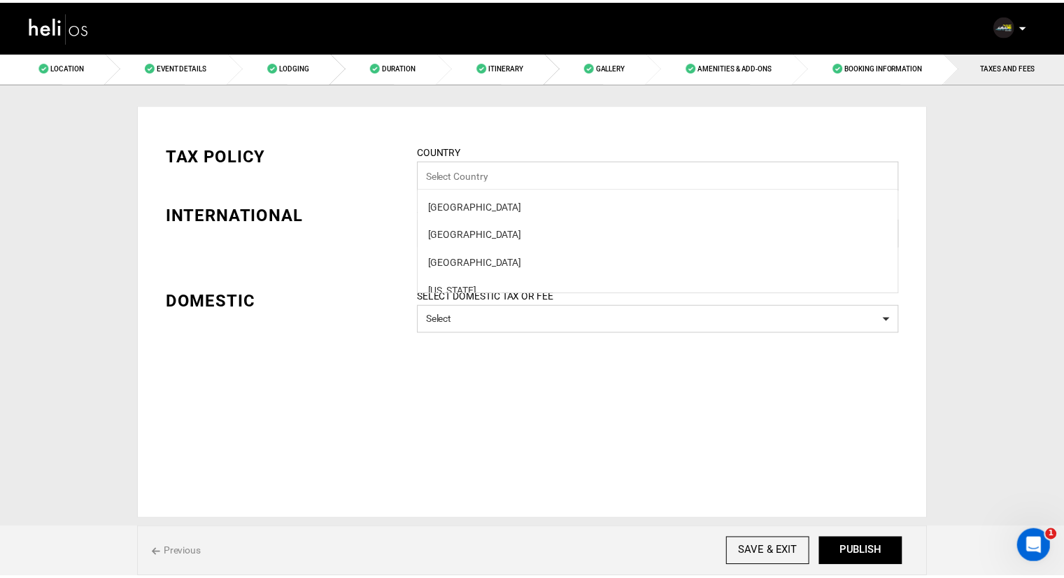
scroll to position [2950, 0]
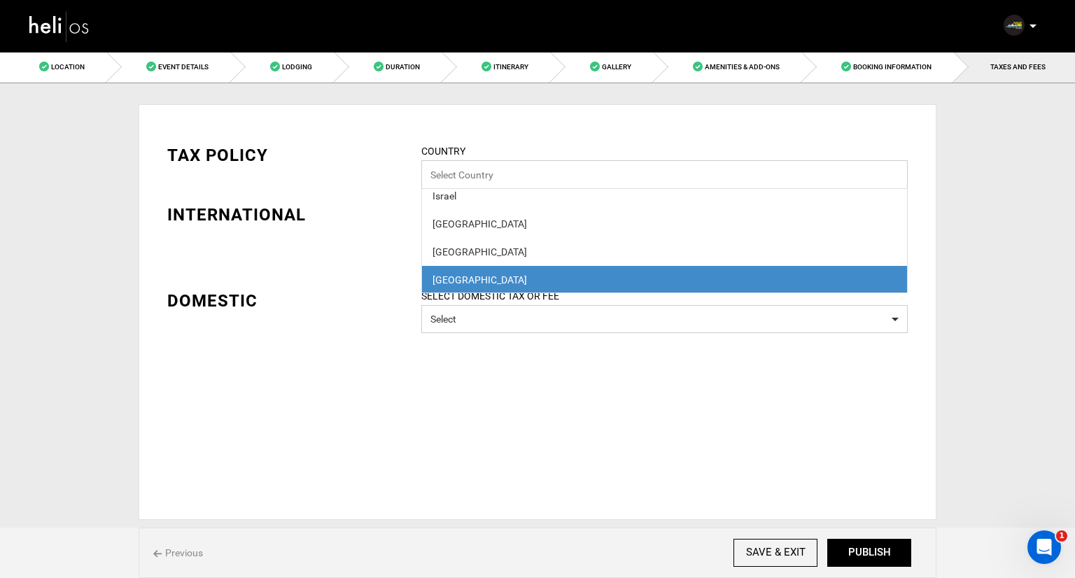
click at [565, 181] on input "Select box" at bounding box center [664, 174] width 486 height 29
click at [399, 169] on div "TAX POLICY COUNTRY Select Country Japan Afghanistan Albania Algeria American Sa…" at bounding box center [537, 227] width 761 height 211
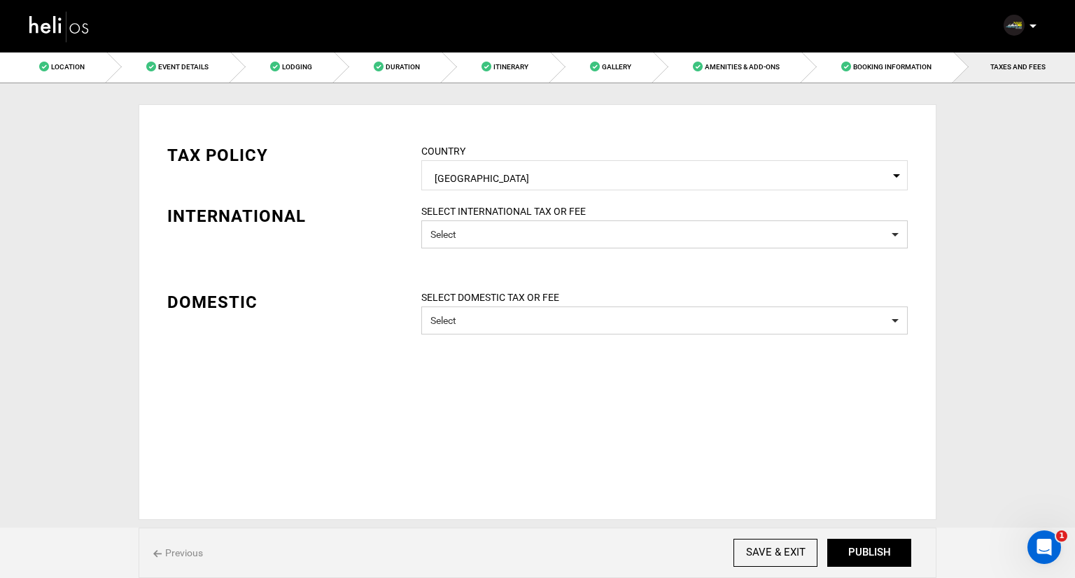
click at [453, 181] on span "[GEOGRAPHIC_DATA]" at bounding box center [665, 176] width 460 height 17
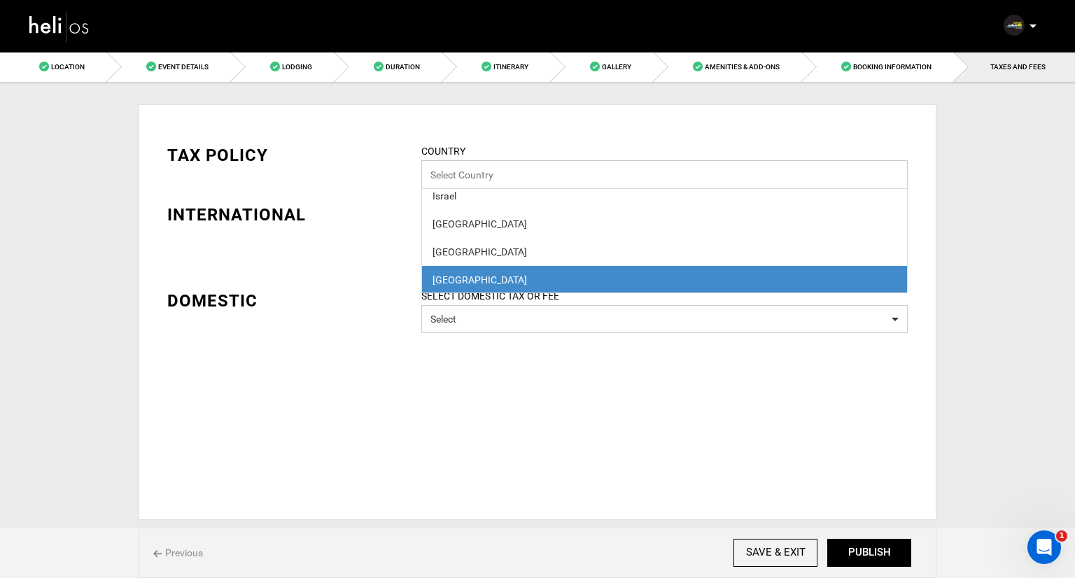
click at [453, 181] on input "Select box" at bounding box center [664, 174] width 486 height 29
click at [486, 134] on div "TAX POLICY COUNTRY Select Country Japan Afghanistan Albania Algeria American Sa…" at bounding box center [537, 227] width 761 height 211
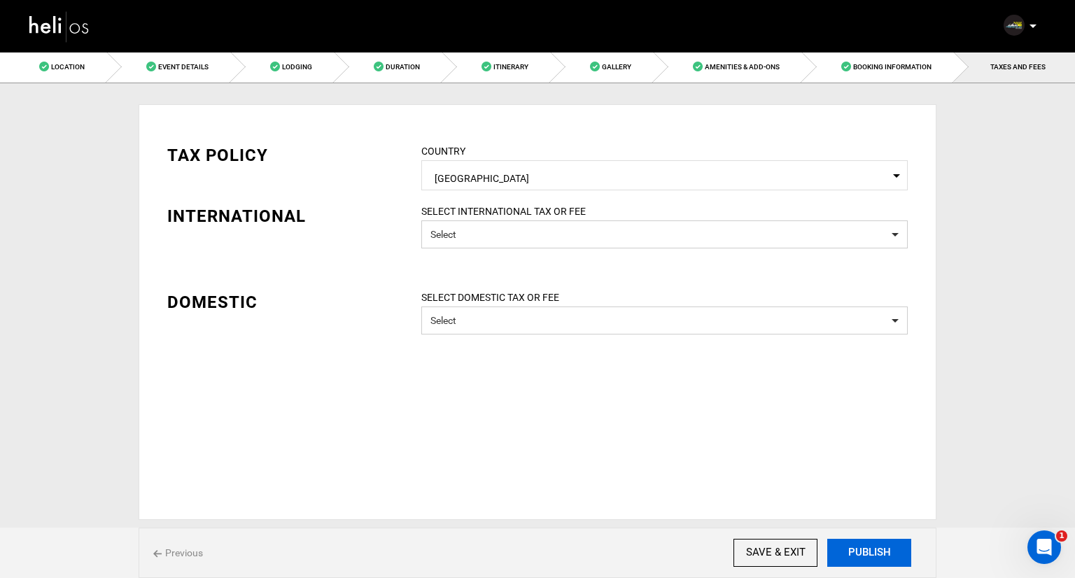
click at [865, 549] on button "PUBLISH" at bounding box center [869, 553] width 84 height 28
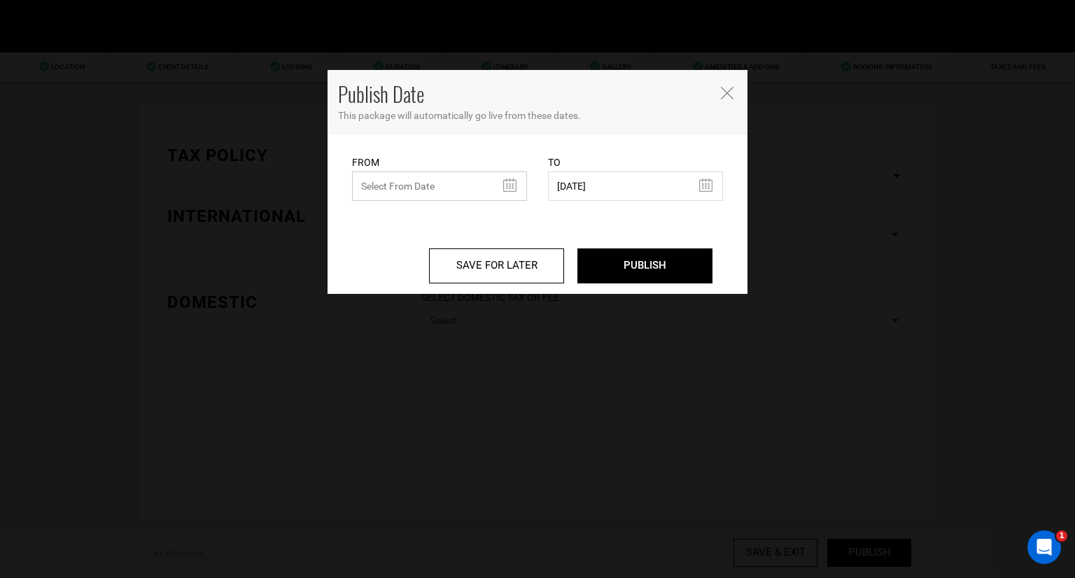
click at [465, 181] on input "text" at bounding box center [439, 185] width 175 height 29
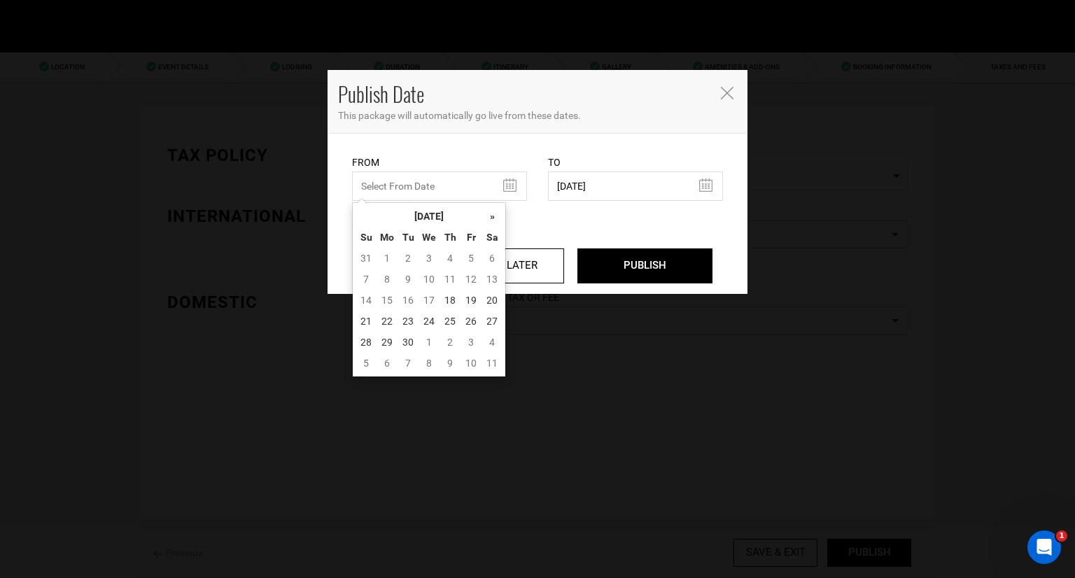
click at [444, 302] on td "18" at bounding box center [449, 300] width 21 height 21
type input "[DATE]"
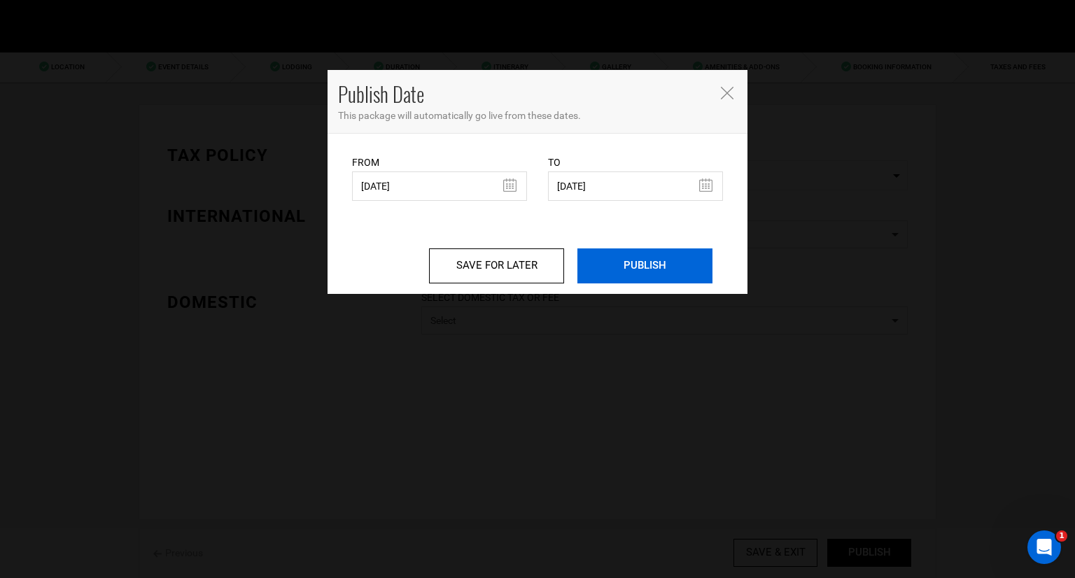
click at [646, 270] on input "PUBLISH" at bounding box center [644, 265] width 135 height 35
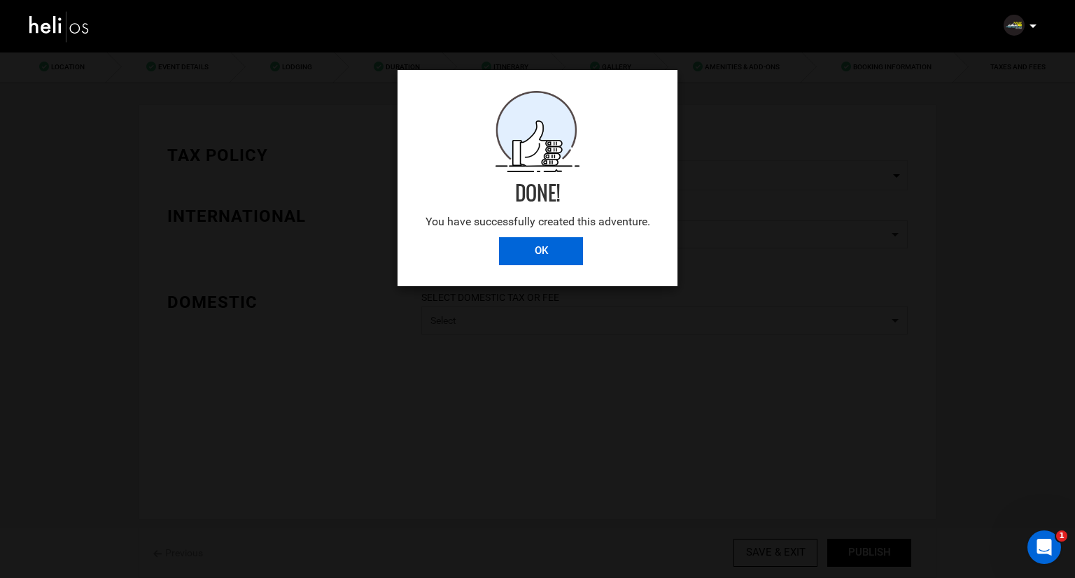
click at [531, 236] on div "Done! You have successfully created this adventure." at bounding box center [537, 164] width 280 height 146
click at [528, 250] on input "OK" at bounding box center [541, 251] width 84 height 28
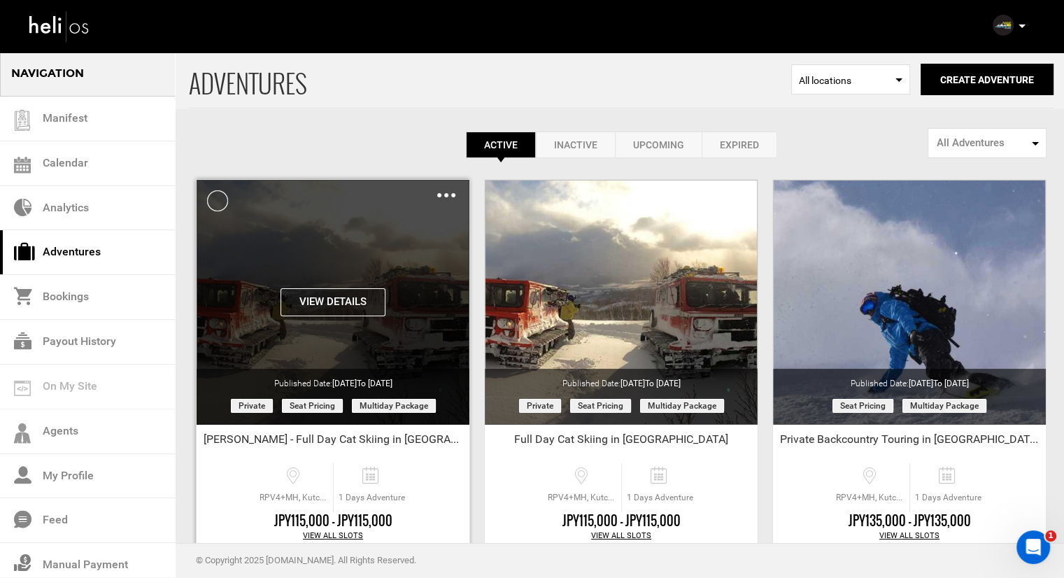
click at [441, 194] on img at bounding box center [446, 195] width 18 height 4
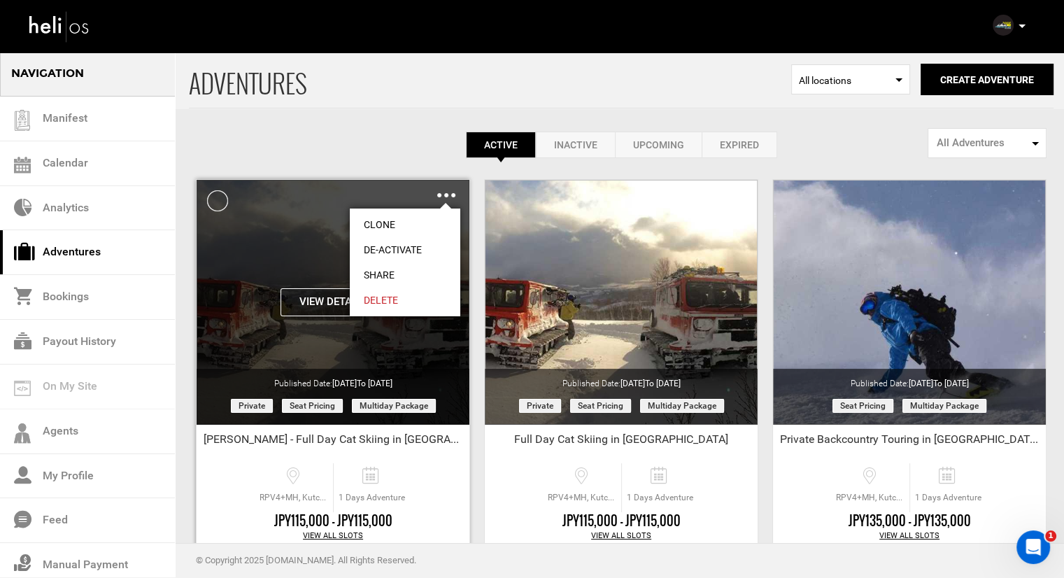
click at [388, 273] on link "Share" at bounding box center [405, 274] width 111 height 25
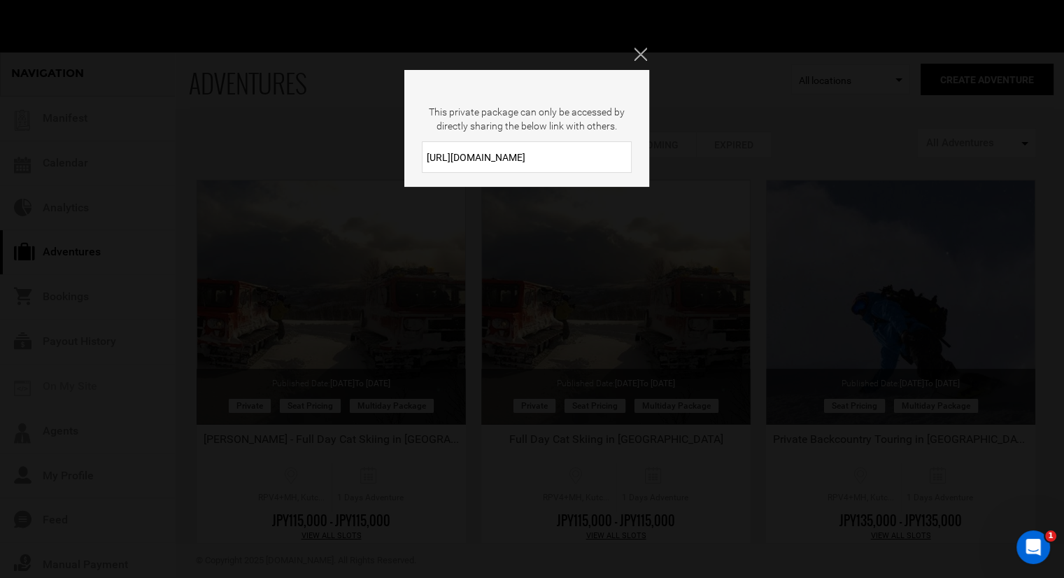
click at [500, 160] on input "https://heli.life/bKvHsu" at bounding box center [527, 156] width 210 height 31
click at [643, 54] on icon "Close" at bounding box center [640, 54] width 13 height 13
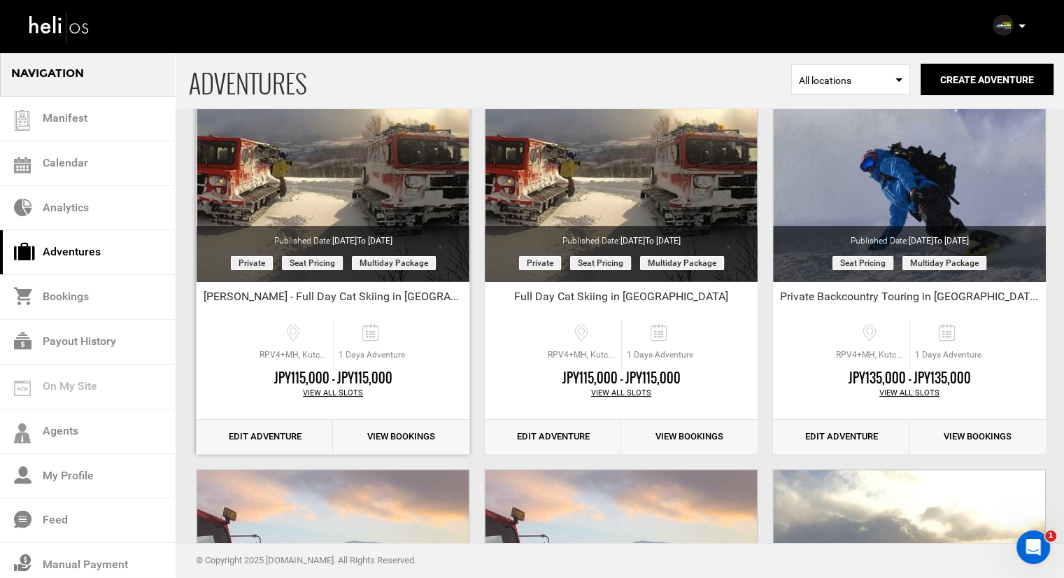
scroll to position [140, 0]
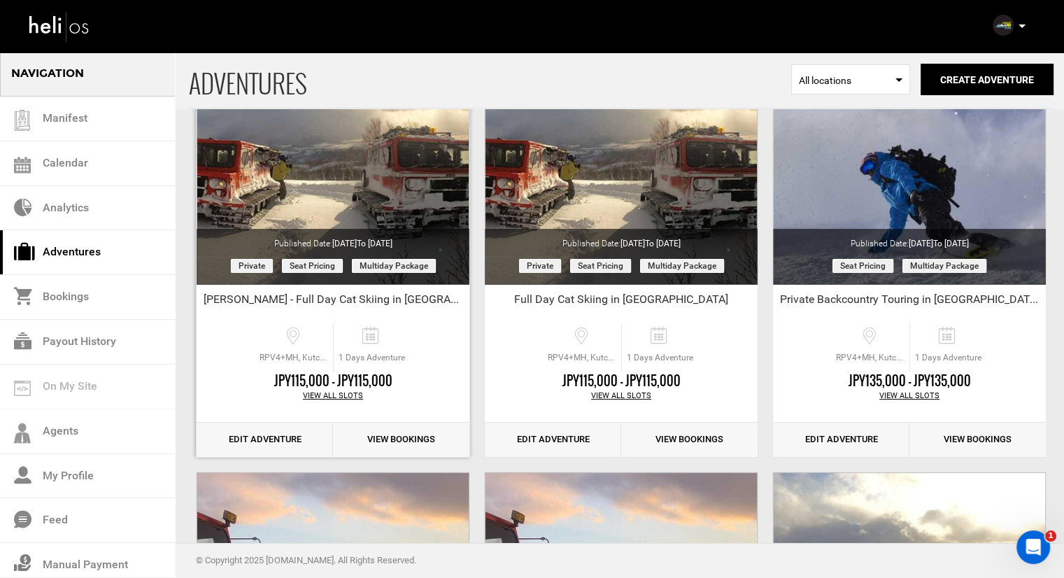
click at [298, 435] on link "Edit Adventure" at bounding box center [265, 440] width 136 height 34
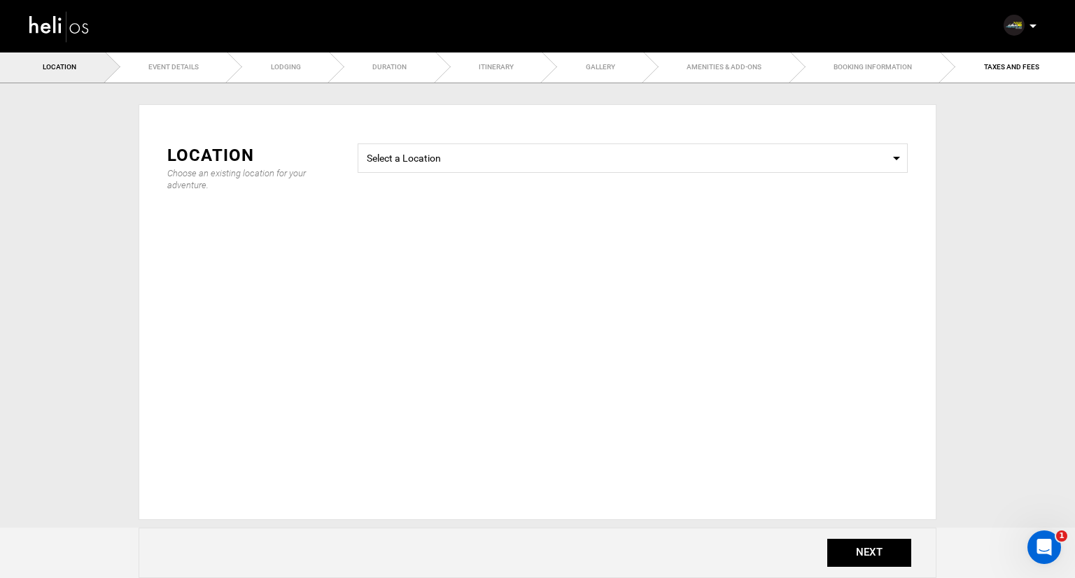
type input "[PERSON_NAME] - Full Day Cat Skiing in [GEOGRAPHIC_DATA]"
checkbox input "true"
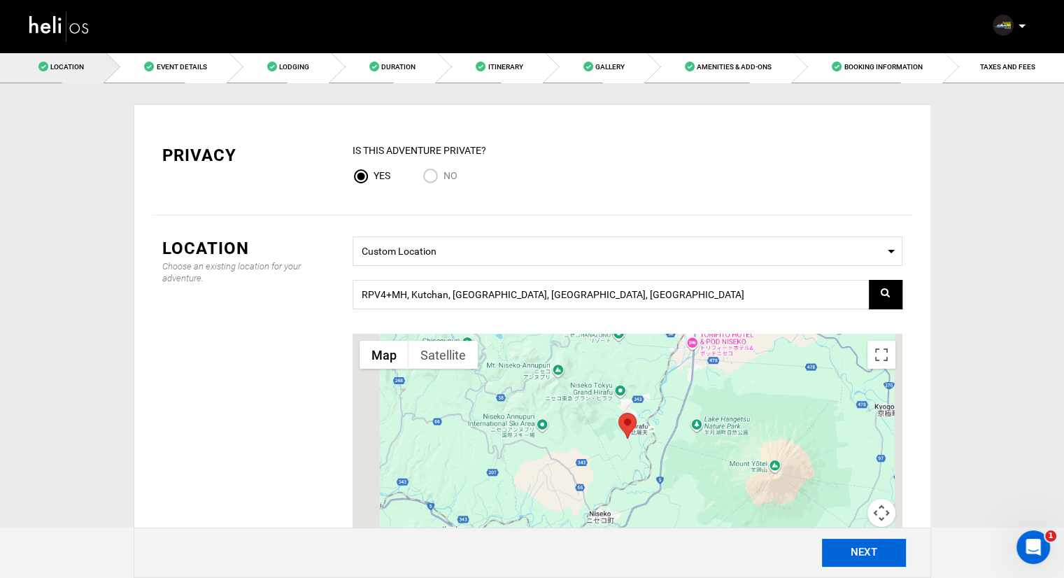
click at [863, 553] on button "NEXT" at bounding box center [864, 553] width 84 height 28
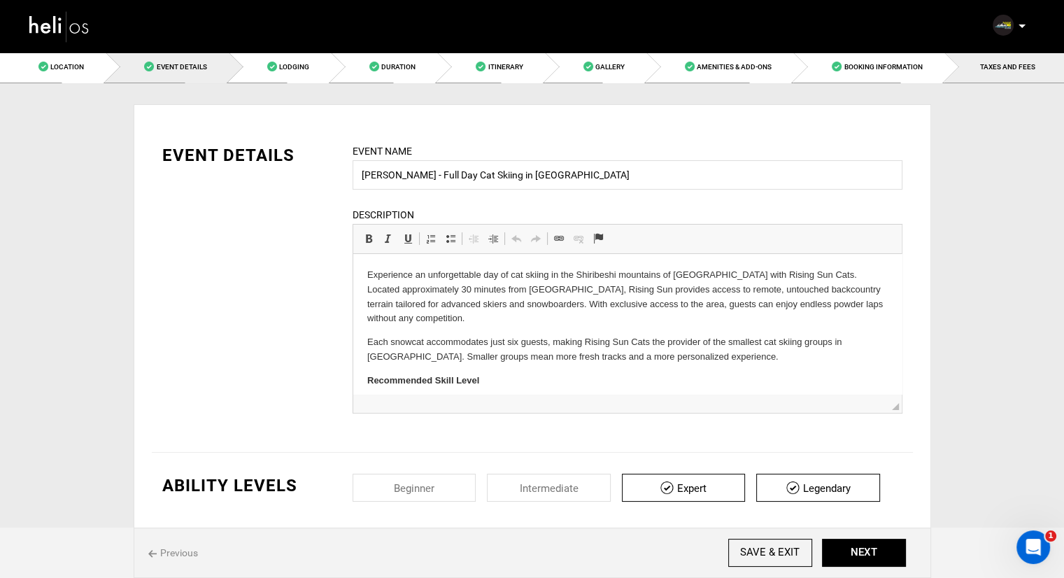
click at [971, 60] on link "TAXES AND FEES" at bounding box center [1005, 66] width 120 height 31
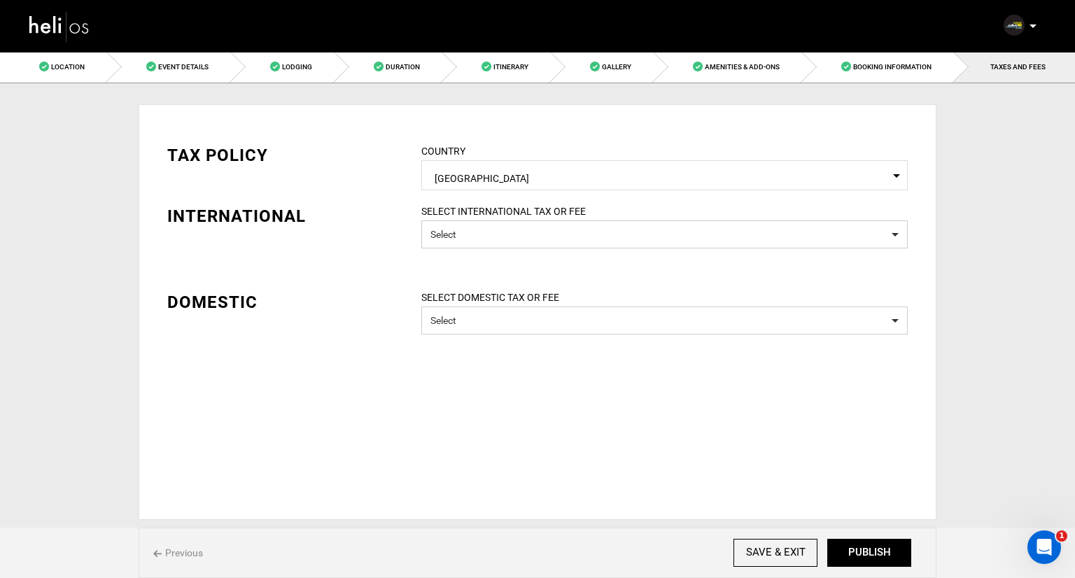
click at [530, 166] on span "Select Country Japan" at bounding box center [664, 175] width 486 height 30
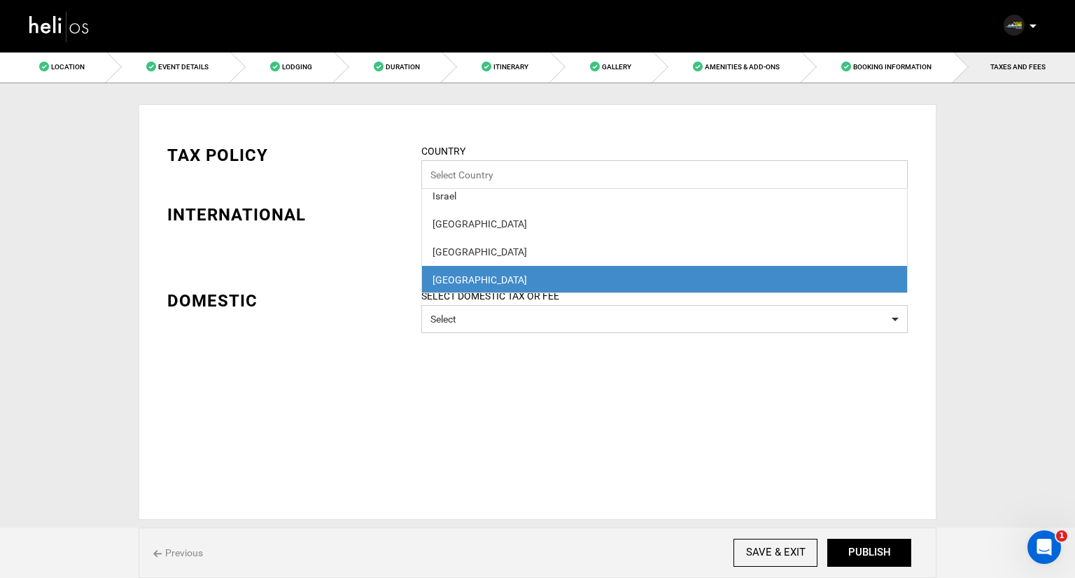
click at [529, 171] on input "Select box" at bounding box center [664, 174] width 486 height 29
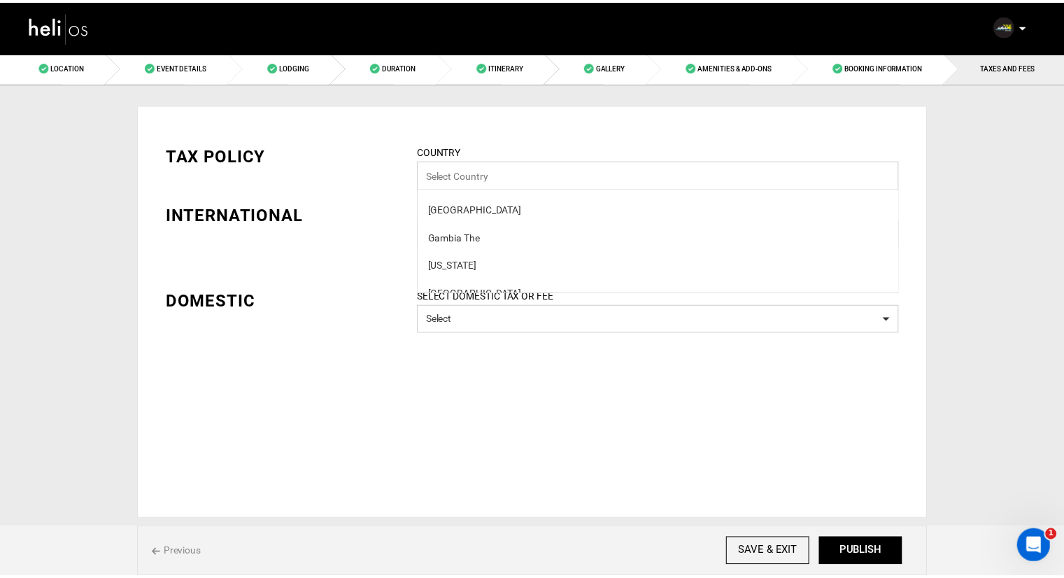
scroll to position [2180, 0]
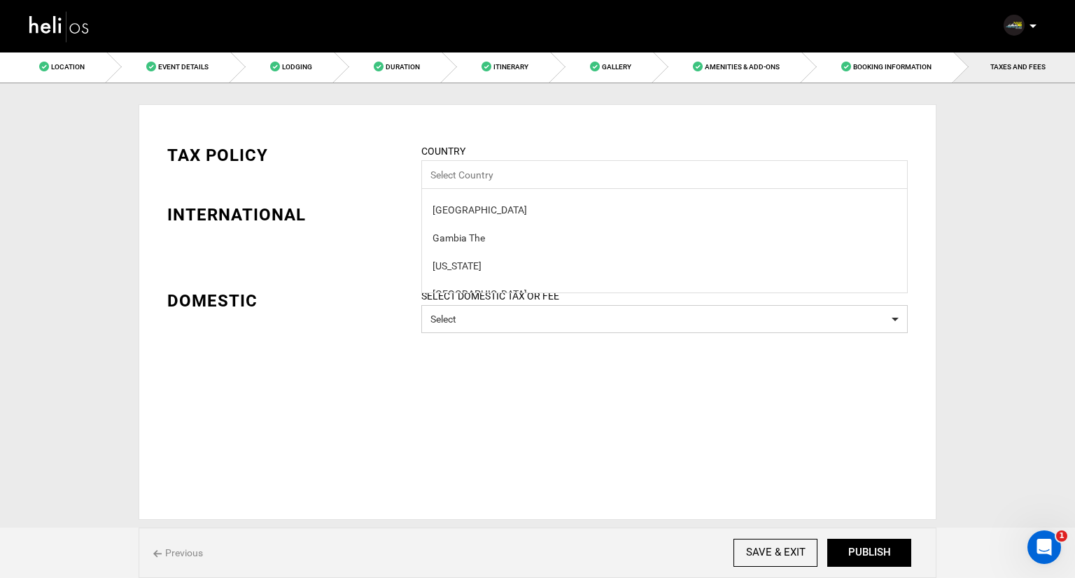
click at [548, 94] on div "Privacy IS this Adventure Private? Yes No Location Choose an existing location …" at bounding box center [538, 301] width 798 height 437
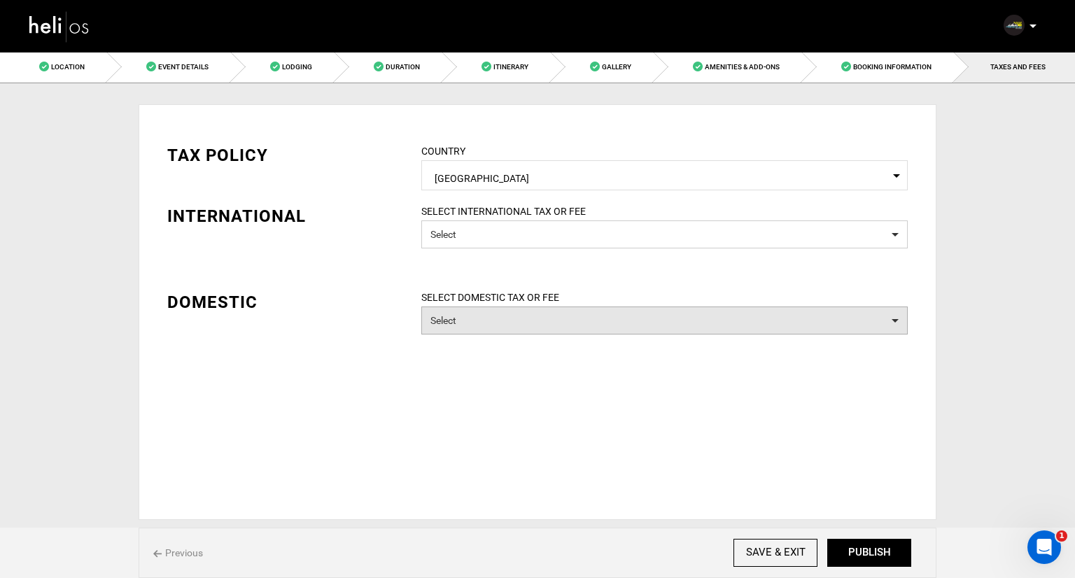
click at [517, 312] on button "Select" at bounding box center [664, 321] width 486 height 28
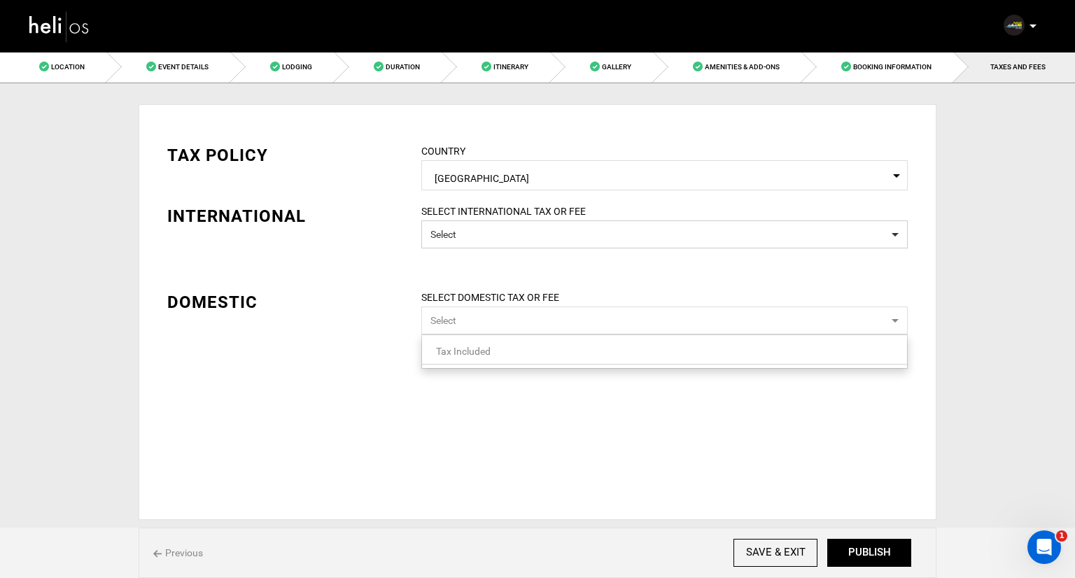
click at [504, 357] on link "Tax Included" at bounding box center [664, 351] width 485 height 18
click at [515, 260] on div "SELECT INTERNATIONAL TAX OR FEE Select" at bounding box center [664, 233] width 507 height 58
click at [784, 378] on div "SELECT DOMESTIC TAX OR FEE 1 Selected Tax or Fee Name Tax Included Type Select …" at bounding box center [664, 338] width 507 height 97
click at [781, 375] on div "SELECT DOMESTIC TAX OR FEE 1 Selected Tax or Fee Name Tax Included Type Select …" at bounding box center [664, 338] width 507 height 97
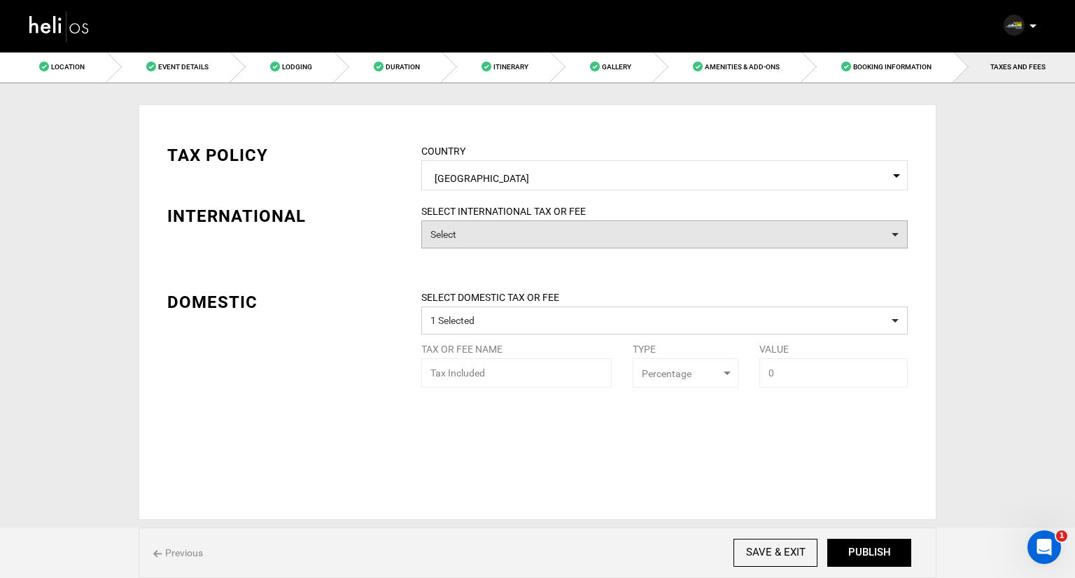
click at [586, 240] on button "Select" at bounding box center [664, 234] width 486 height 28
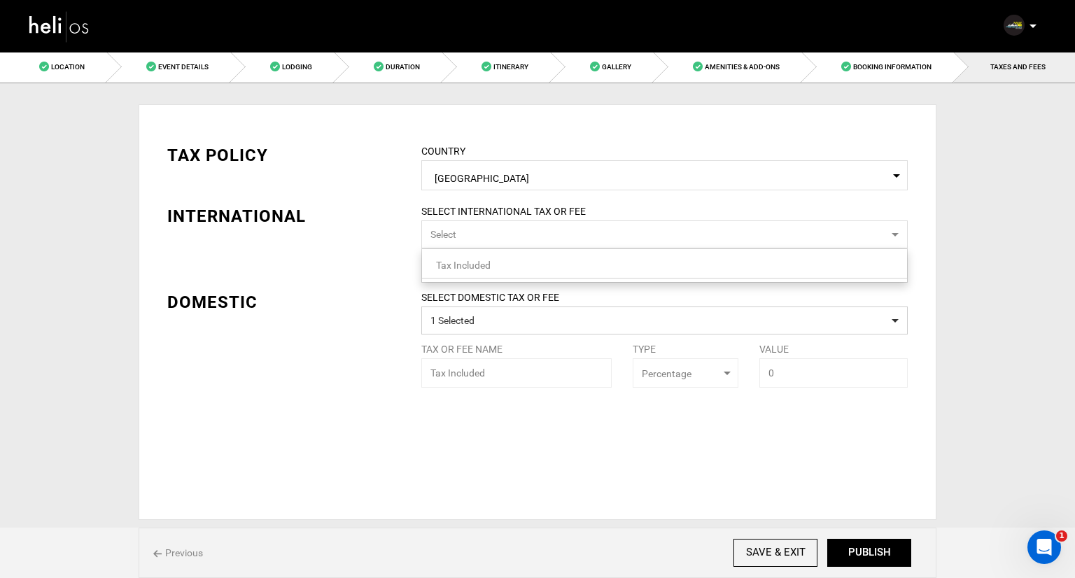
click at [561, 269] on link "Tax Included" at bounding box center [664, 265] width 485 height 18
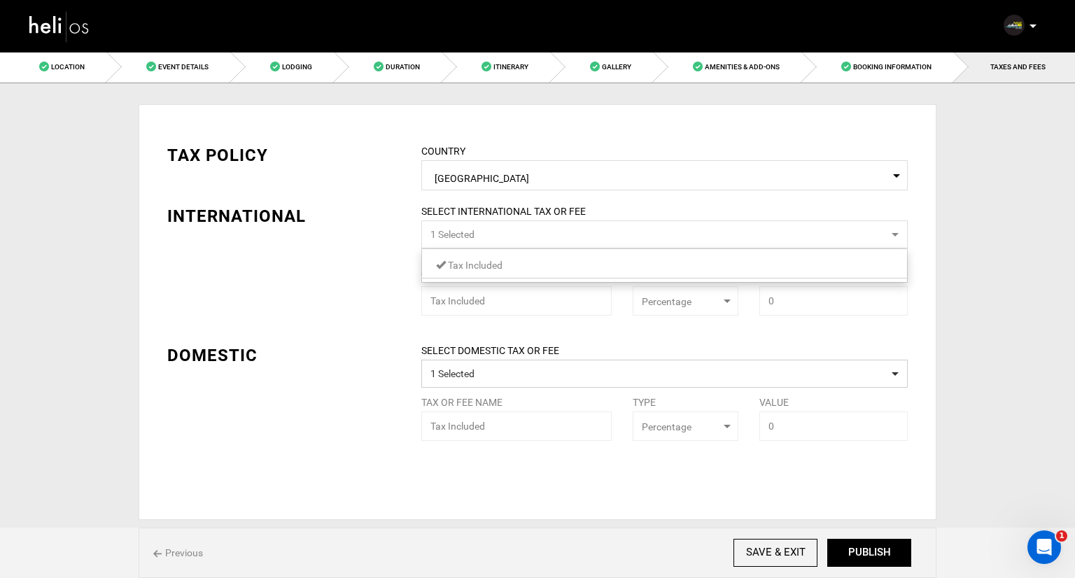
click at [520, 315] on div "SELECT INTERNATIONAL TAX OR FEE 1 Selected Tax Included 1 / 0 checked Tax or Fe…" at bounding box center [664, 259] width 507 height 111
click at [695, 300] on div "SELECT INTERNATIONAL TAX OR FEE 1 Selected Tax or Fee Name Tax Included Type Se…" at bounding box center [664, 259] width 507 height 111
click at [509, 300] on div "SELECT INTERNATIONAL TAX OR FEE 1 Selected Tax or Fee Name Tax Included Type Se…" at bounding box center [664, 259] width 507 height 111
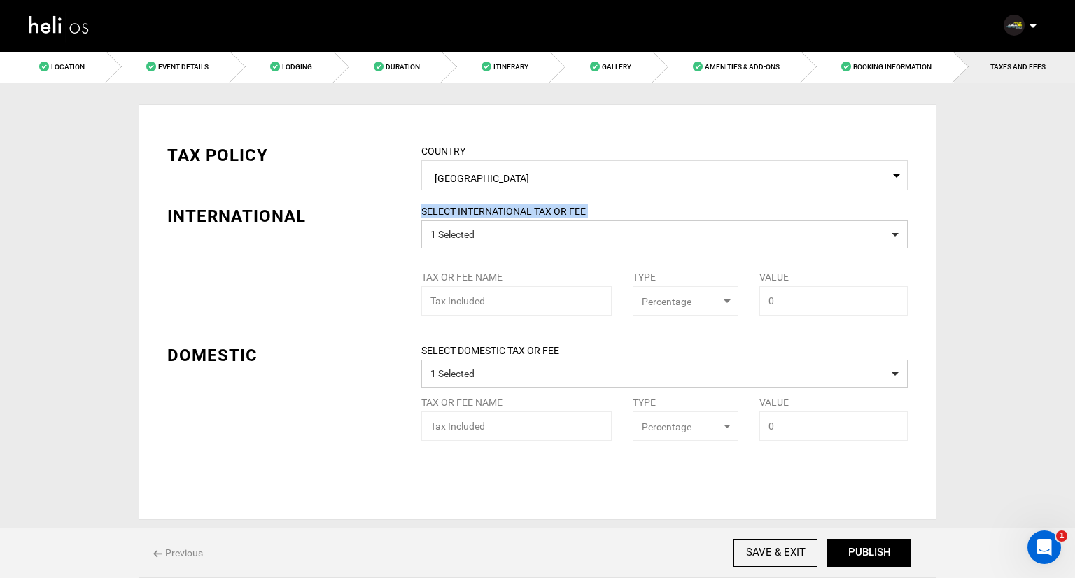
click at [509, 300] on div "SELECT INTERNATIONAL TAX OR FEE 1 Selected Tax or Fee Name Tax Included Type Se…" at bounding box center [664, 259] width 507 height 111
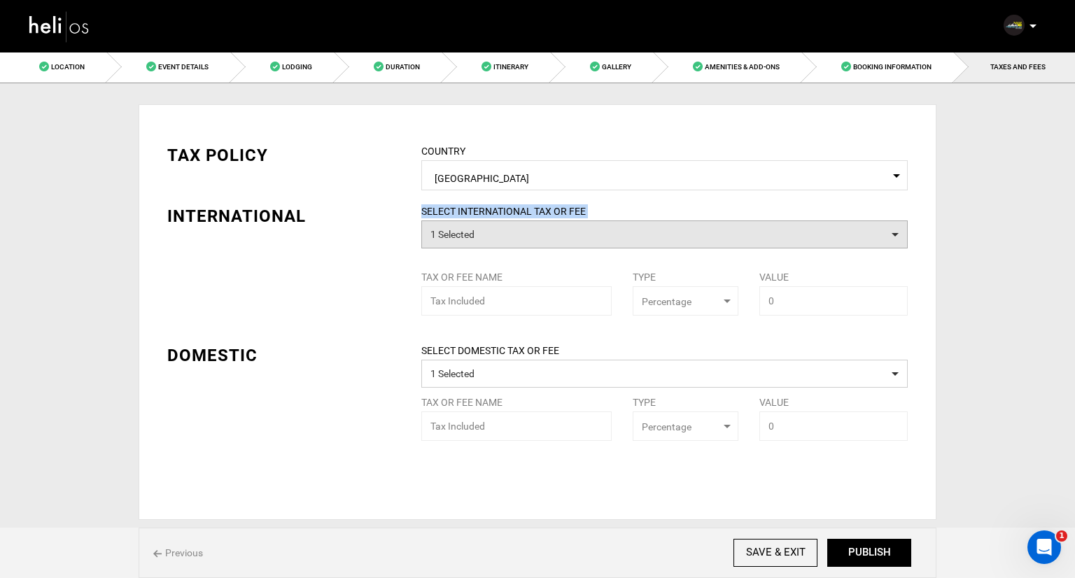
click at [535, 227] on button "1 Selected" at bounding box center [664, 234] width 486 height 28
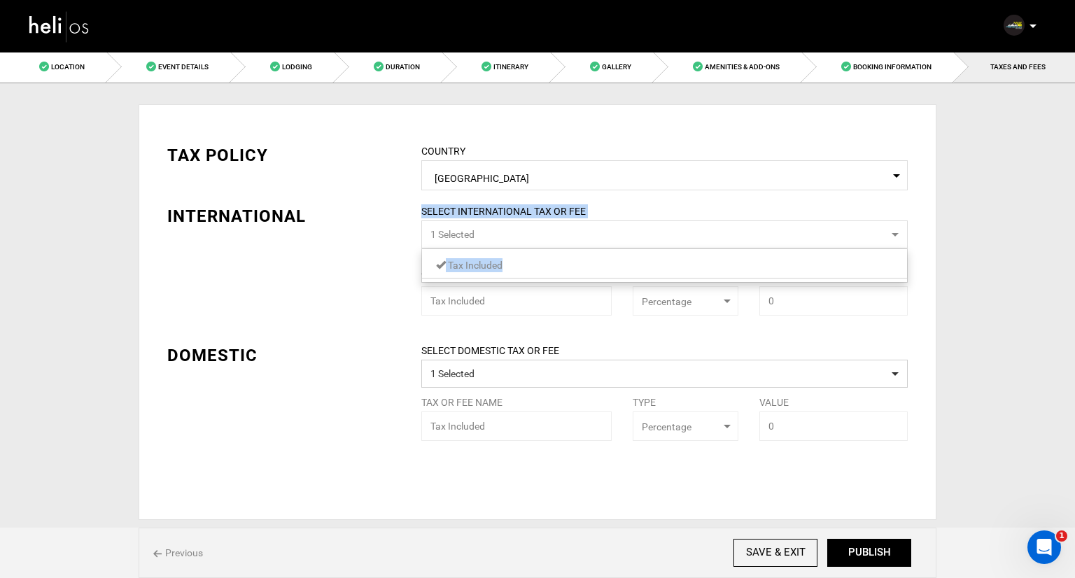
click at [518, 265] on link "Tax Included" at bounding box center [664, 265] width 485 height 18
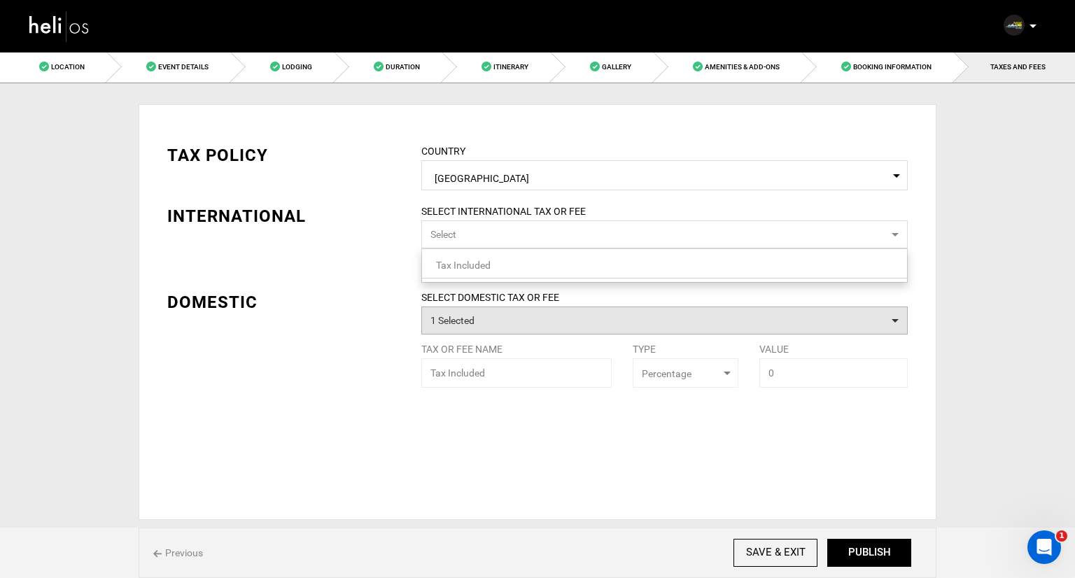
click at [506, 329] on button "1 Selected" at bounding box center [664, 321] width 486 height 28
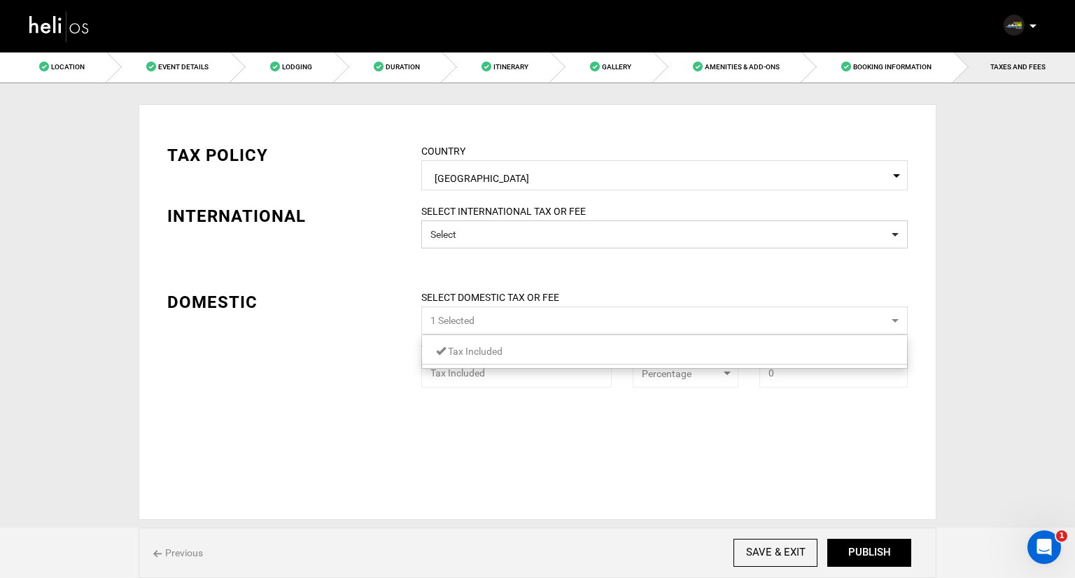
click at [499, 356] on span "Tax Included" at bounding box center [475, 351] width 55 height 11
click at [488, 410] on div "TAX POLICY COUNTRY Select Country Japan Please select a country. INTERNATIONAL …" at bounding box center [538, 312] width 798 height 416
click at [1031, 20] on p at bounding box center [1032, 26] width 8 height 16
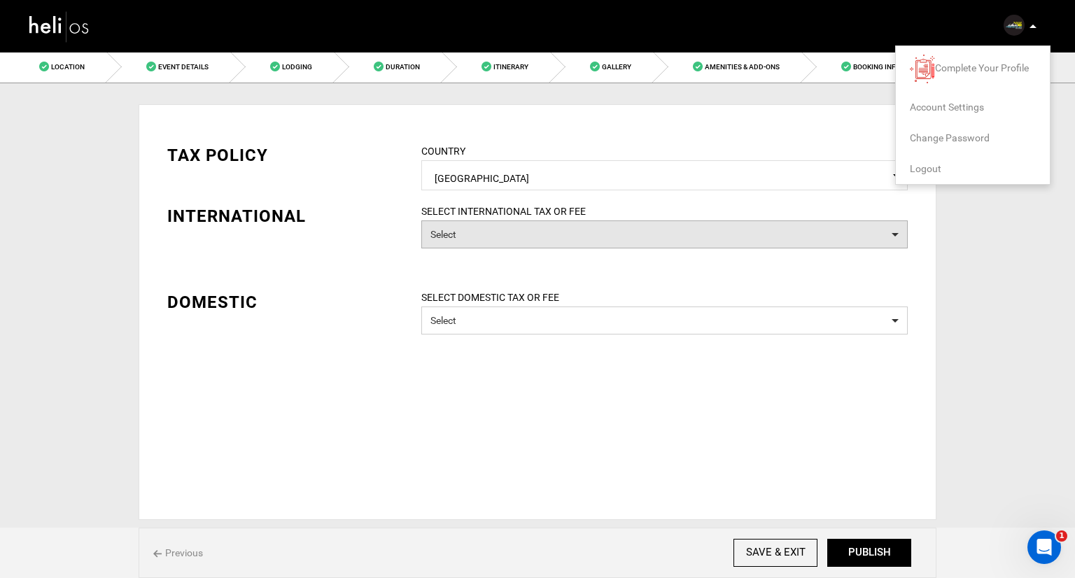
click at [453, 227] on button "Select" at bounding box center [664, 234] width 486 height 28
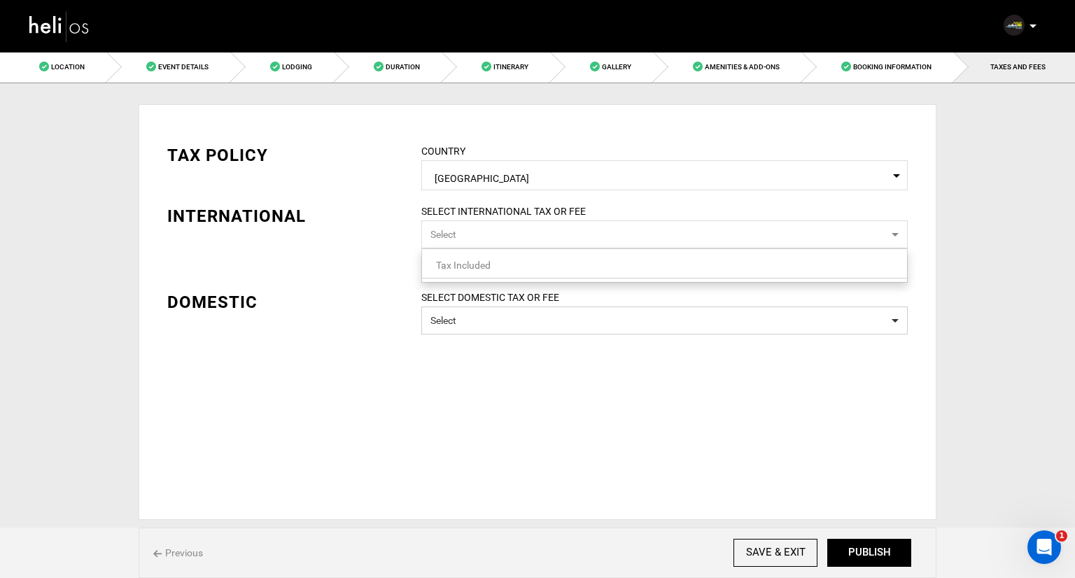
click at [453, 227] on button "Select" at bounding box center [664, 234] width 486 height 28
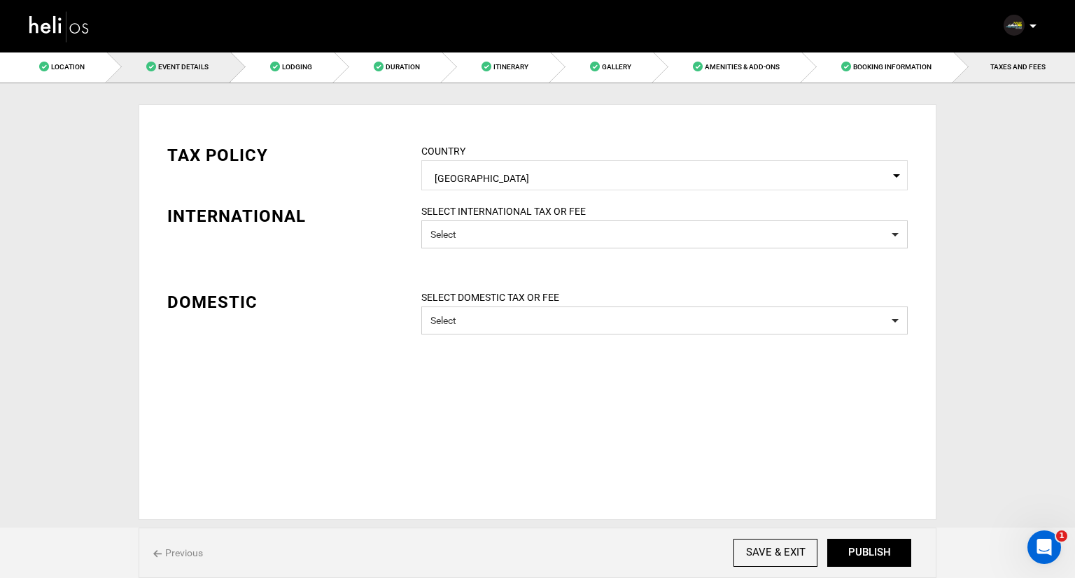
click at [191, 62] on link "Event Details" at bounding box center [169, 66] width 124 height 31
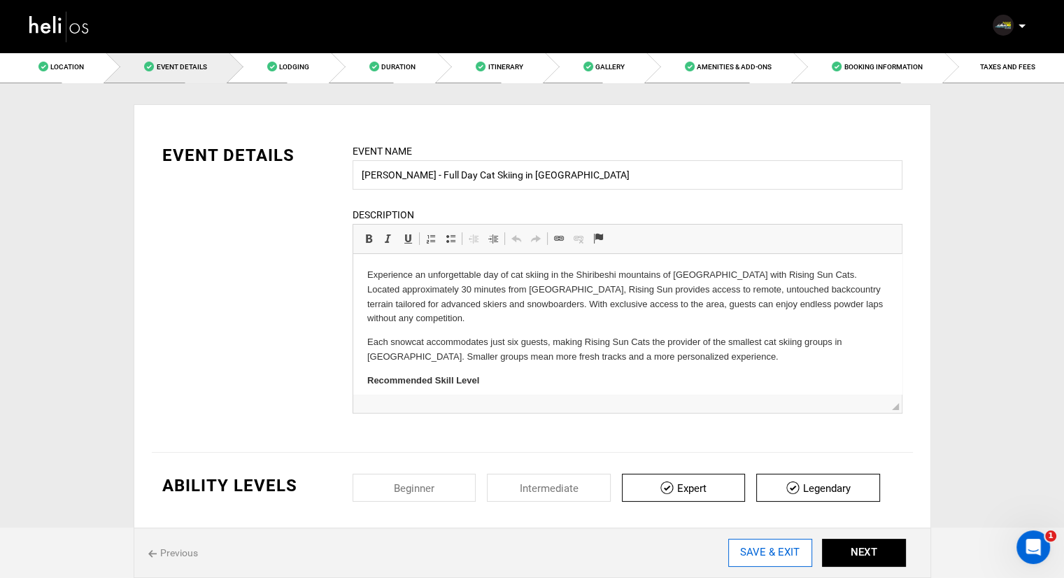
click at [766, 547] on input "SAVE & EXIT" at bounding box center [770, 553] width 84 height 28
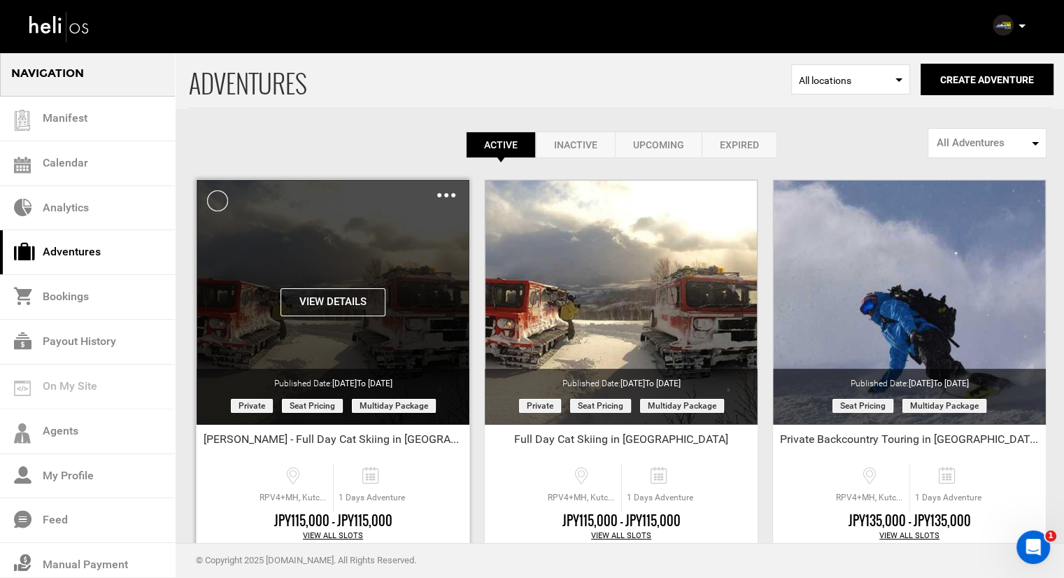
click at [442, 195] on img at bounding box center [446, 195] width 18 height 4
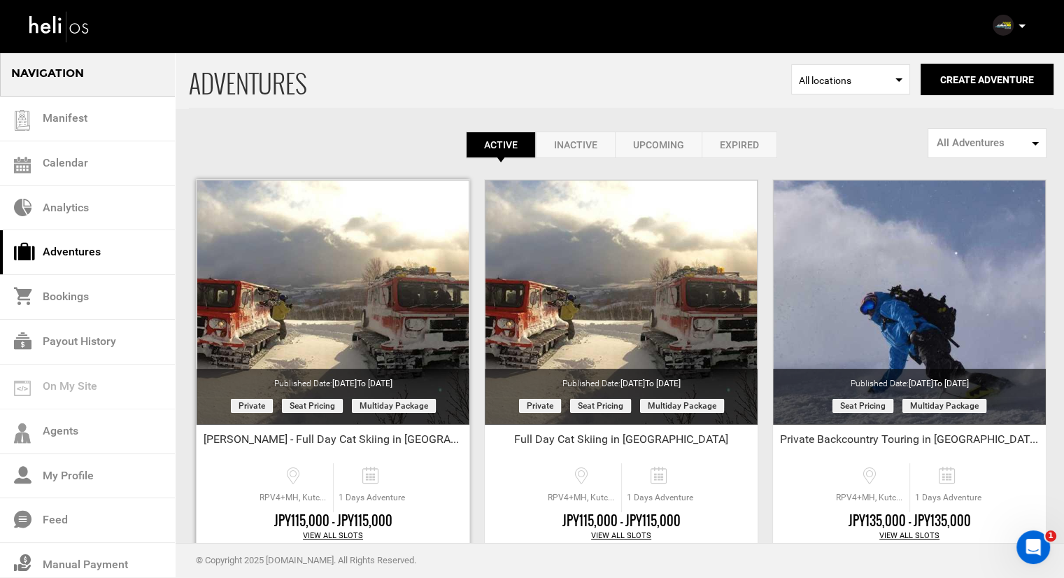
scroll to position [70, 0]
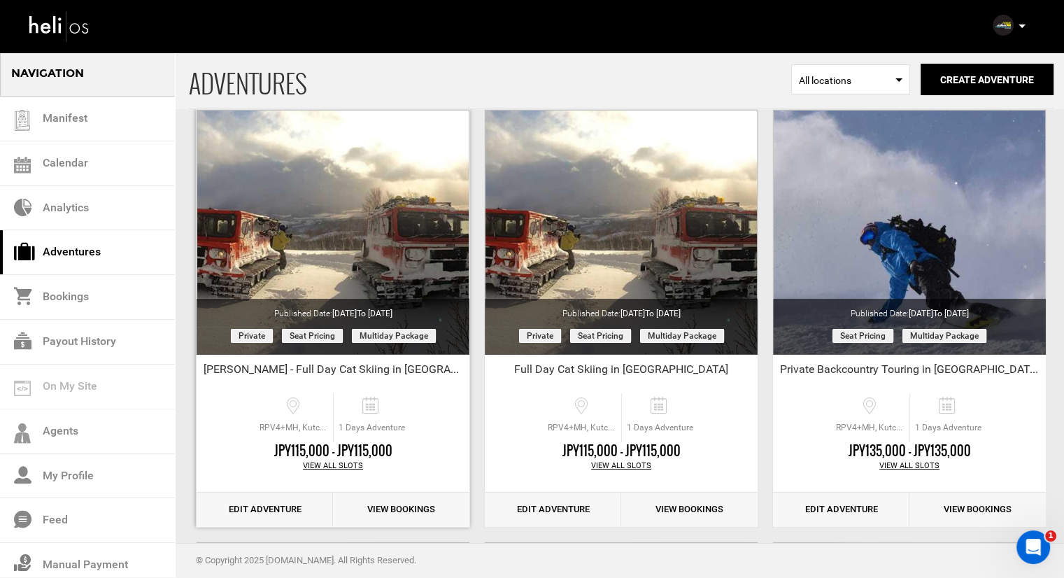
click at [291, 507] on link "Edit Adventure" at bounding box center [265, 510] width 136 height 34
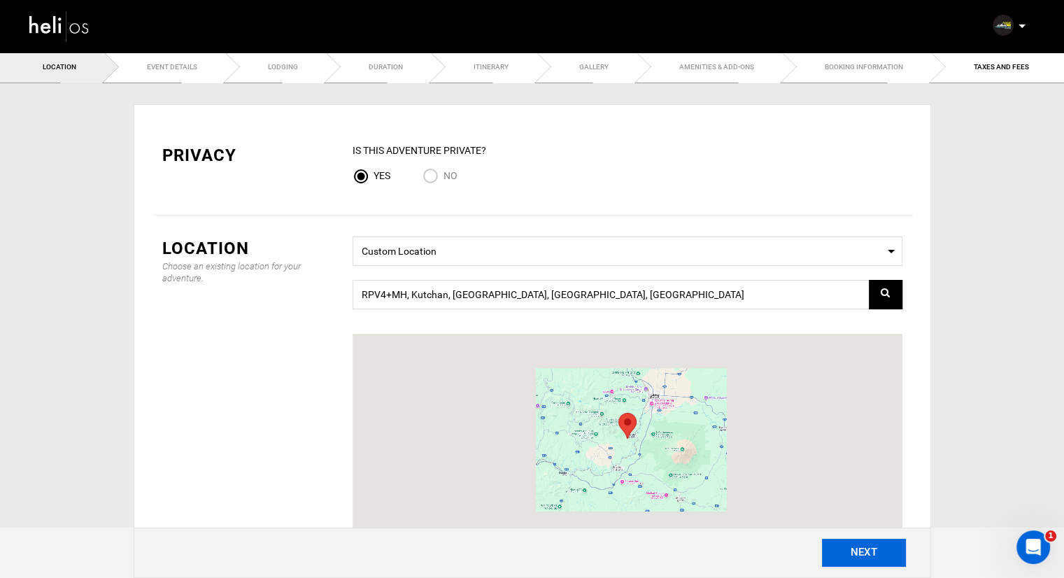
click at [863, 558] on button "NEXT" at bounding box center [864, 553] width 84 height 28
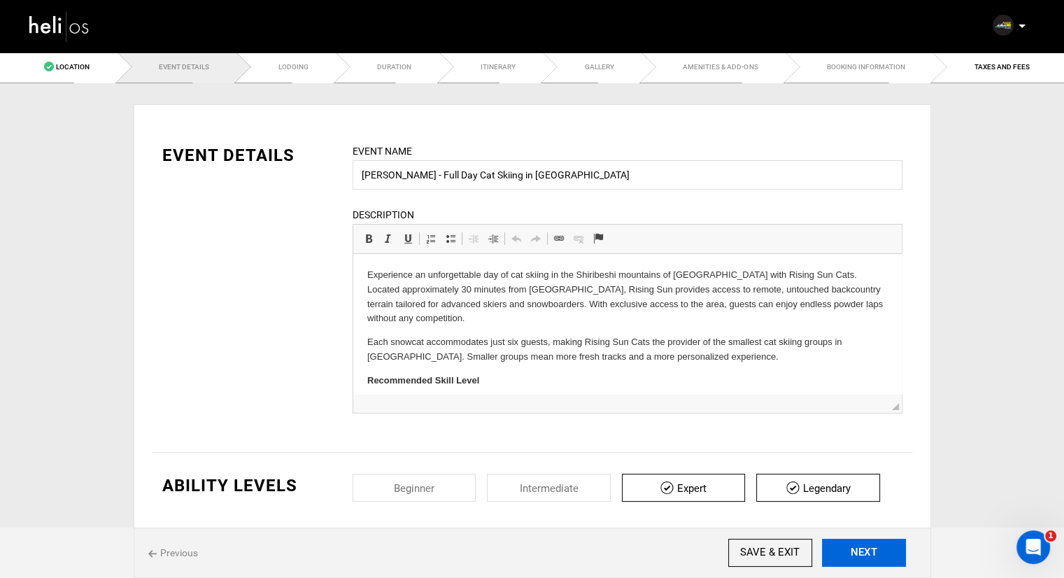
click at [862, 558] on button "NEXT" at bounding box center [864, 553] width 84 height 28
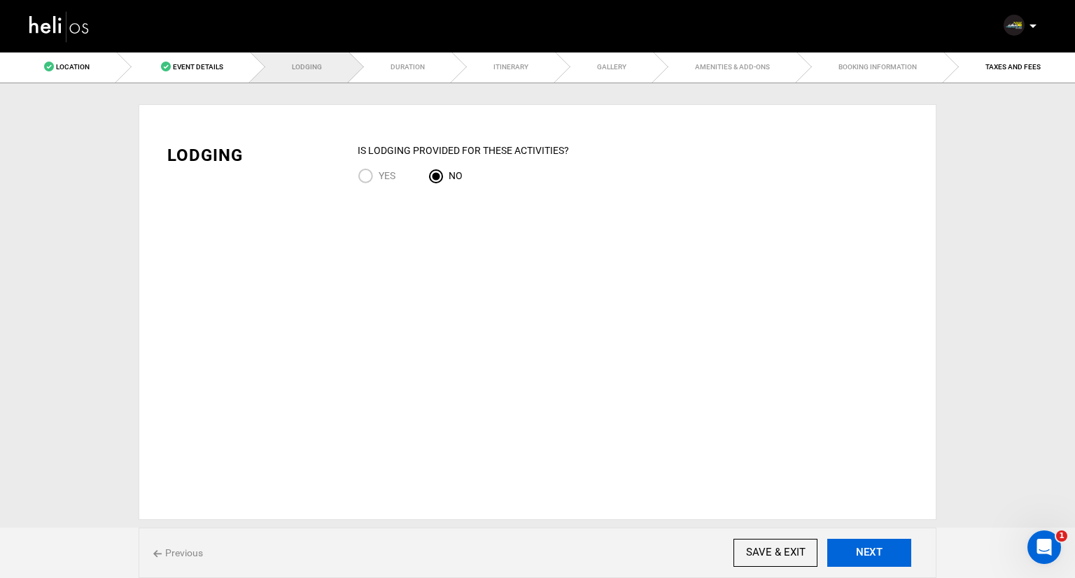
click at [860, 549] on button "NEXT" at bounding box center [869, 553] width 84 height 28
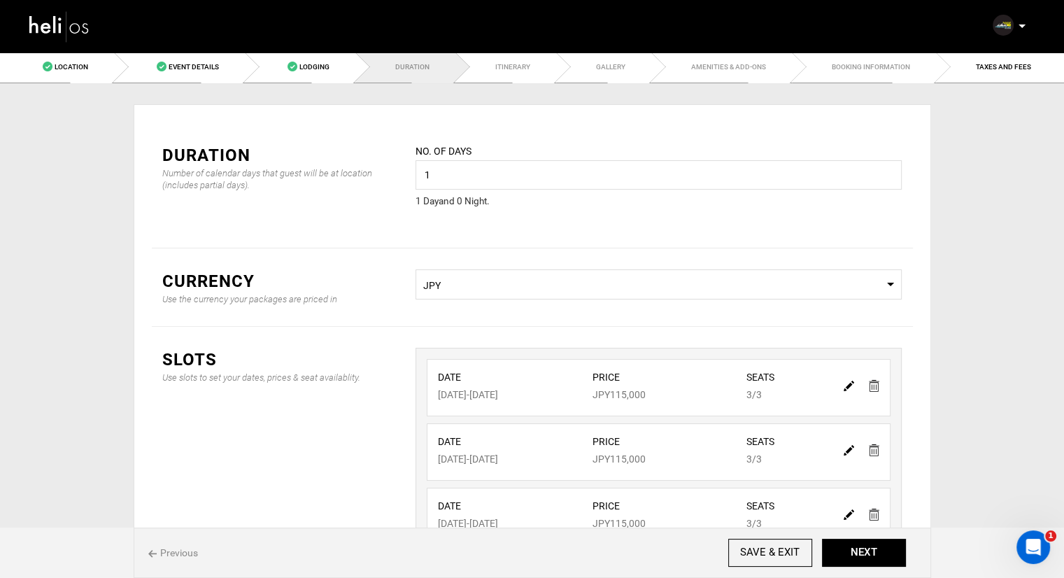
scroll to position [70, 0]
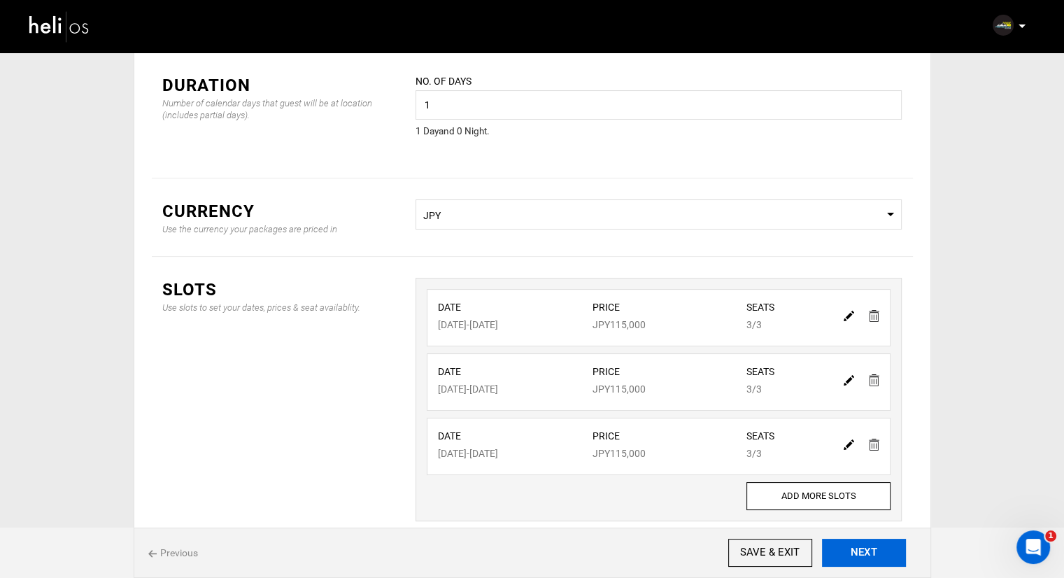
click at [854, 552] on button "NEXT" at bounding box center [864, 553] width 84 height 28
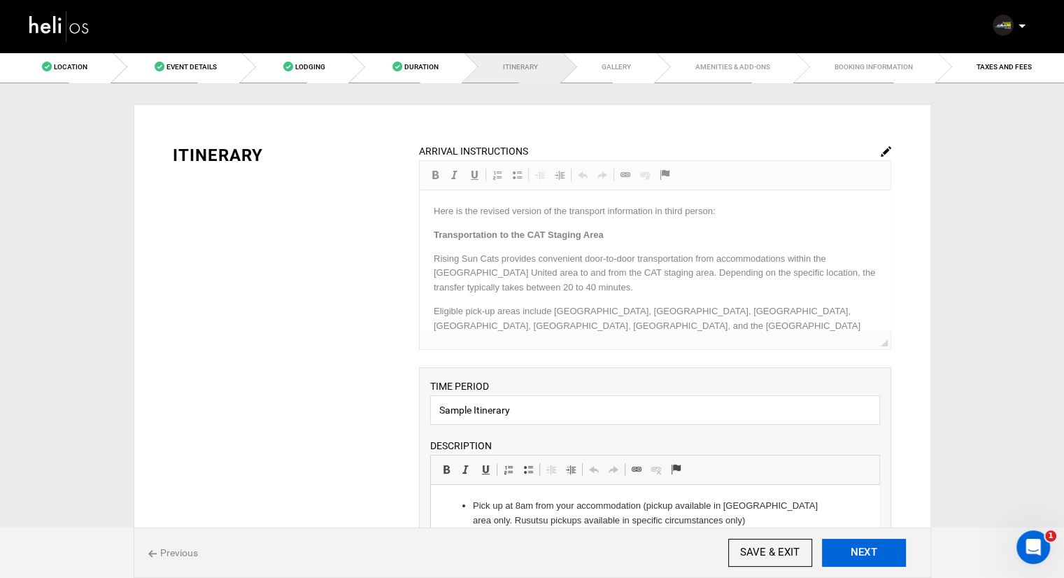
click at [861, 551] on button "NEXT" at bounding box center [864, 553] width 84 height 28
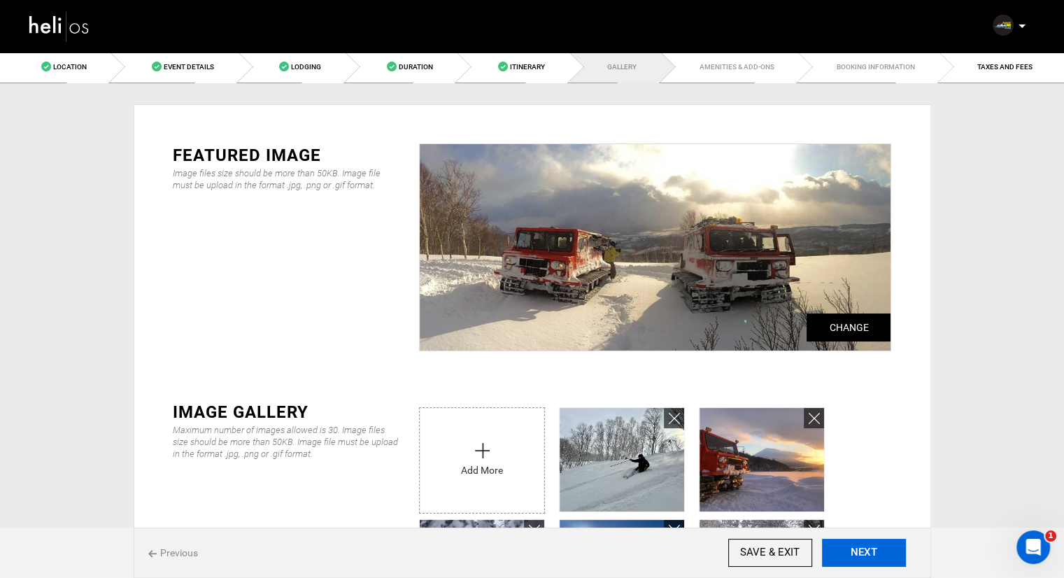
click at [868, 556] on button "NEXT" at bounding box center [864, 553] width 84 height 28
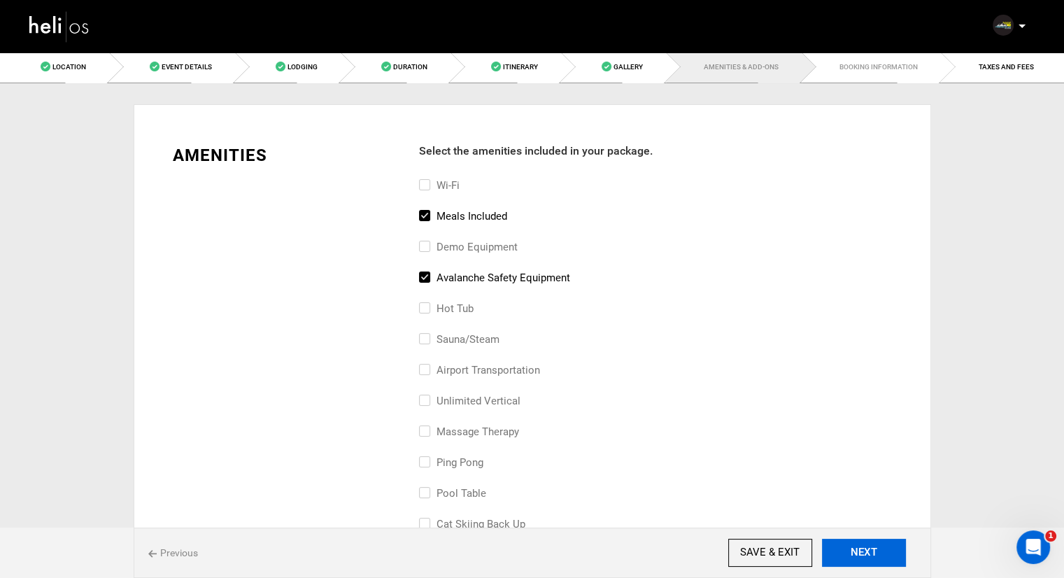
click at [868, 556] on button "NEXT" at bounding box center [864, 553] width 84 height 28
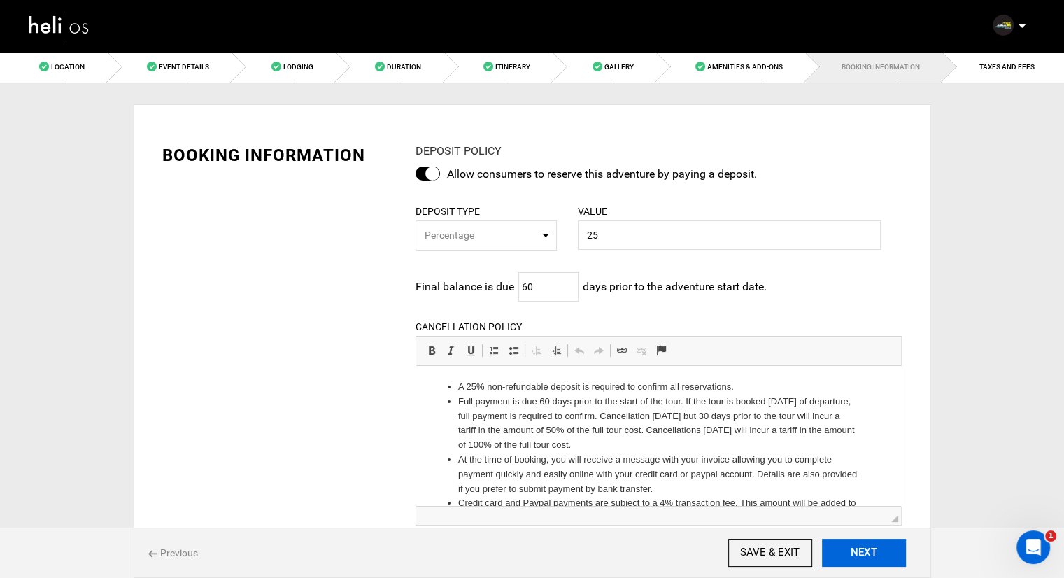
click at [868, 551] on button "NEXT" at bounding box center [864, 553] width 84 height 28
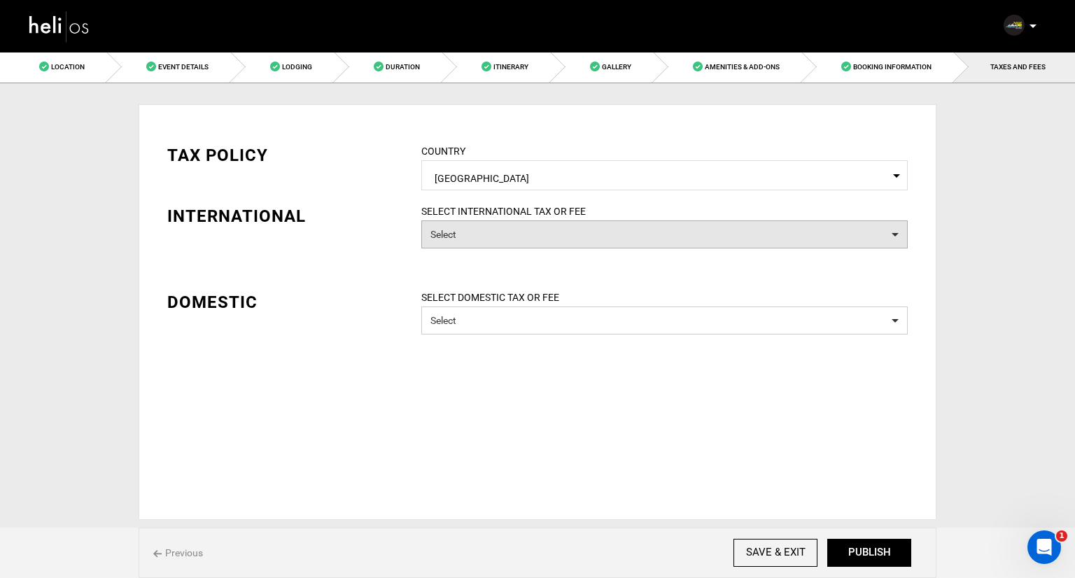
click at [635, 247] on button "Select" at bounding box center [664, 234] width 486 height 28
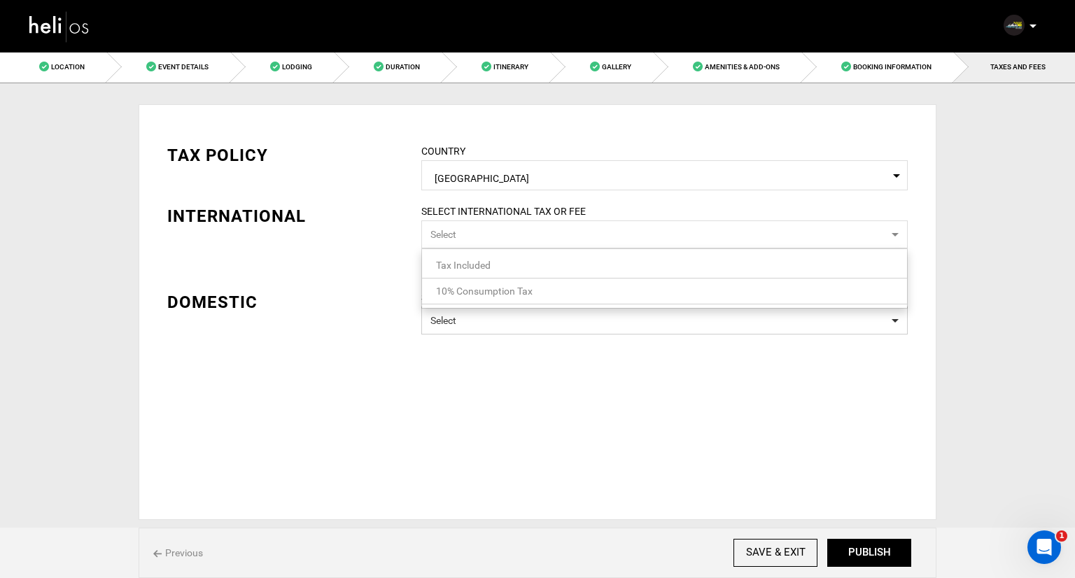
click at [591, 284] on link "10% Consumption Tax" at bounding box center [664, 291] width 485 height 18
click at [566, 331] on div "TAX POLICY COUNTRY Select Country Japan Please select a country. INTERNATIONAL …" at bounding box center [537, 254] width 761 height 265
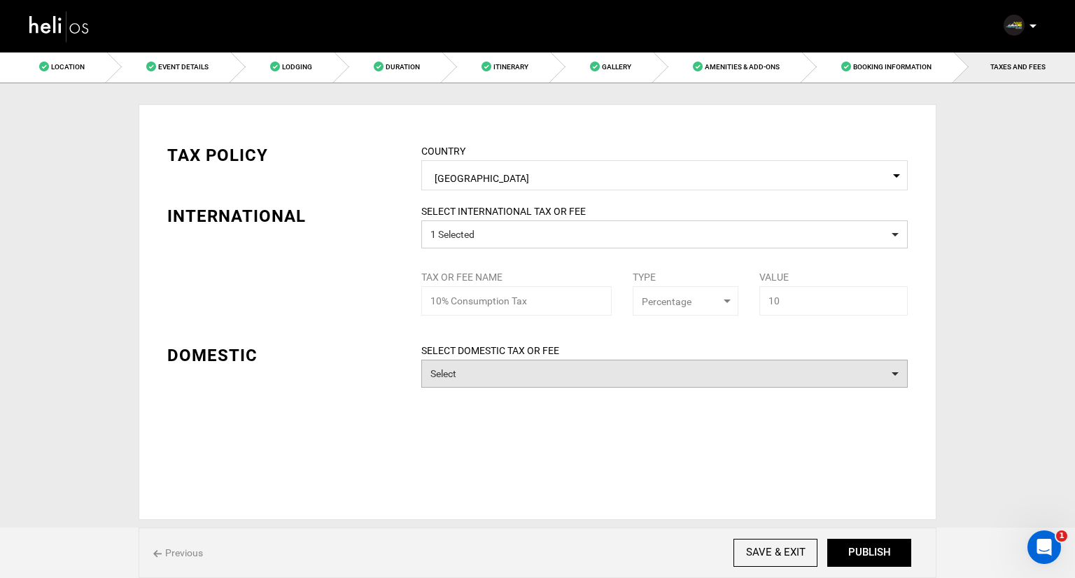
click at [549, 366] on button "Select" at bounding box center [664, 374] width 486 height 28
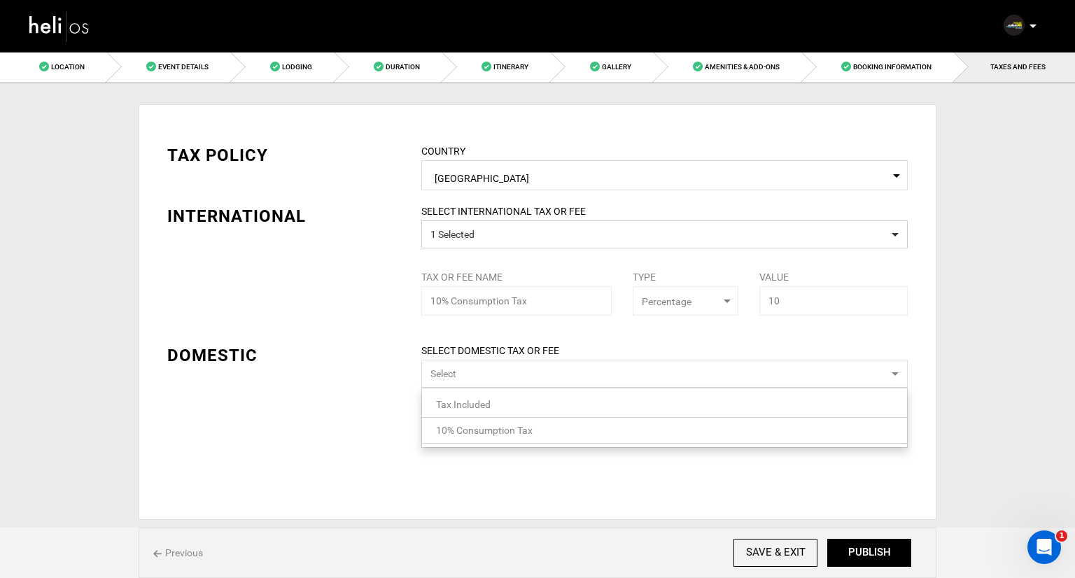
click at [508, 428] on span "10% Consumption Tax" at bounding box center [484, 430] width 97 height 11
click at [791, 477] on div "TAX POLICY COUNTRY Select Country Japan Please select a country. INTERNATIONAL …" at bounding box center [538, 312] width 798 height 416
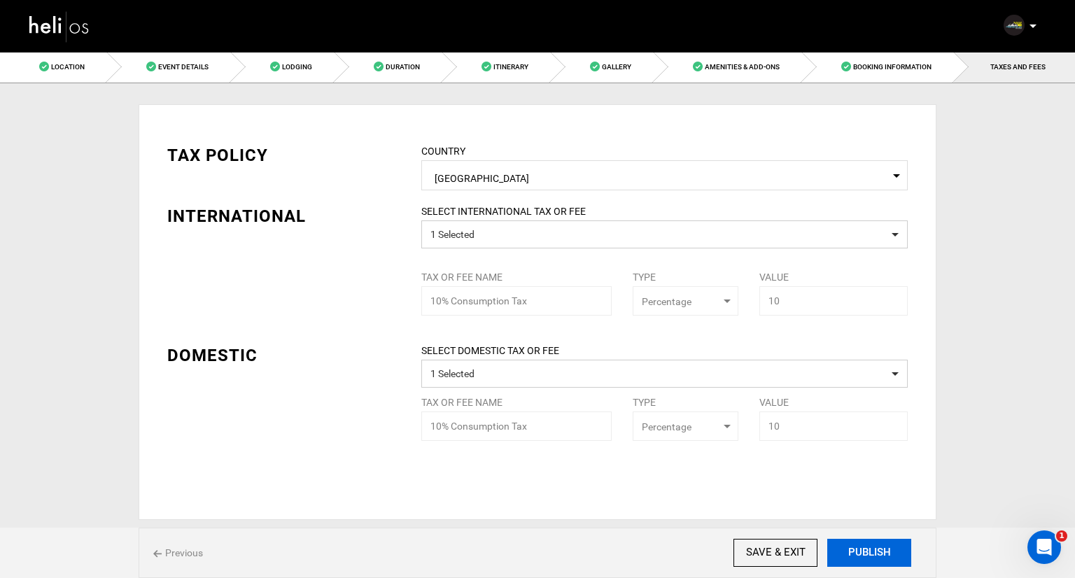
click at [861, 547] on button "PUBLISH" at bounding box center [869, 553] width 84 height 28
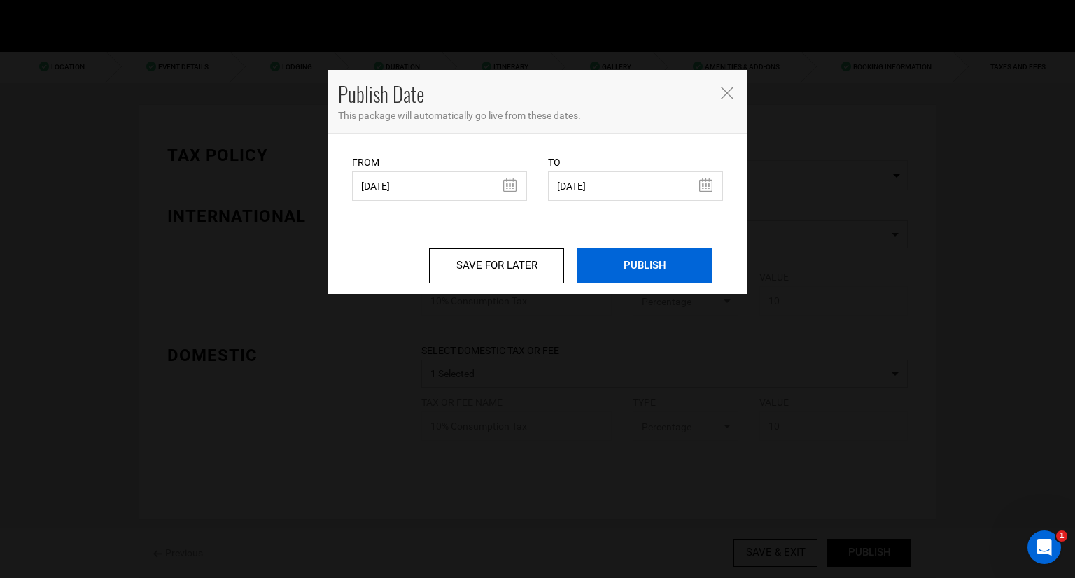
click at [634, 262] on input "PUBLISH" at bounding box center [644, 265] width 135 height 35
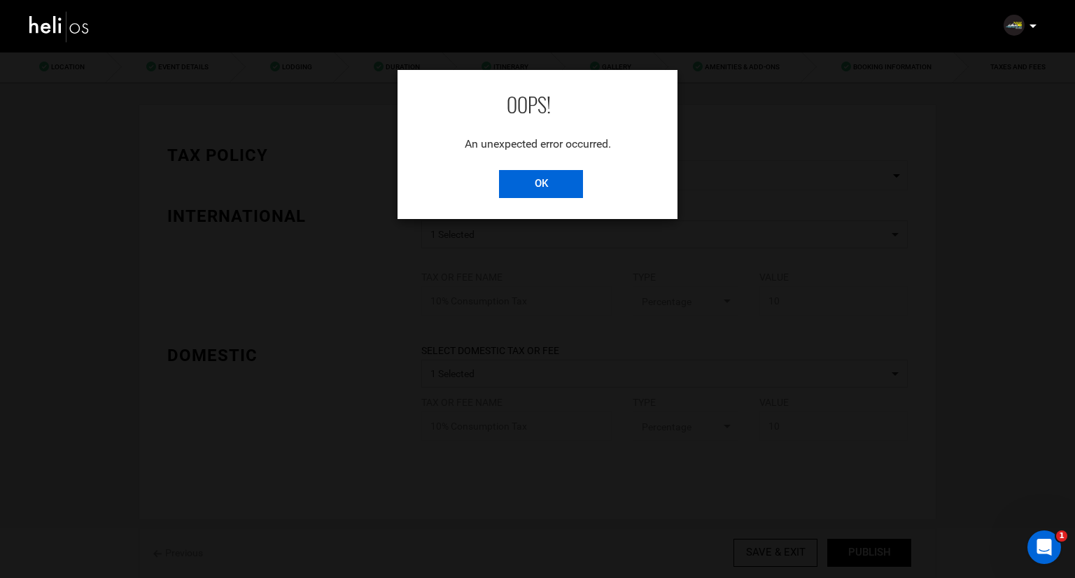
click at [521, 187] on input "OK" at bounding box center [541, 184] width 84 height 28
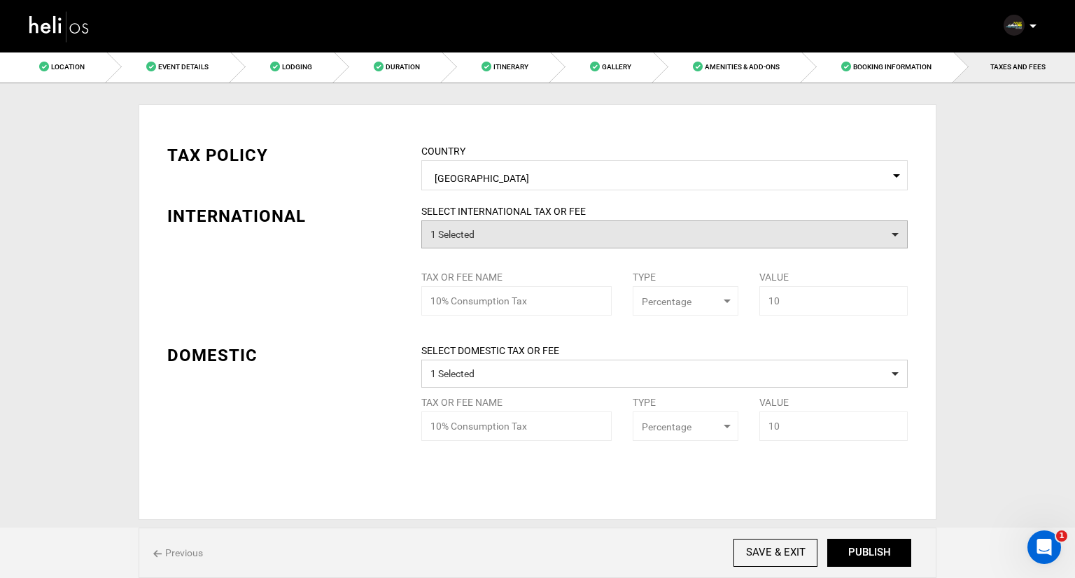
click at [529, 234] on button "1 Selected" at bounding box center [664, 234] width 486 height 28
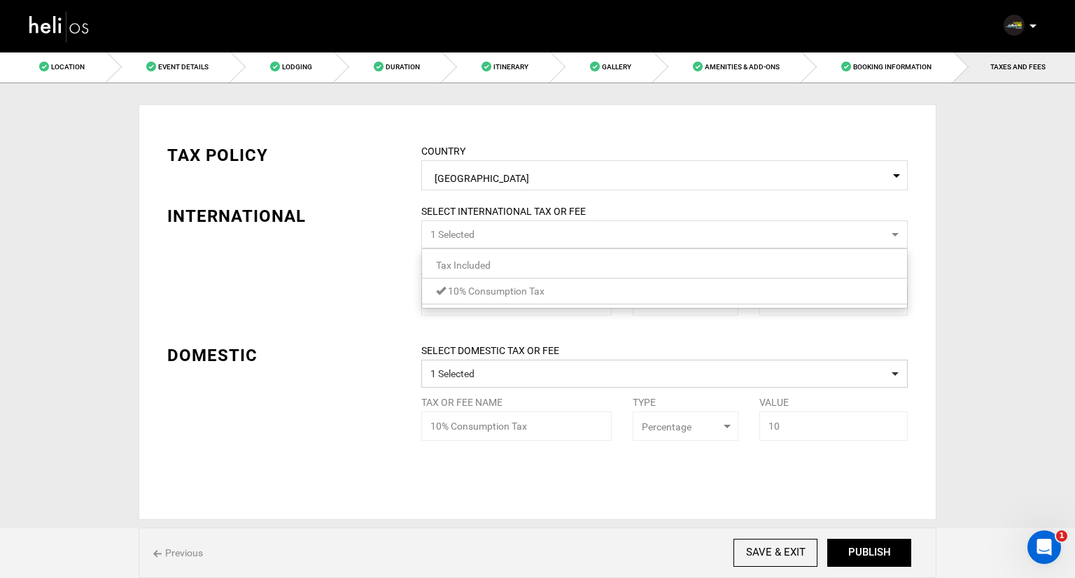
click at [530, 234] on button "1 Selected" at bounding box center [664, 234] width 486 height 28
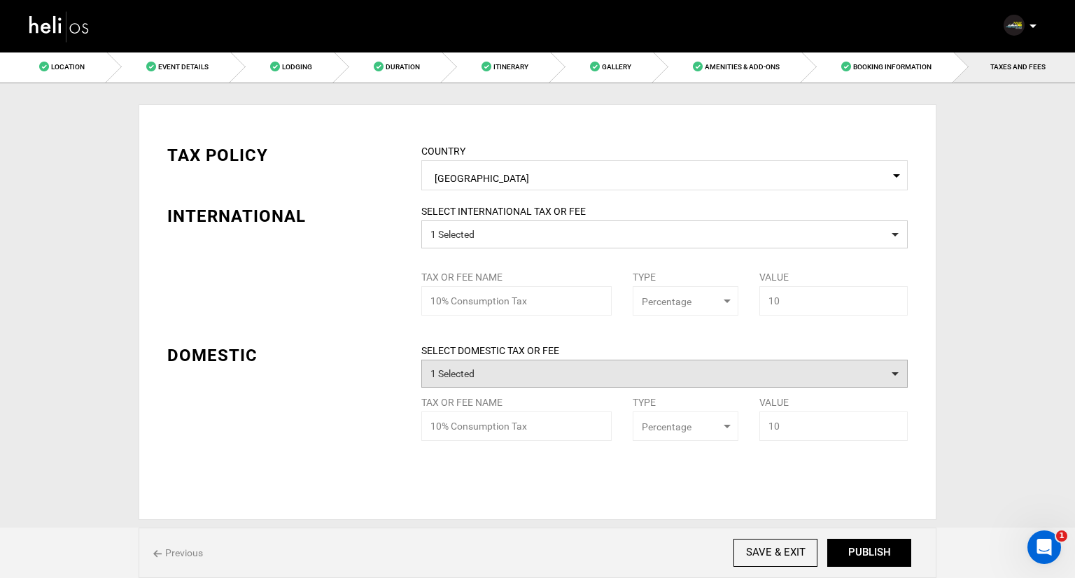
click at [542, 381] on button "1 Selected" at bounding box center [664, 374] width 486 height 28
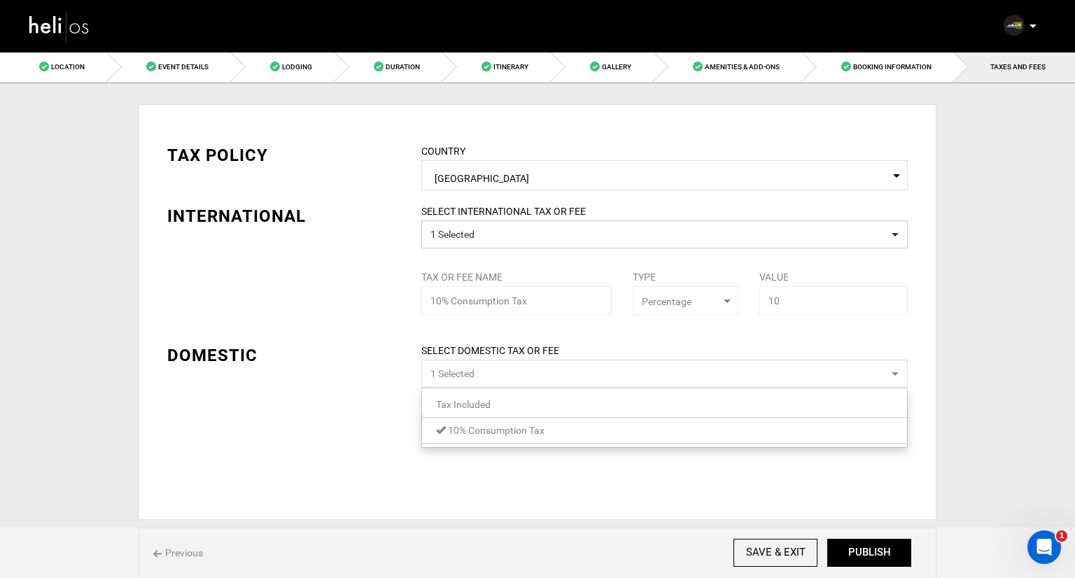
click at [542, 379] on button "1 Selected" at bounding box center [664, 374] width 486 height 28
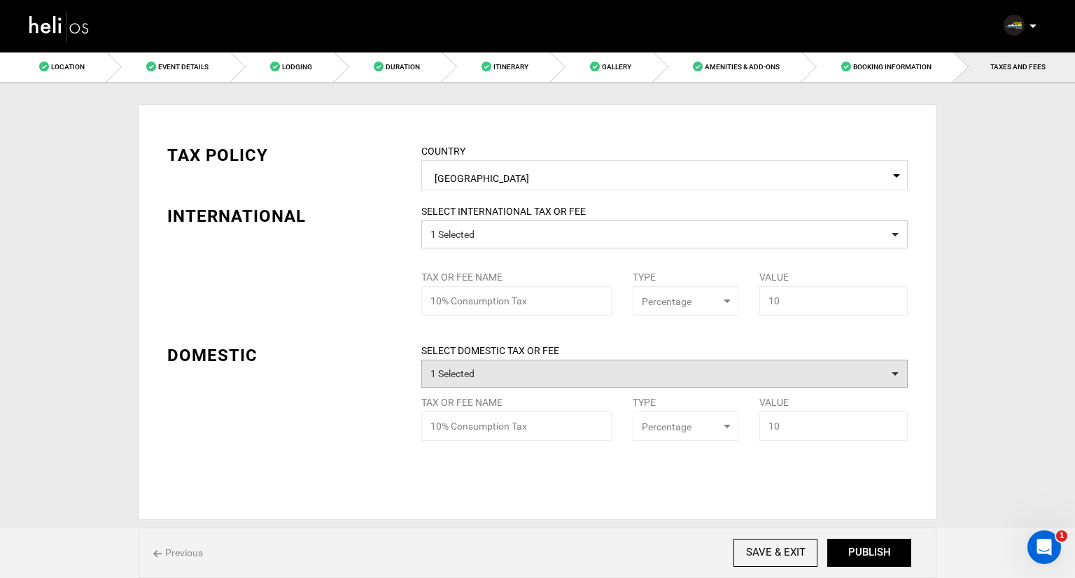
click at [542, 374] on button "1 Selected" at bounding box center [664, 374] width 486 height 28
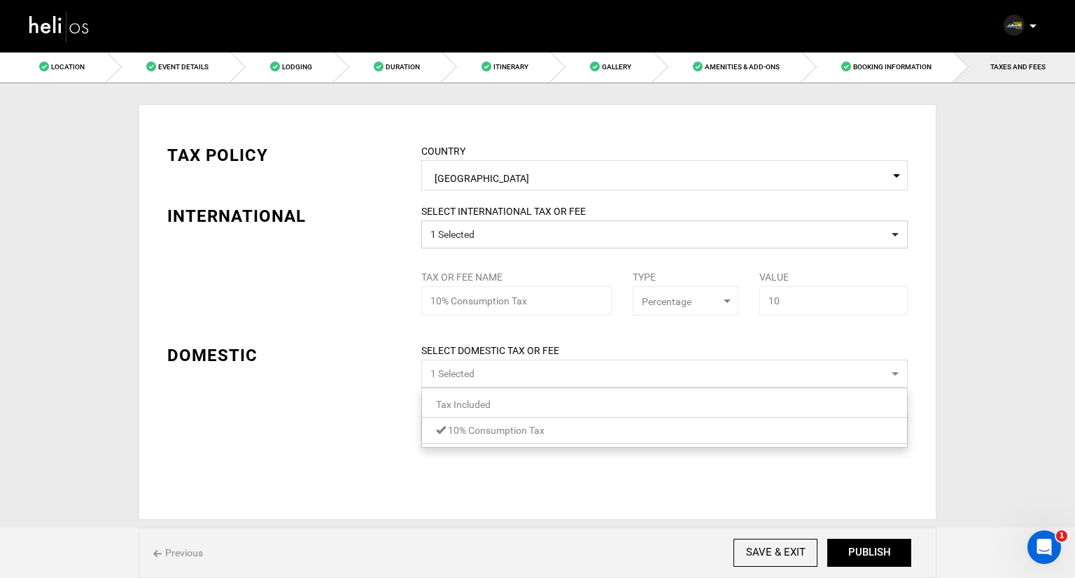
click at [526, 407] on link "Tax Included" at bounding box center [664, 404] width 485 height 18
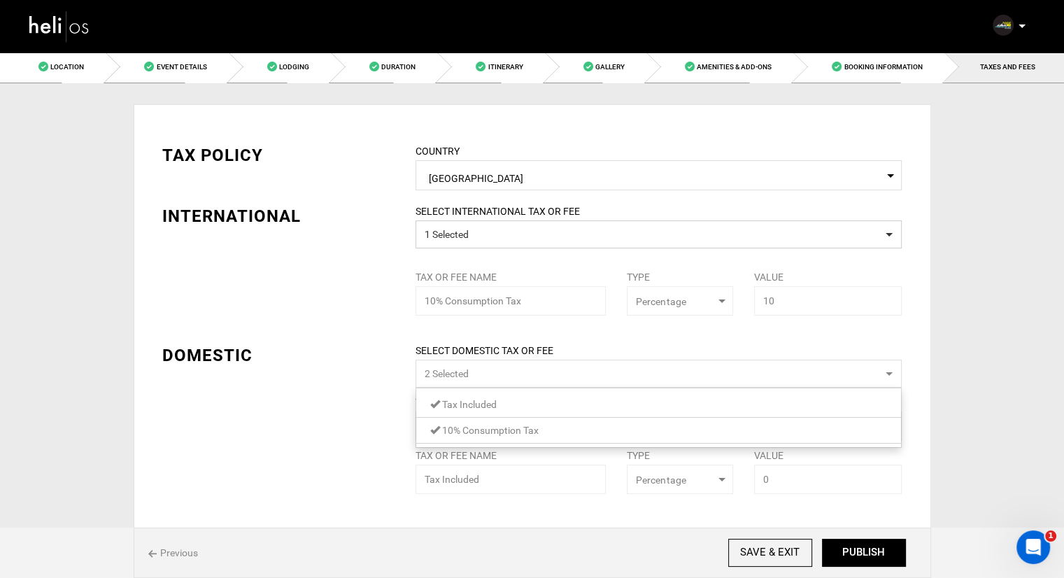
click at [425, 352] on label "SELECT DOMESTIC TAX OR FEE" at bounding box center [658, 351] width 507 height 14
click at [506, 219] on div "SELECT INTERNATIONAL TAX OR FEE 1 Selected" at bounding box center [658, 226] width 507 height 44
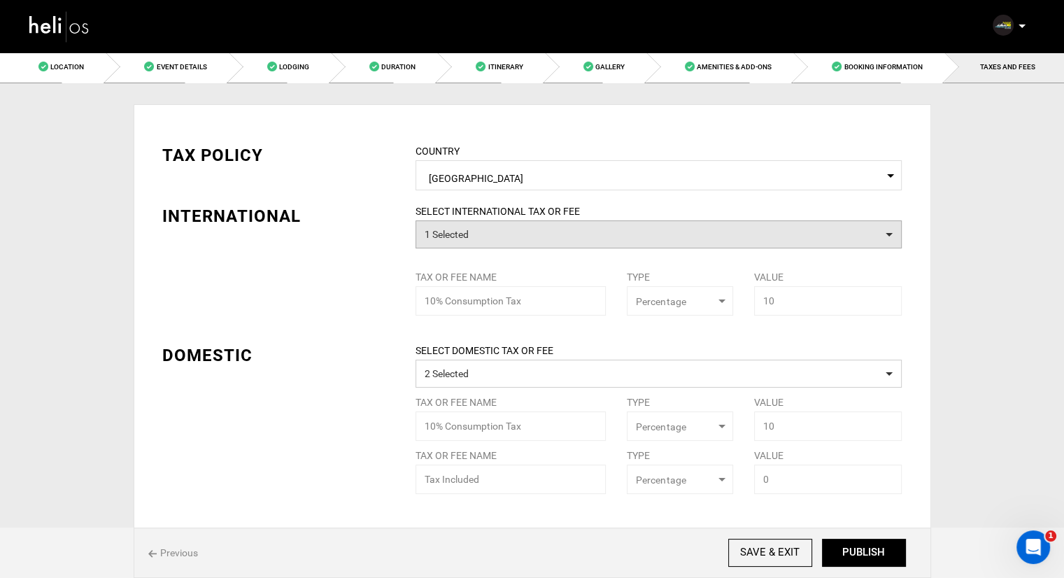
click at [501, 229] on button "1 Selected" at bounding box center [659, 234] width 486 height 28
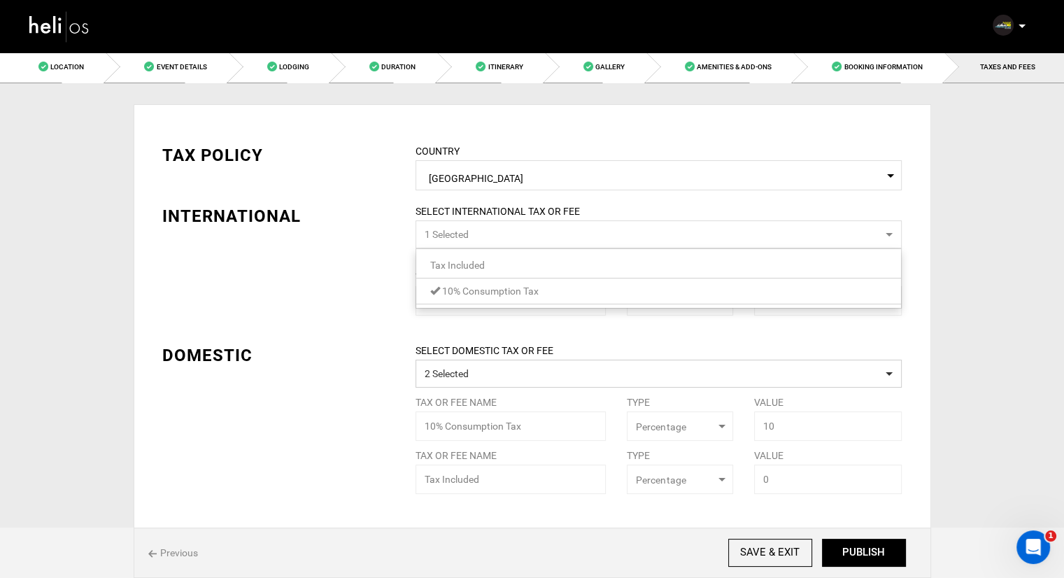
click at [487, 269] on link "Tax Included" at bounding box center [658, 265] width 485 height 18
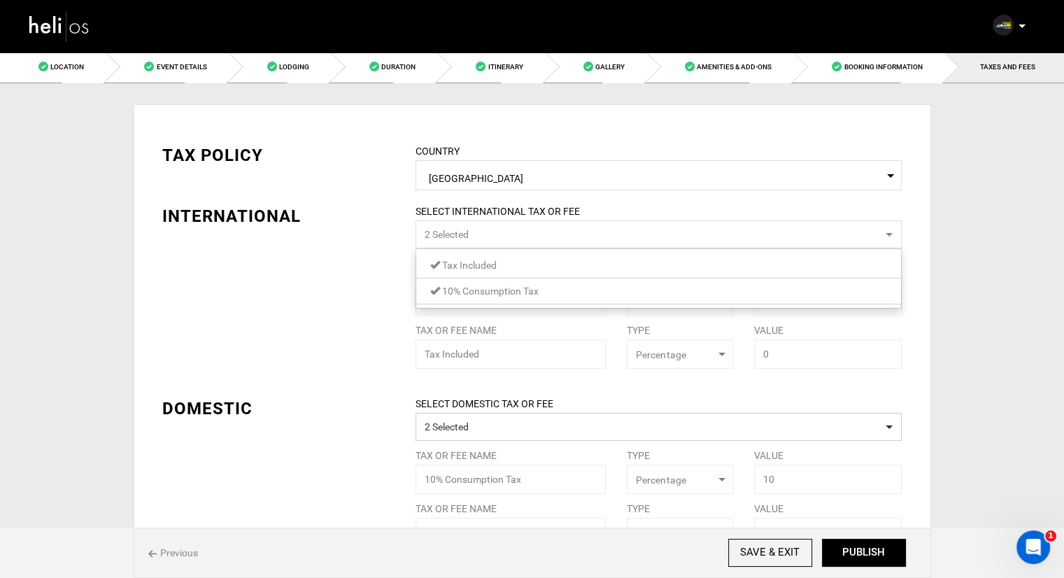
click at [348, 303] on div "TAX POLICY COUNTRY Select Country Japan Please select a country. INTERNATIONAL …" at bounding box center [532, 334] width 761 height 425
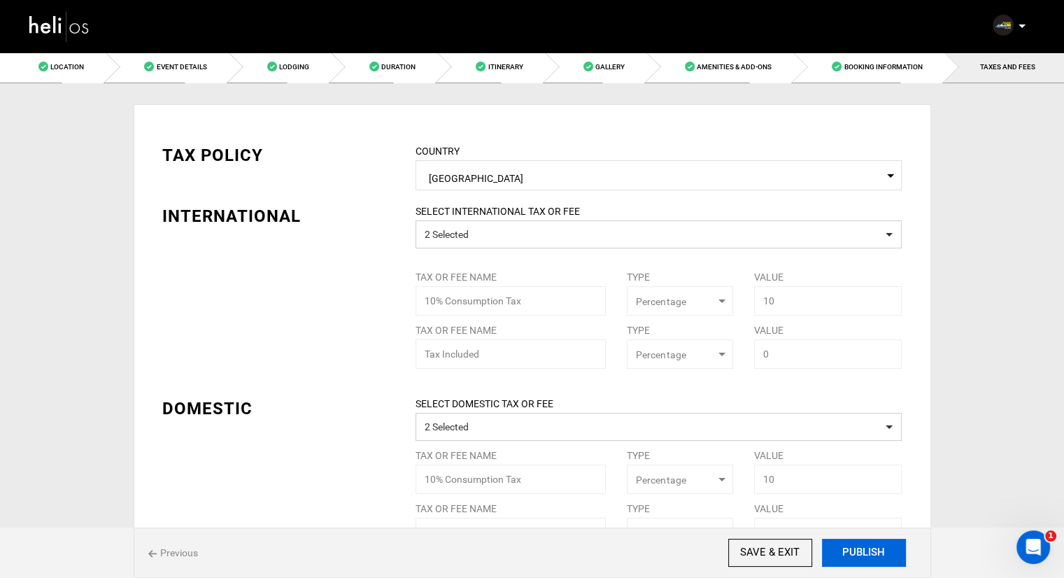
click at [870, 551] on button "PUBLISH" at bounding box center [864, 553] width 84 height 28
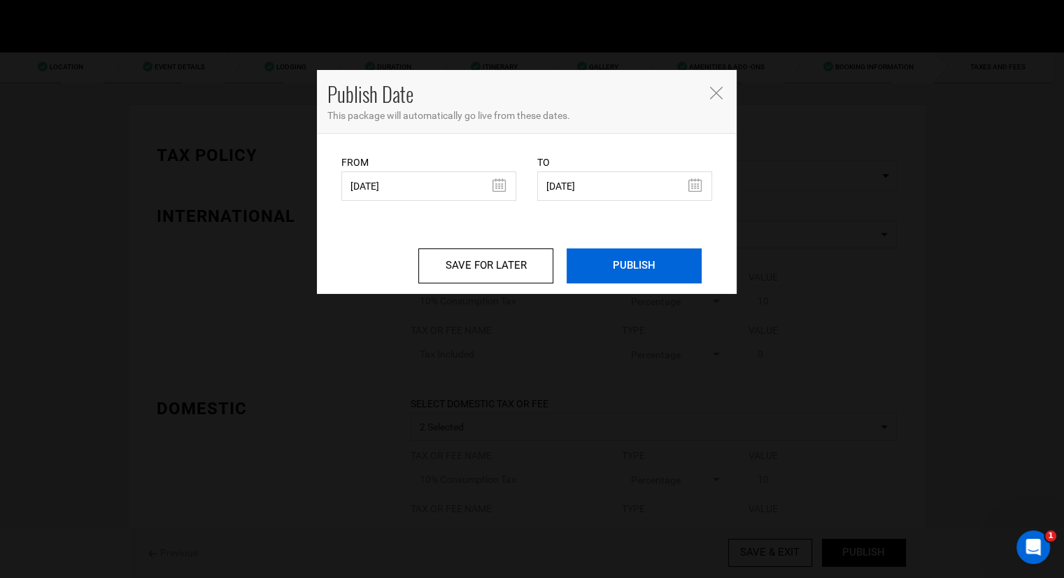
click at [609, 262] on input "PUBLISH" at bounding box center [634, 265] width 135 height 35
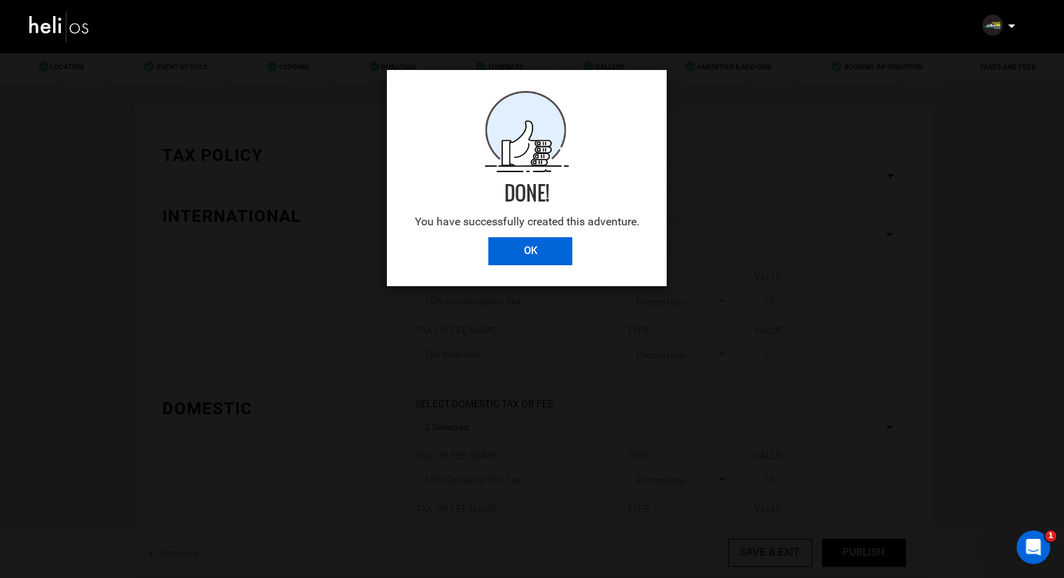
click at [555, 251] on input "OK" at bounding box center [530, 251] width 84 height 28
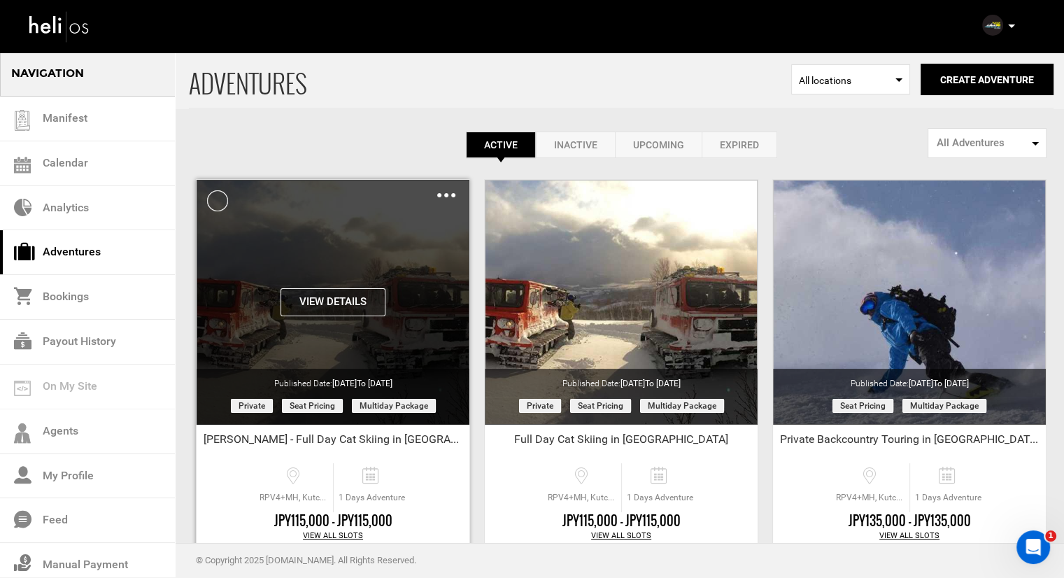
click at [444, 193] on img at bounding box center [446, 195] width 18 height 4
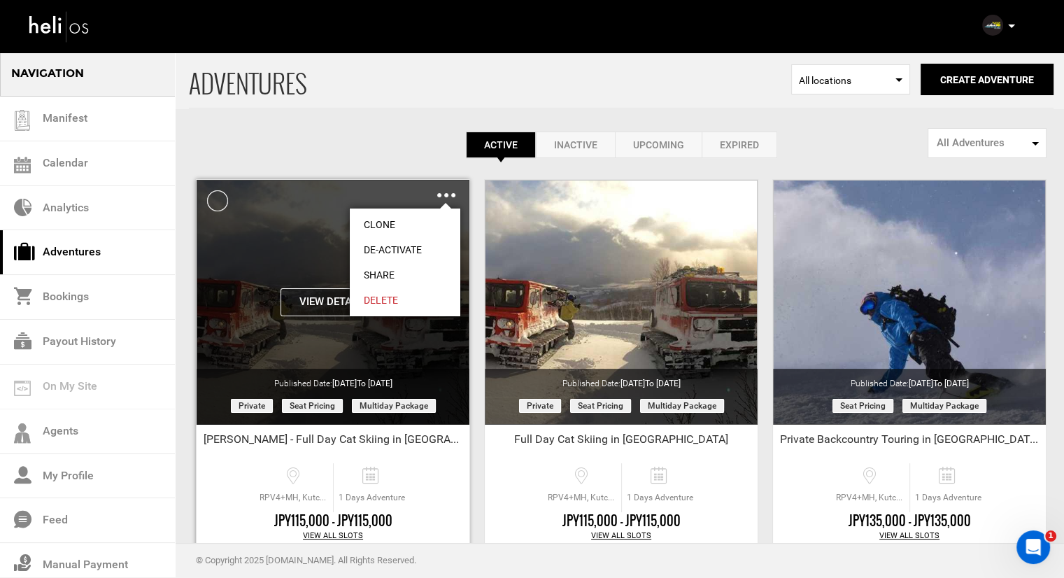
click at [384, 274] on link "Share" at bounding box center [405, 274] width 111 height 25
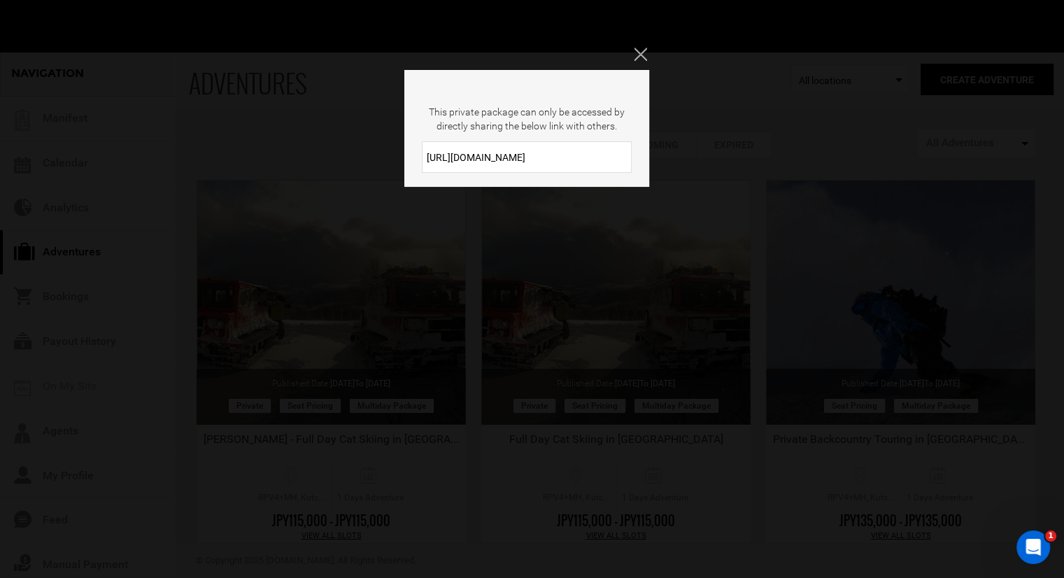
click at [463, 156] on input "https://heli.life/bKvHsu" at bounding box center [527, 156] width 210 height 31
click at [463, 155] on input "https://heli.life/bKvHsu" at bounding box center [527, 156] width 210 height 31
click at [636, 51] on icon "Close" at bounding box center [640, 54] width 13 height 13
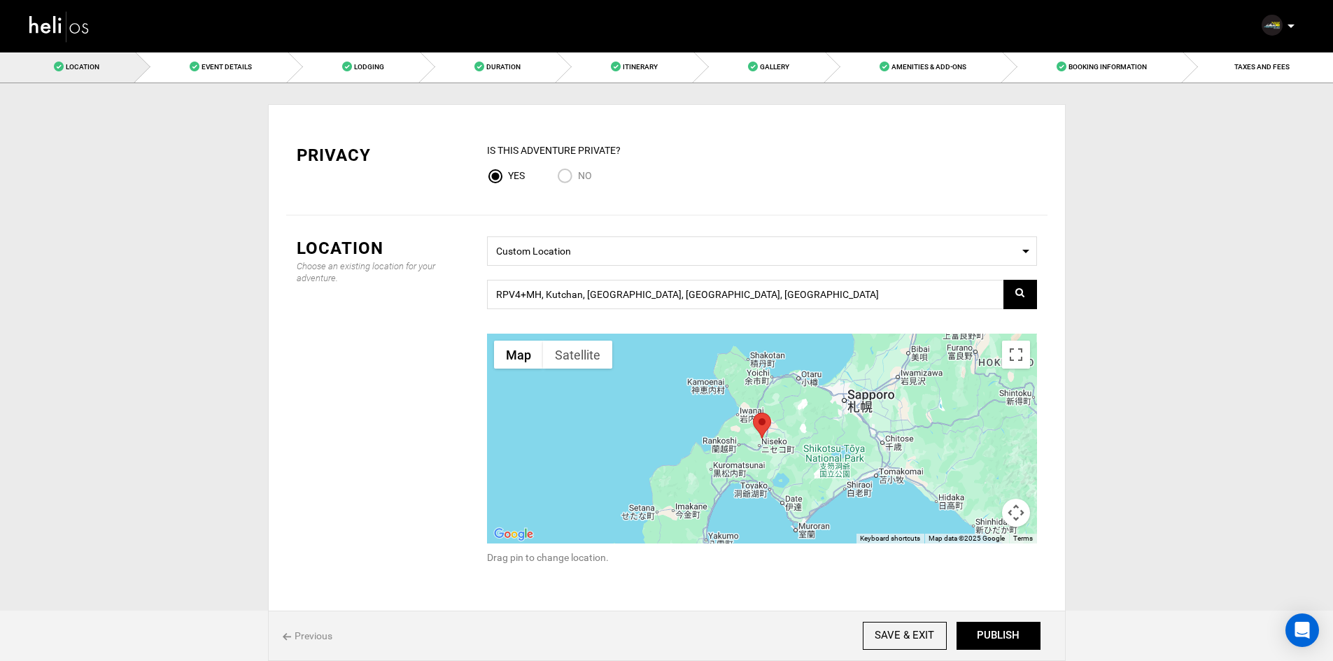
click at [45, 30] on img at bounding box center [59, 26] width 63 height 37
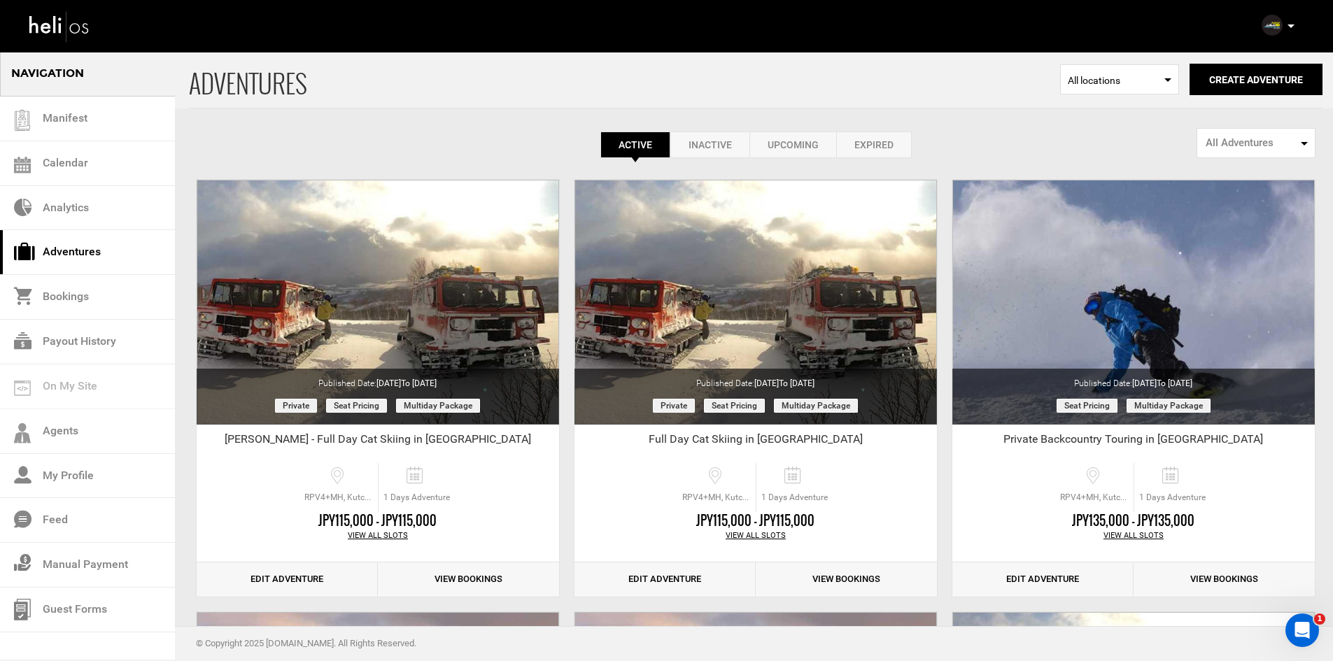
click at [1300, 16] on div "Complete Your Profile Account Settings Change Password Logout" at bounding box center [1280, 25] width 50 height 27
click at [1294, 23] on p at bounding box center [1290, 26] width 8 height 16
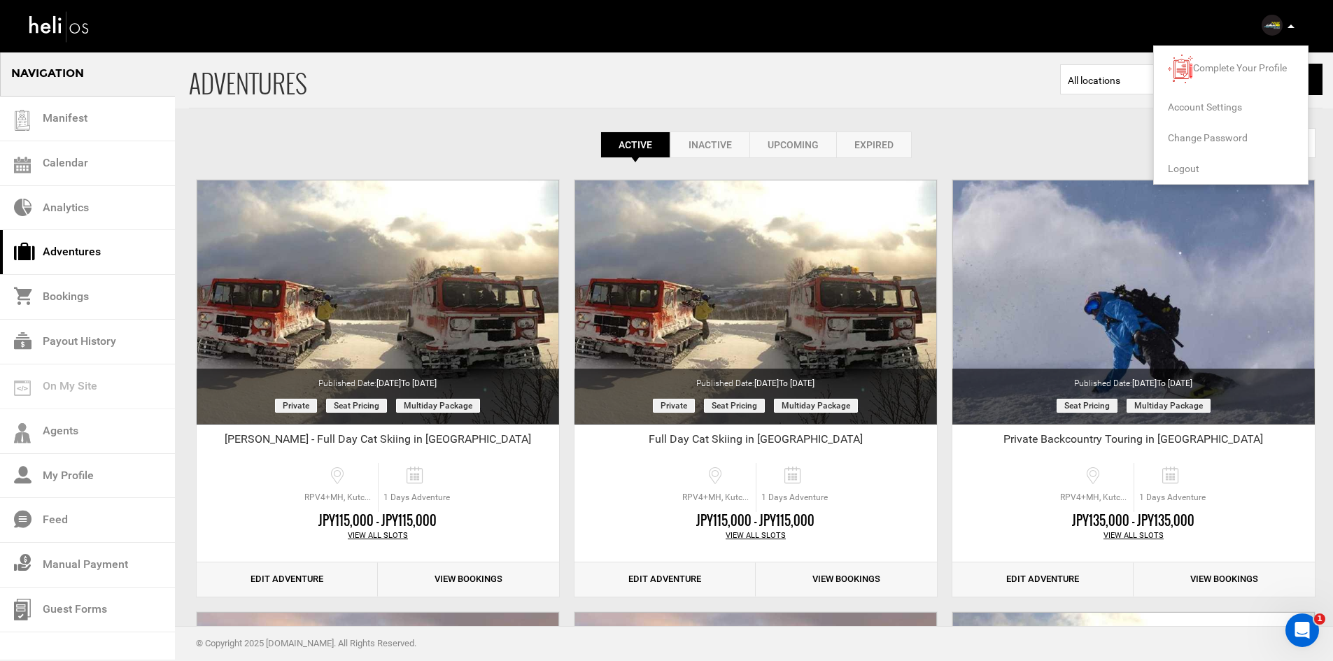
click at [1182, 106] on span "Account Settings" at bounding box center [1205, 106] width 74 height 11
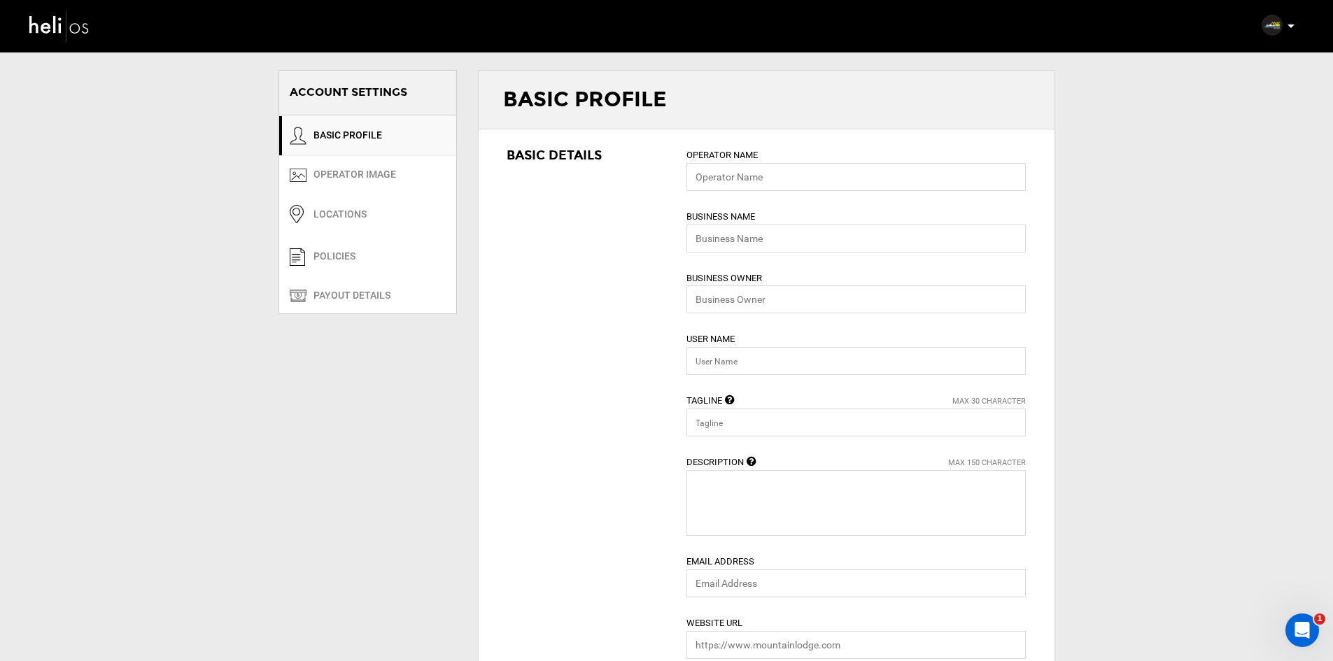
type input "Rising Sun Guides"
type input "risingsunguides"
type input "[EMAIL_ADDRESS][DOMAIN_NAME]"
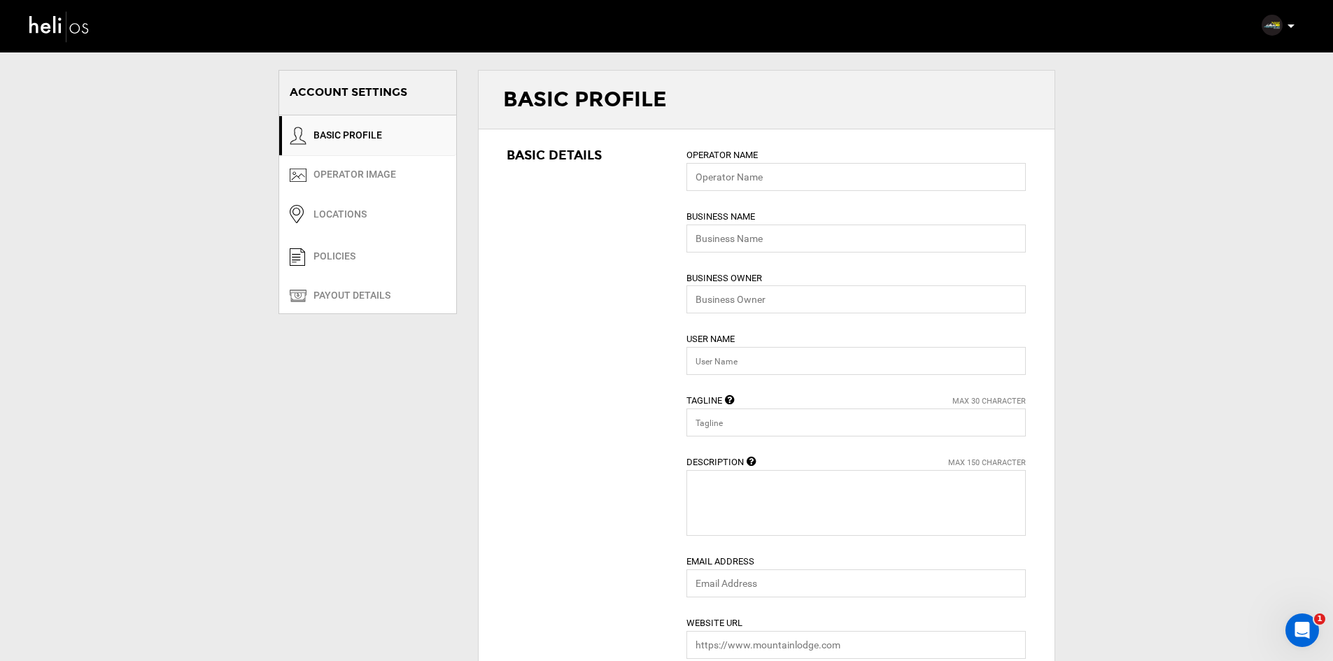
type input "[URL][DOMAIN_NAME]"
type input "[PERSON_NAME], Kutchan"
type input "Abuta"
type input "044 0078"
type input "[PHONE_NUMBER]"
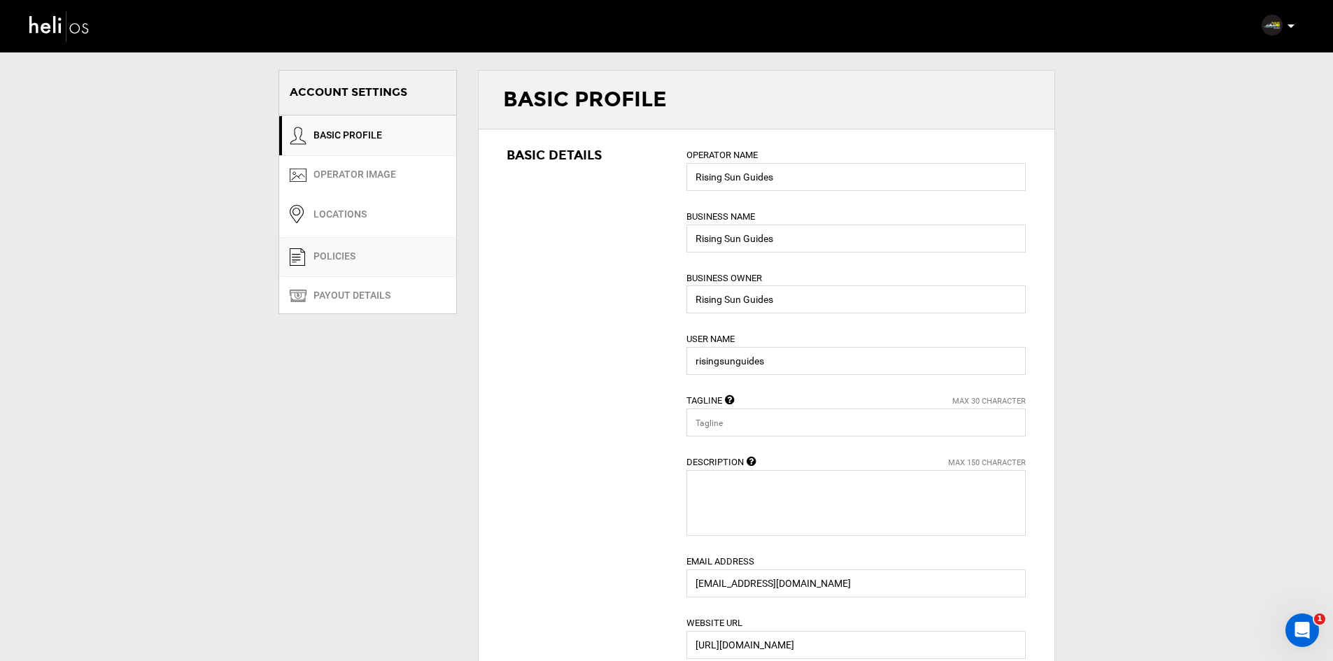
click at [364, 263] on link "POLICIES" at bounding box center [367, 257] width 177 height 40
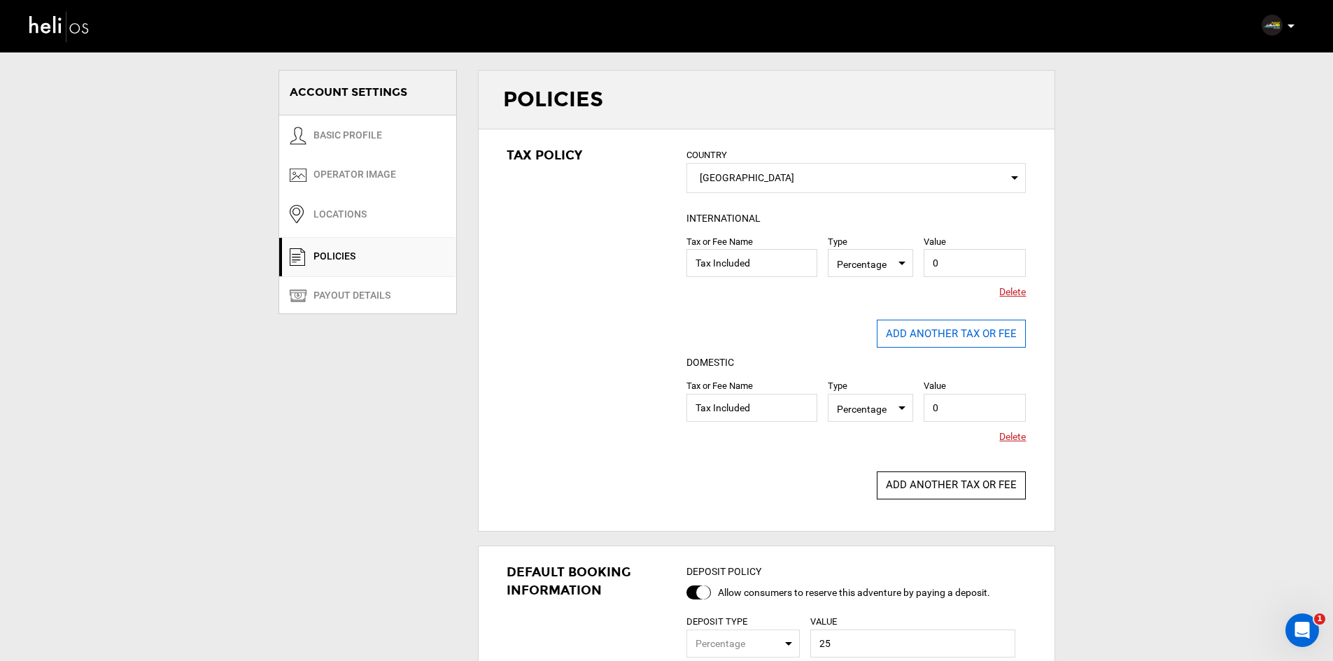
click at [920, 330] on button "ADD ANOTHER TAX OR FEE" at bounding box center [951, 334] width 149 height 28
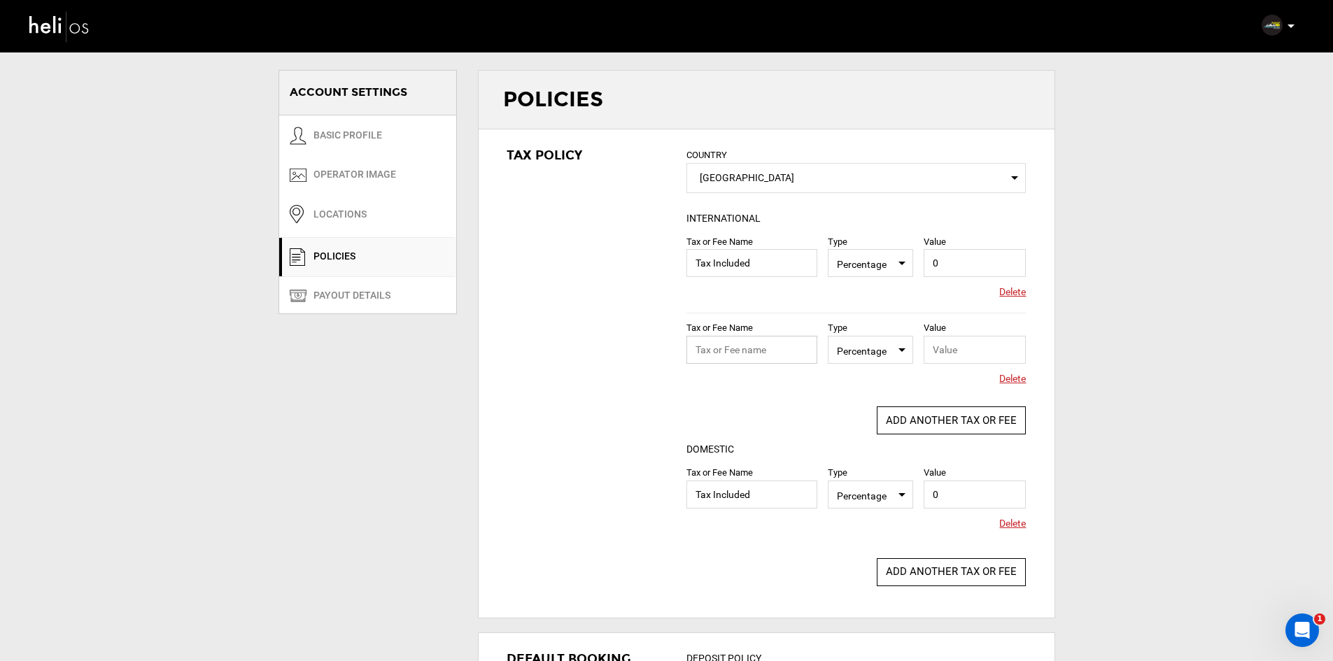
click at [780, 351] on input "text" at bounding box center [752, 350] width 131 height 28
type input "10% Consumption Tax"
click at [977, 349] on input "text" at bounding box center [975, 350] width 103 height 28
